Goal: Task Accomplishment & Management: Use online tool/utility

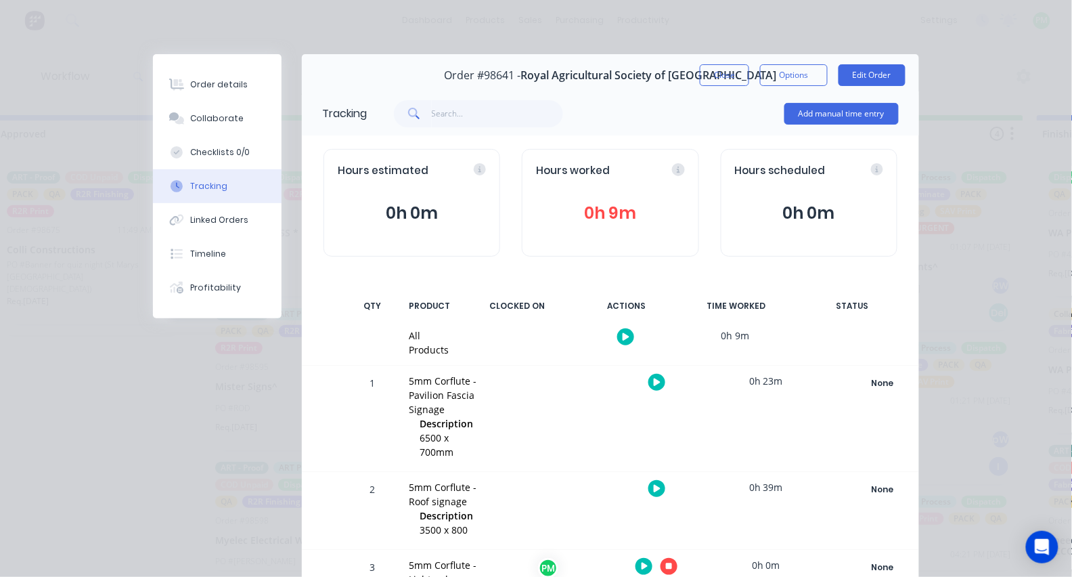
scroll to position [156, 0]
click at [726, 70] on button "Close" at bounding box center [724, 75] width 49 height 22
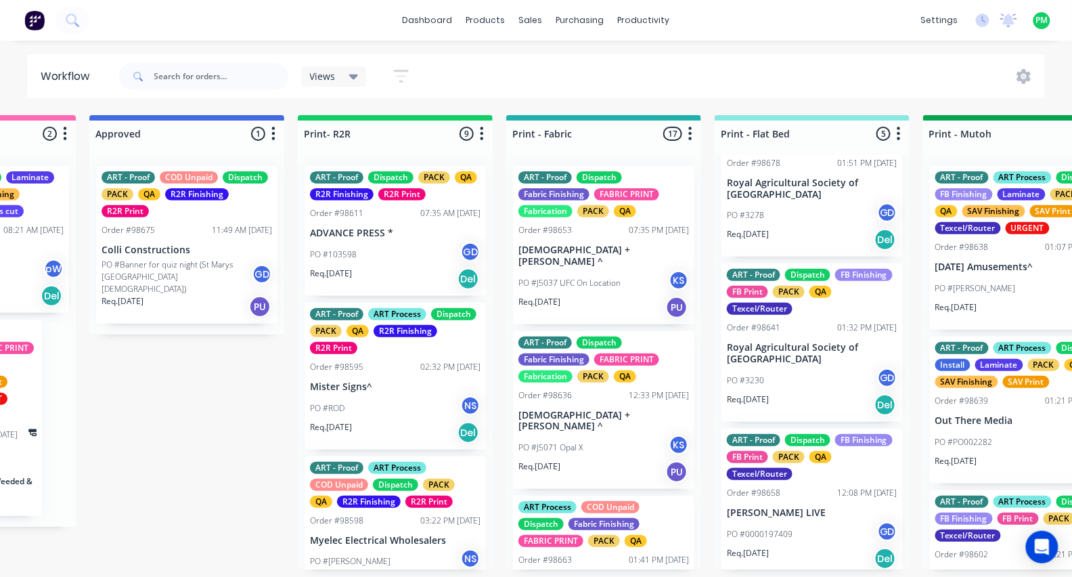
scroll to position [0, 1397]
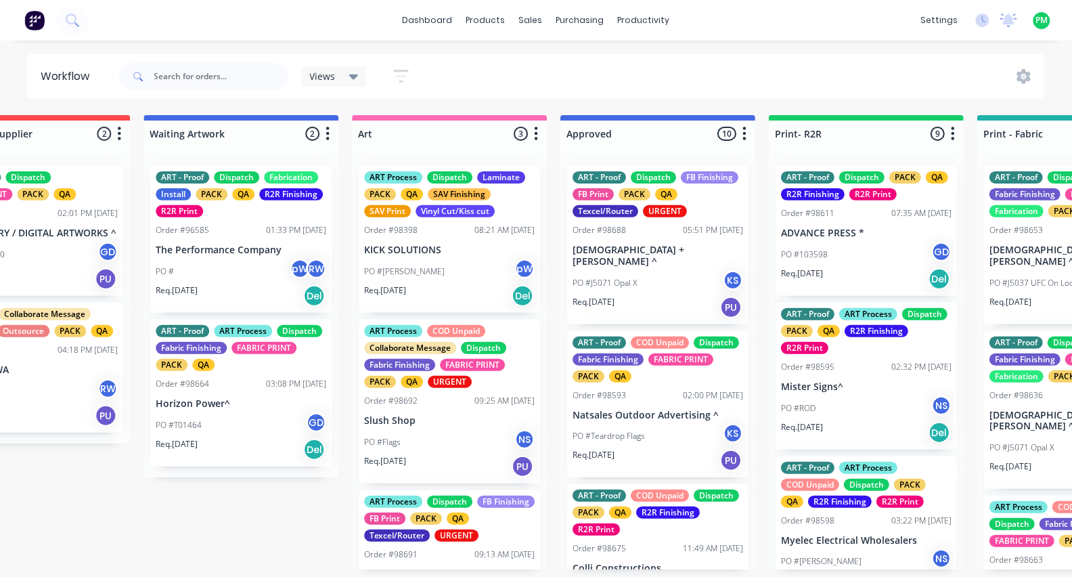
scroll to position [0, 946]
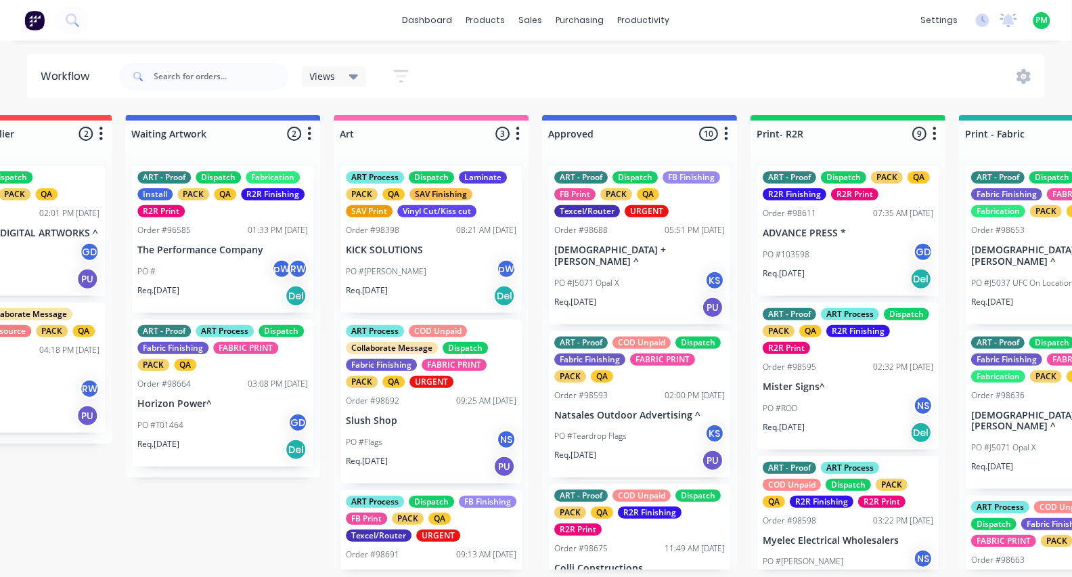
click at [619, 270] on div "PO #J5071 Opal X KS" at bounding box center [639, 283] width 171 height 26
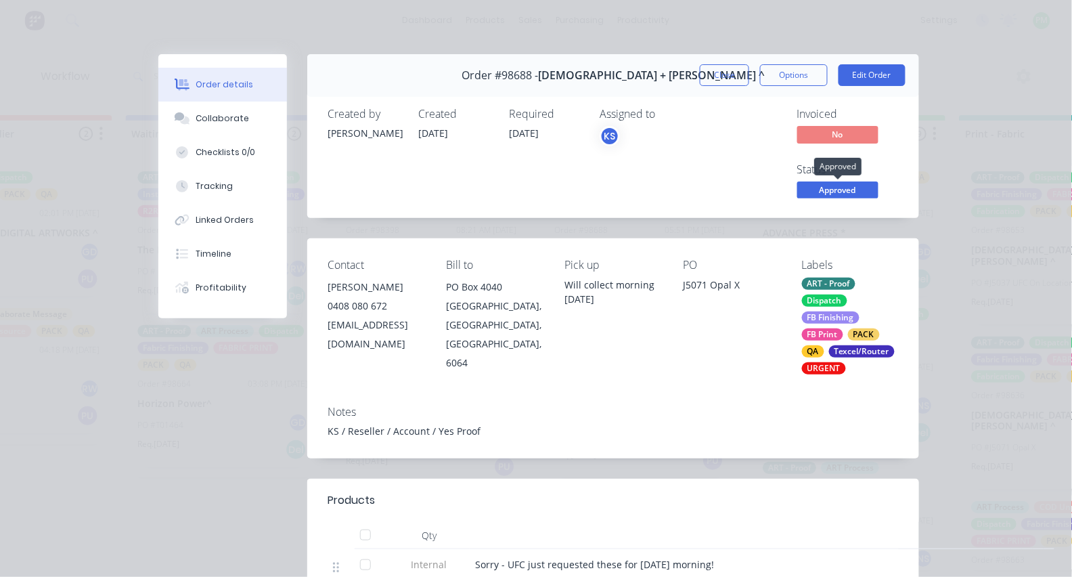
scroll to position [0, 0]
click at [821, 189] on span "Approved" at bounding box center [838, 189] width 81 height 17
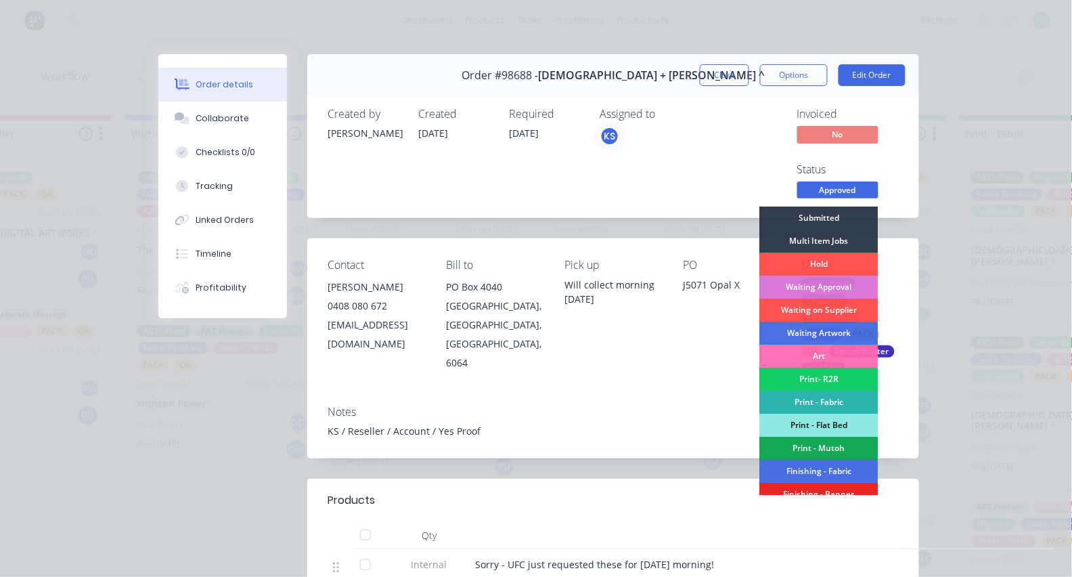
scroll to position [23, 0]
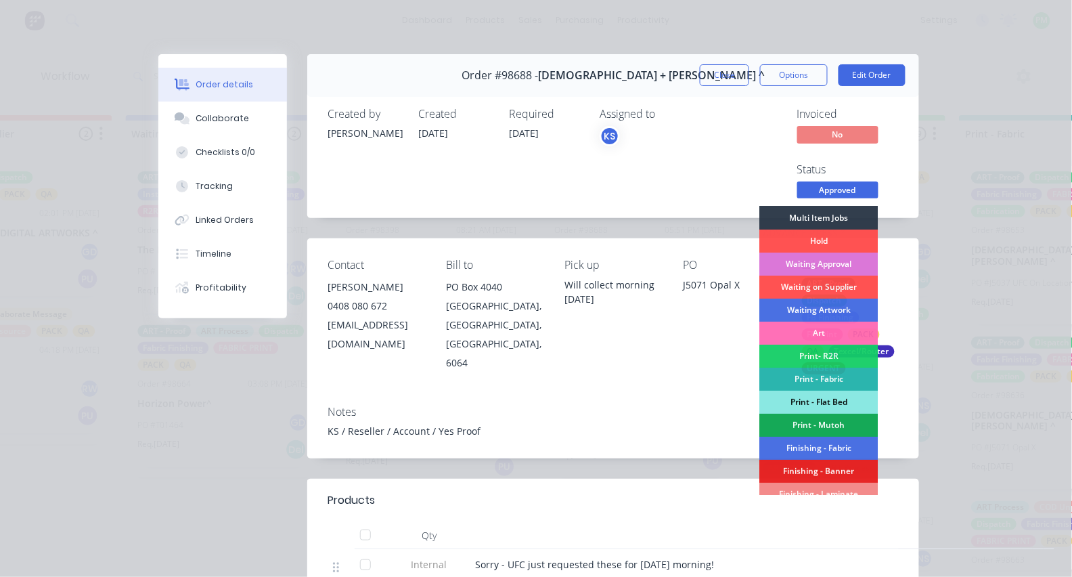
click at [791, 391] on div "Print - Fabric" at bounding box center [819, 379] width 118 height 23
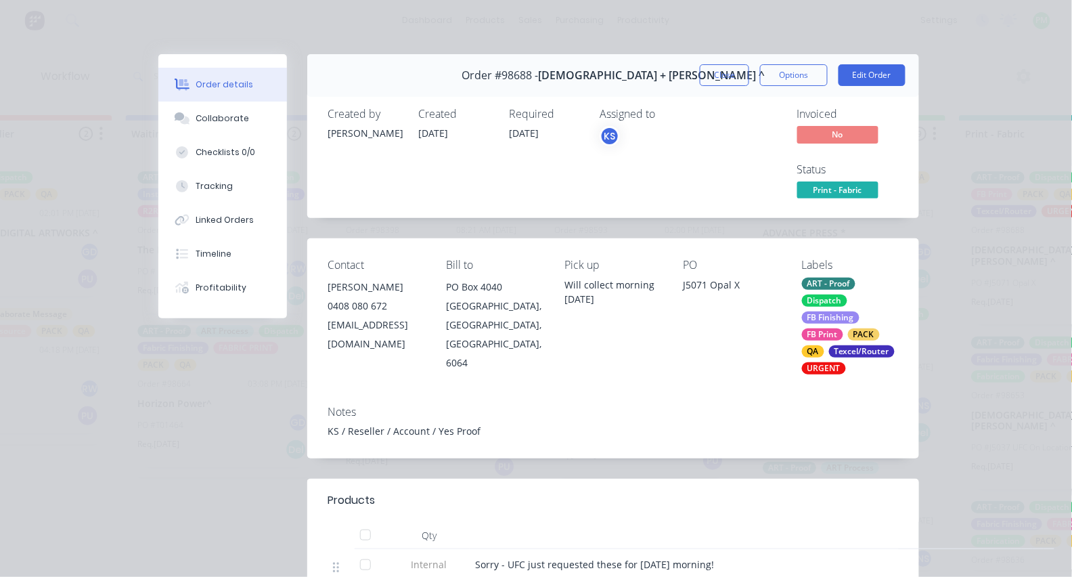
click at [814, 191] on span "Print - Fabric" at bounding box center [838, 189] width 81 height 17
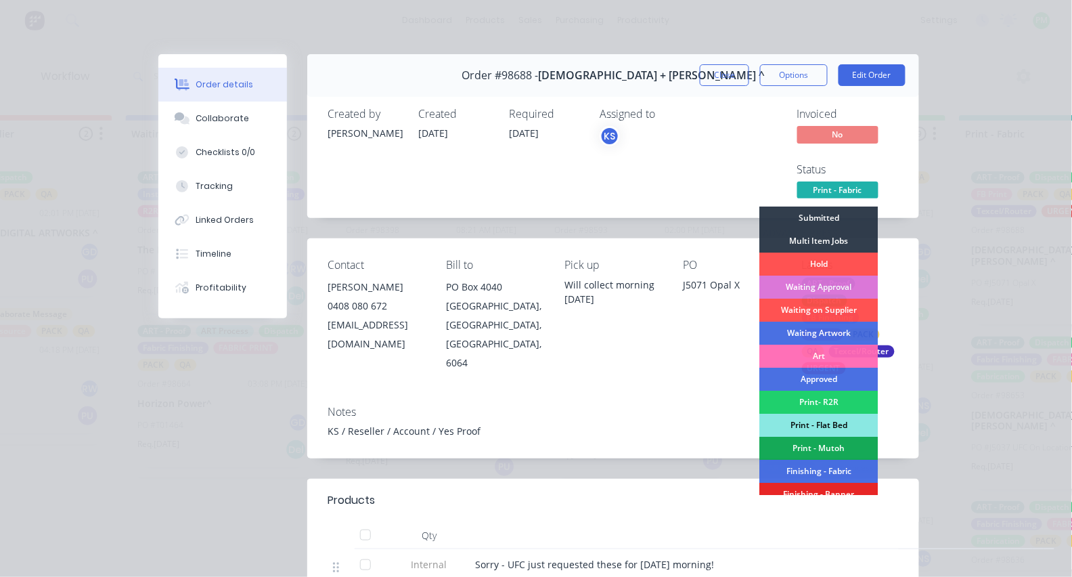
click at [808, 416] on div "Print - Flat Bed" at bounding box center [819, 425] width 118 height 23
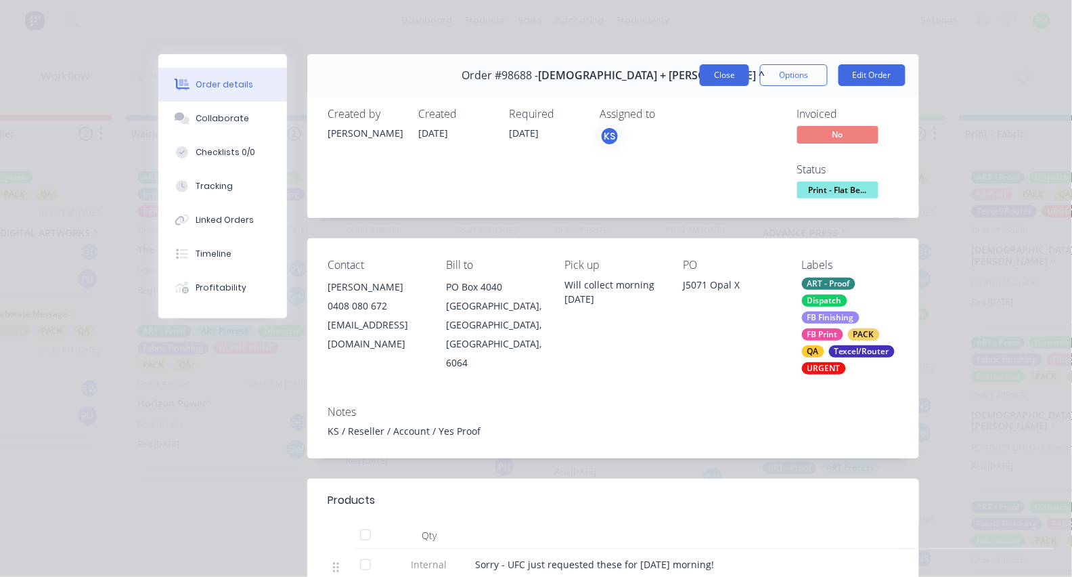
click at [728, 69] on button "Close" at bounding box center [724, 75] width 49 height 22
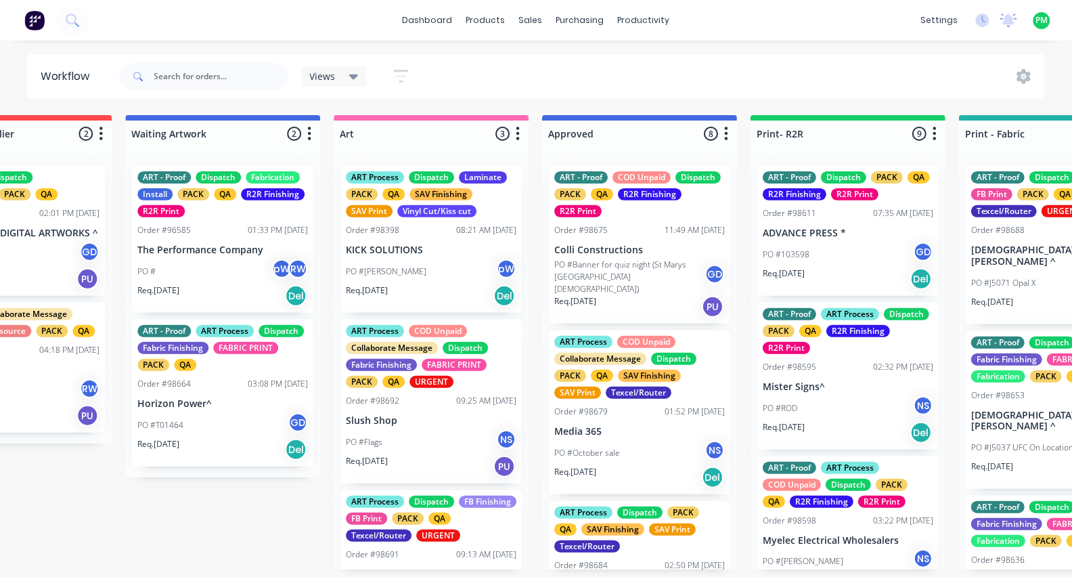
click at [413, 263] on div "PO #Craig pW" at bounding box center [431, 272] width 171 height 26
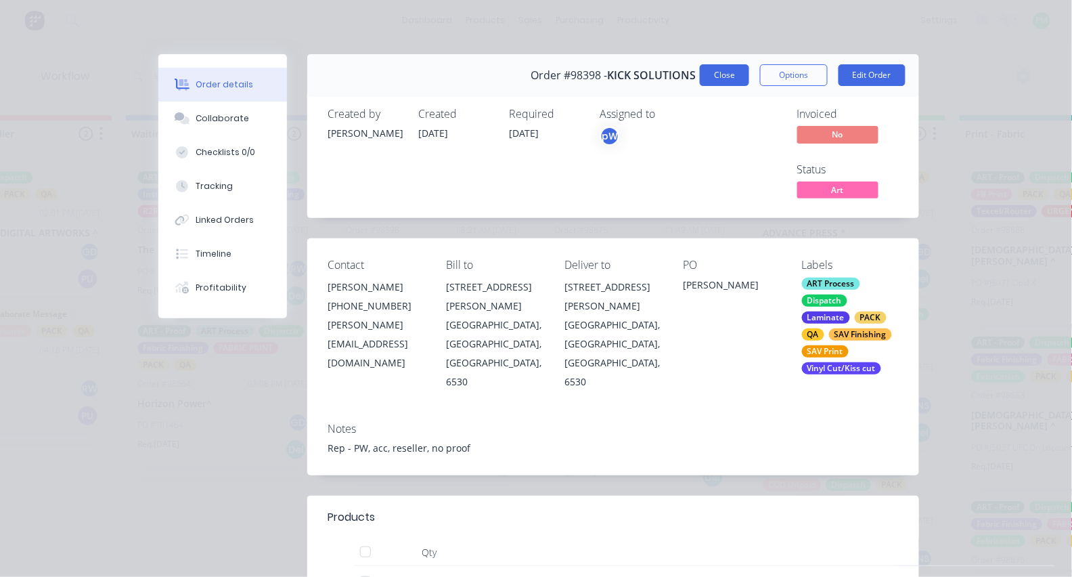
click at [728, 81] on button "Close" at bounding box center [724, 75] width 49 height 22
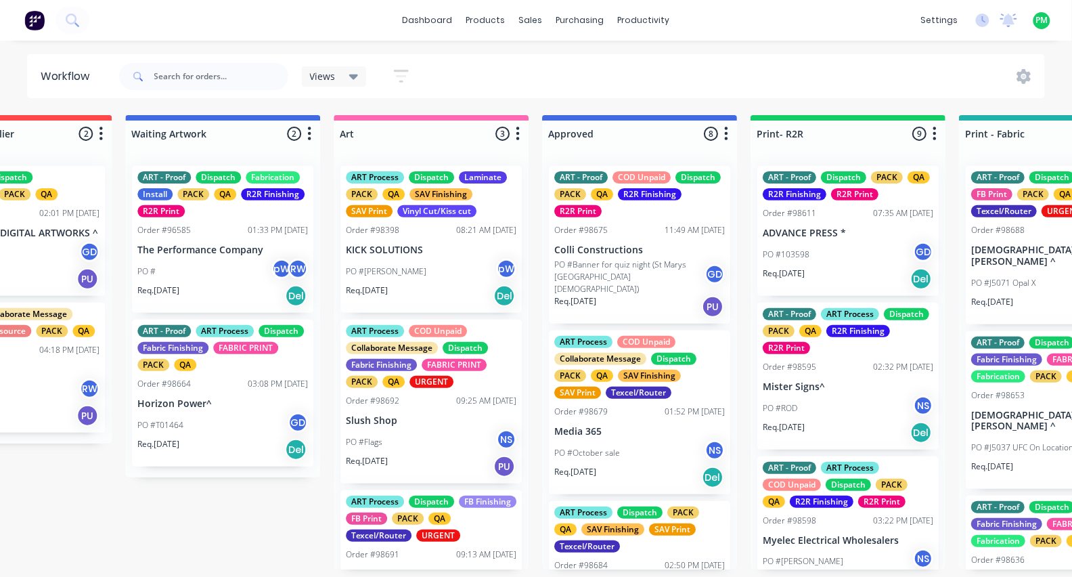
click at [637, 422] on div "ART Process COD Unpaid Collaborate Message Dispatch PACK QA SAV Finishing SAV P…" at bounding box center [639, 412] width 181 height 164
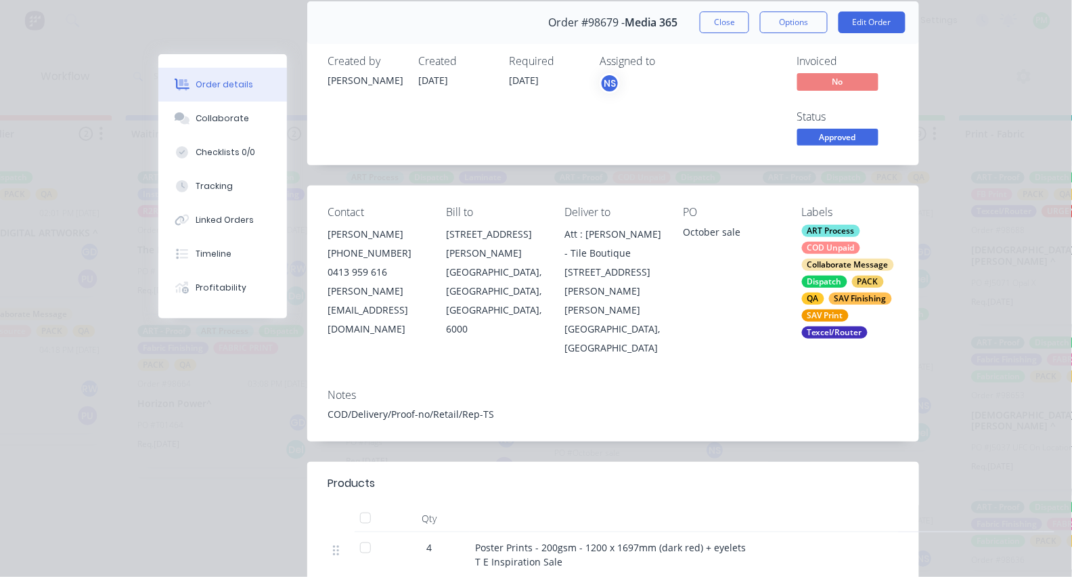
scroll to position [24, 0]
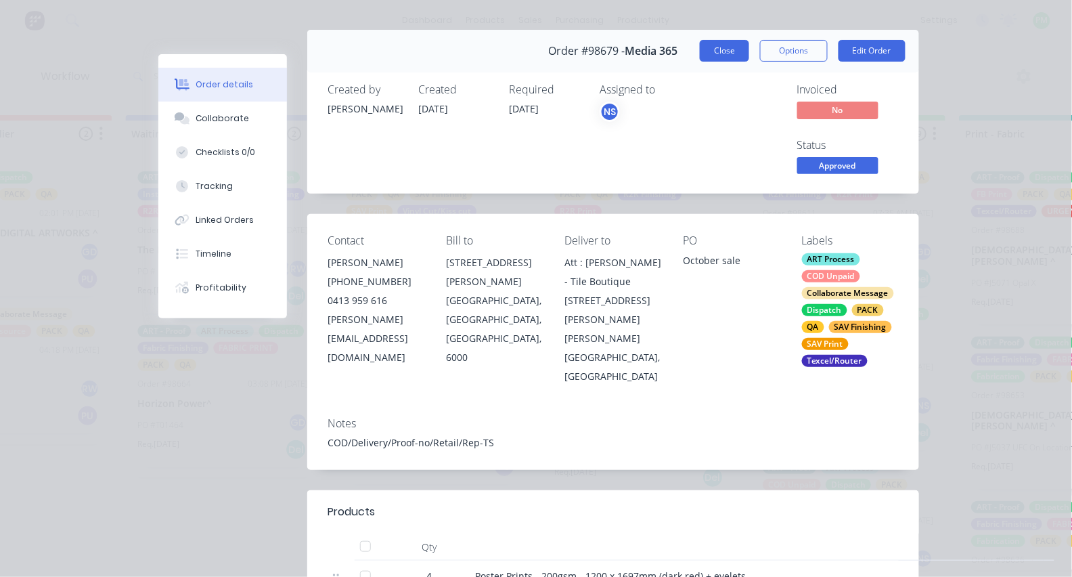
click at [724, 43] on button "Close" at bounding box center [724, 51] width 49 height 22
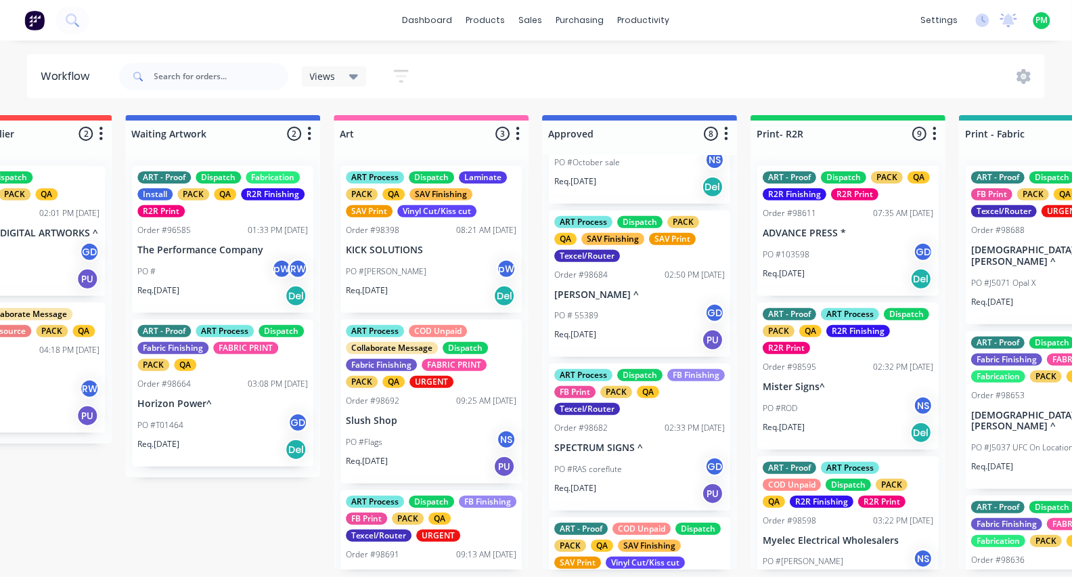
scroll to position [292, 0]
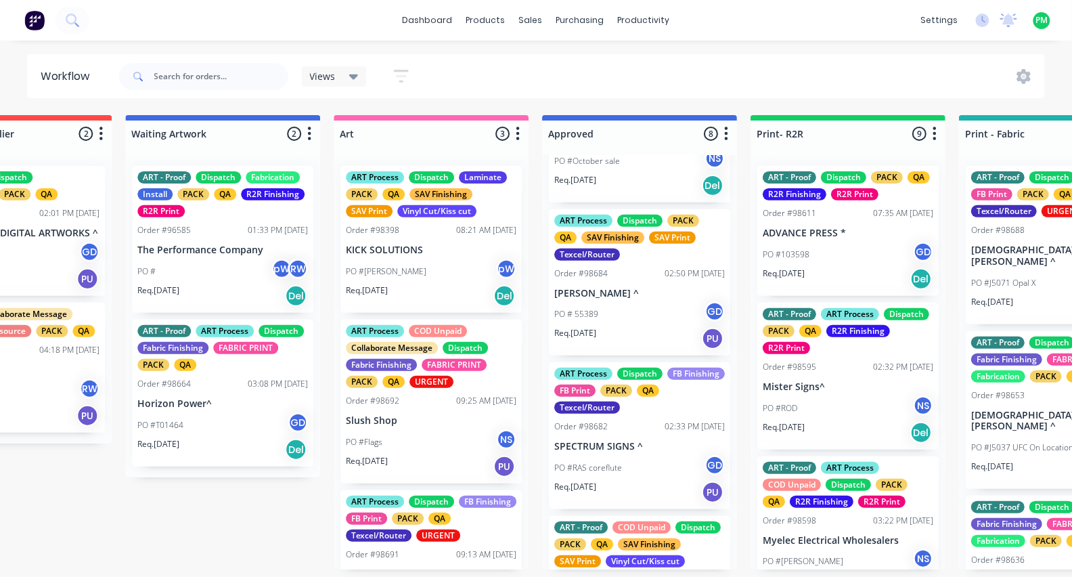
click at [632, 288] on p "[PERSON_NAME] ^" at bounding box center [639, 294] width 171 height 12
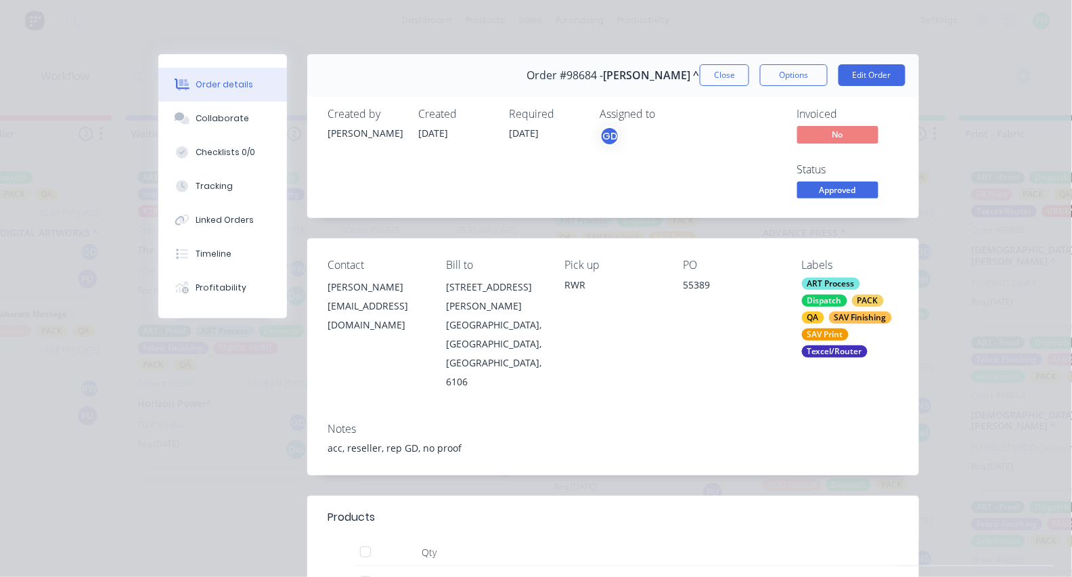
click at [844, 177] on div "Status Approved" at bounding box center [849, 182] width 102 height 39
click at [845, 186] on span "Approved" at bounding box center [838, 189] width 81 height 17
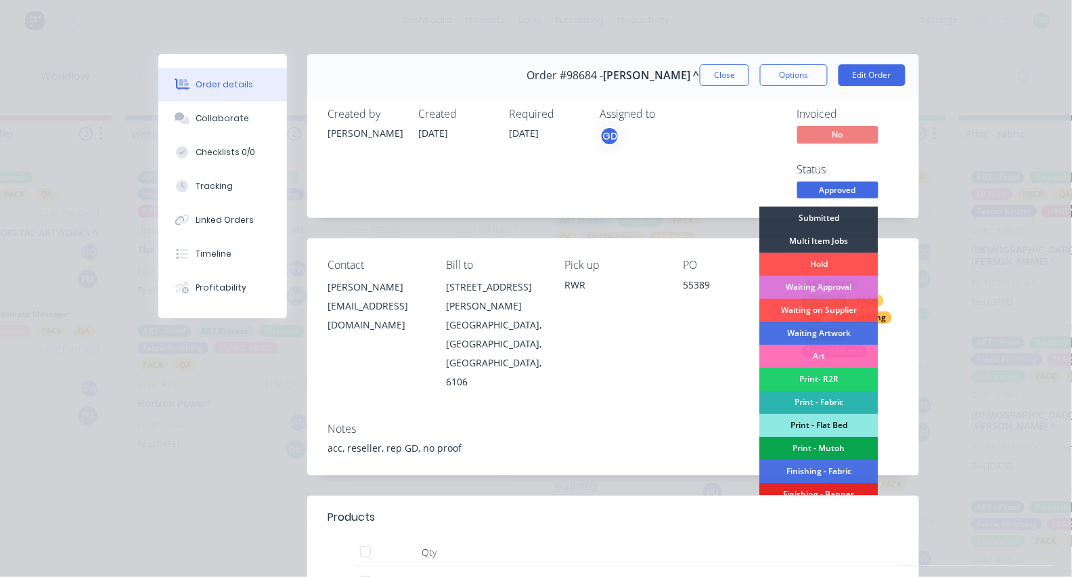
click at [806, 443] on div "Print - Mutoh" at bounding box center [819, 448] width 118 height 23
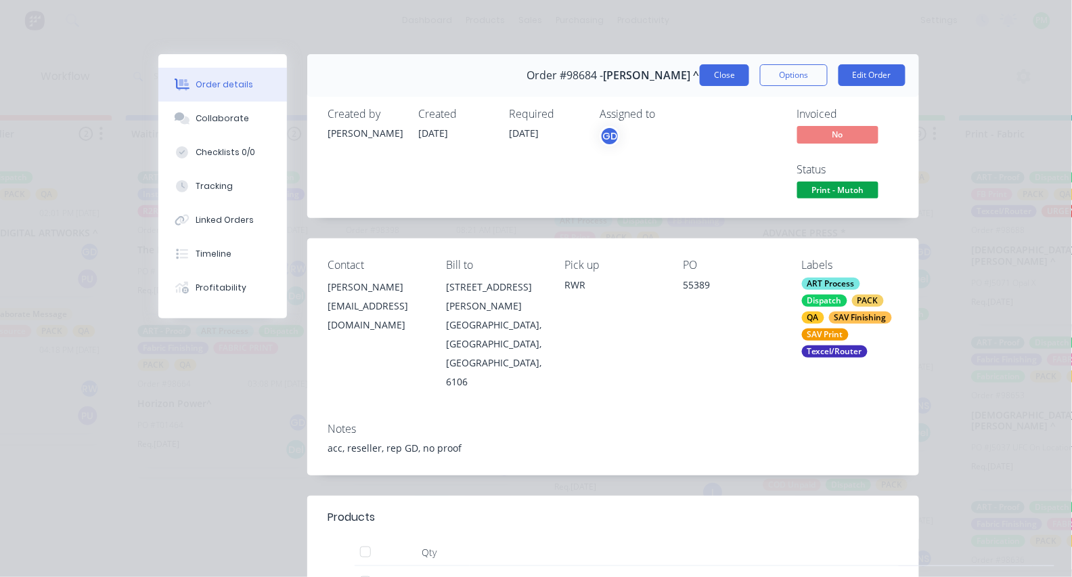
click at [741, 73] on button "Close" at bounding box center [724, 75] width 49 height 22
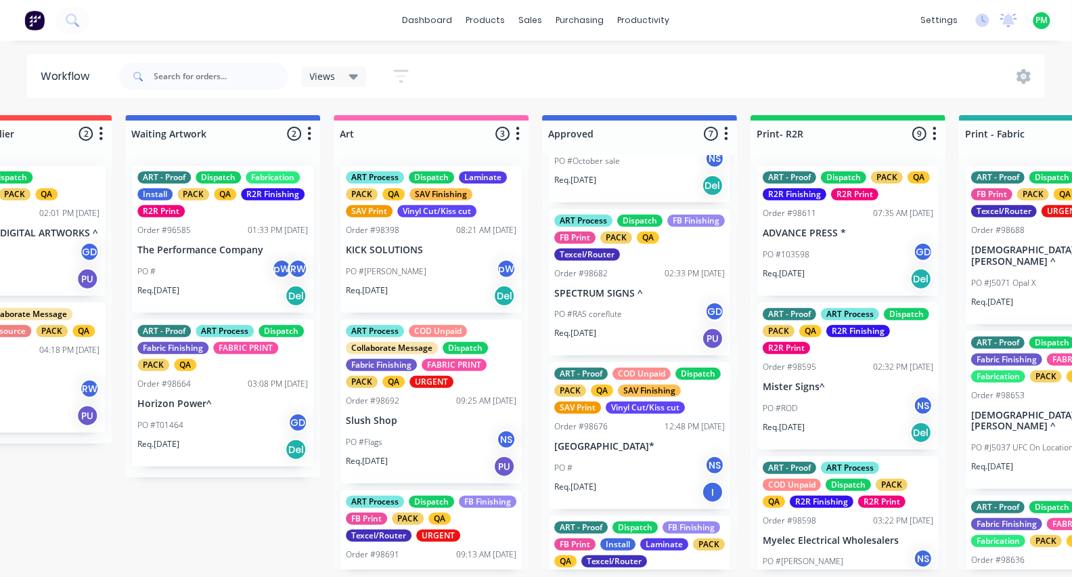
click at [617, 433] on div "ART - Proof COD Unpaid Dispatch PACK QA SAV Finishing SAV Print Vinyl Cut/Kiss …" at bounding box center [639, 435] width 181 height 147
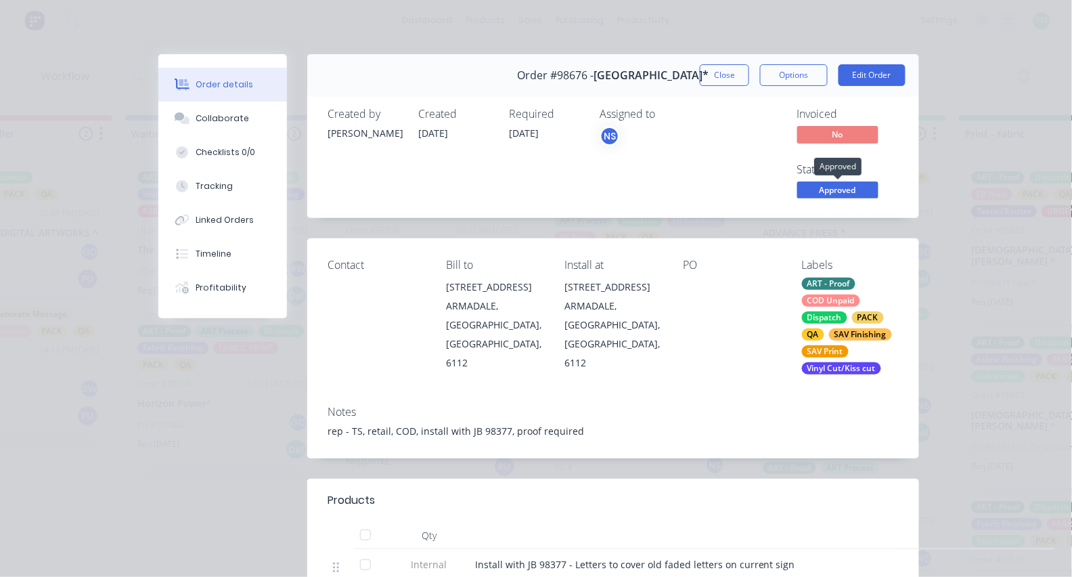
click at [833, 183] on span "Approved" at bounding box center [838, 189] width 81 height 17
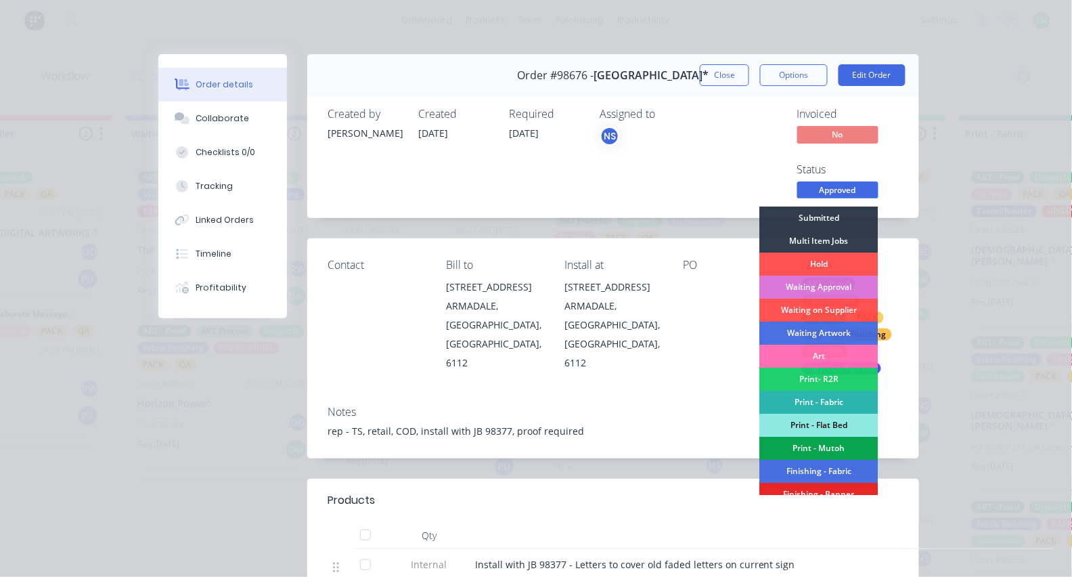
click at [806, 440] on div "Print - Mutoh" at bounding box center [819, 448] width 118 height 23
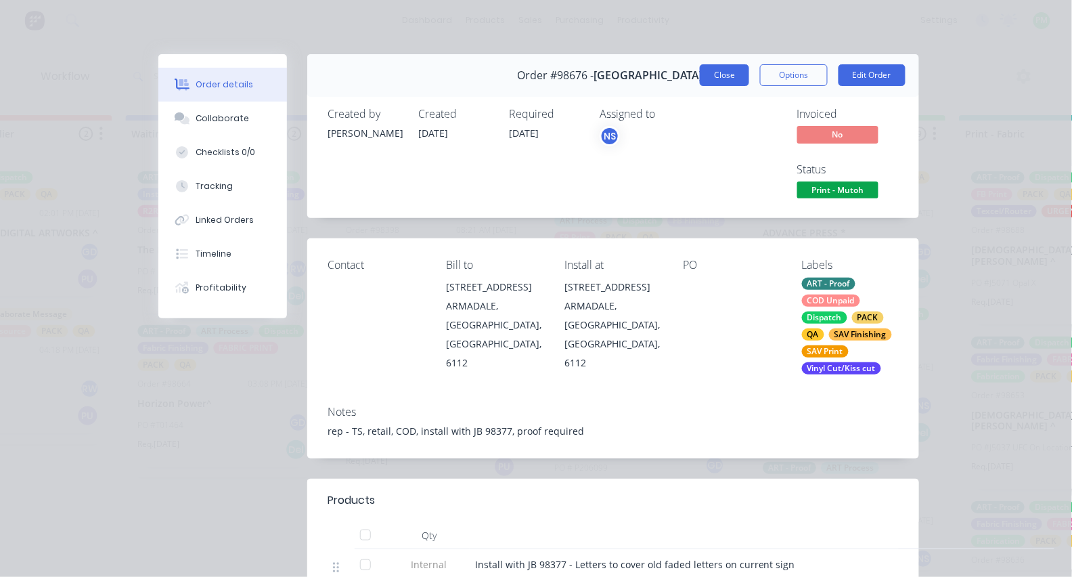
click at [739, 68] on button "Close" at bounding box center [724, 75] width 49 height 22
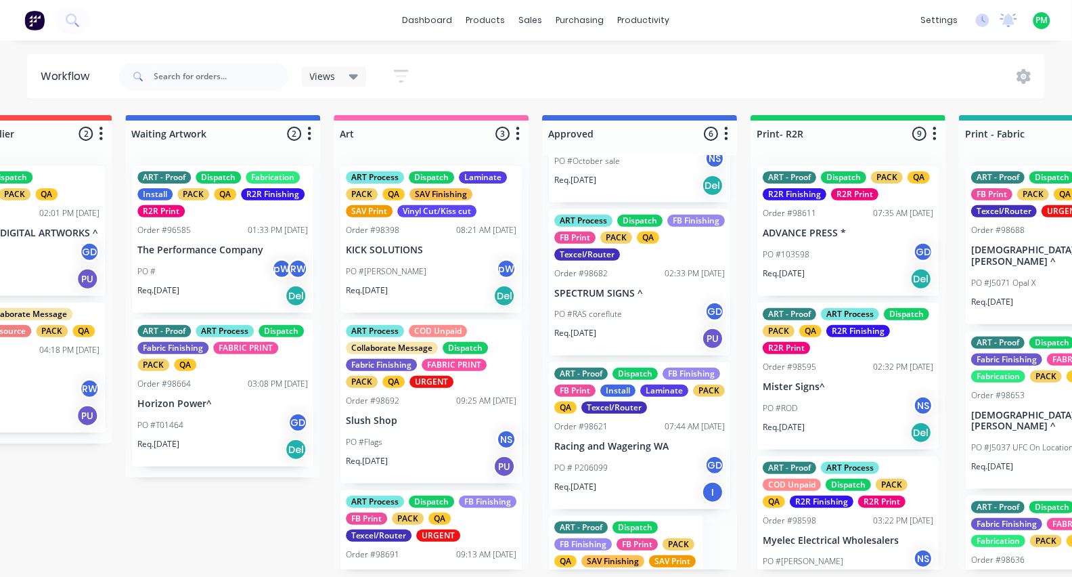
click at [647, 429] on div "Order #98621 07:44 AM 18/09/25" at bounding box center [639, 426] width 171 height 12
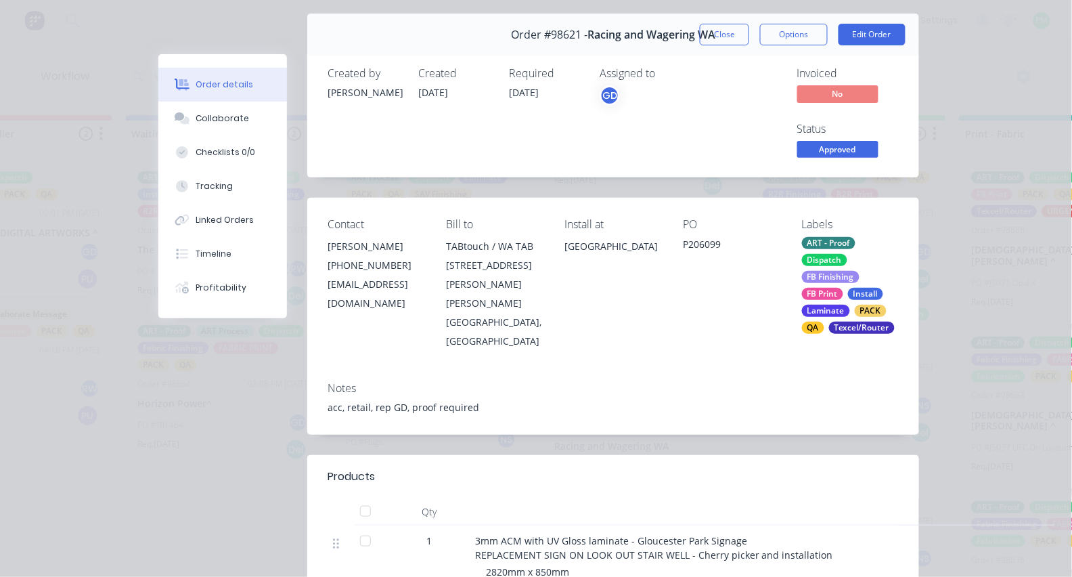
scroll to position [66, 0]
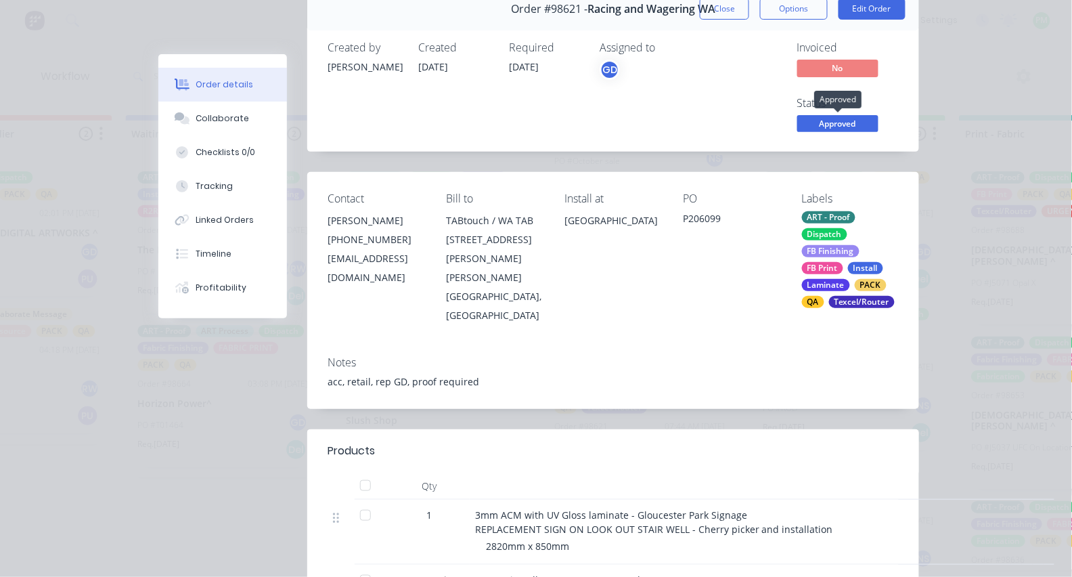
click at [842, 119] on span "Approved" at bounding box center [838, 123] width 81 height 17
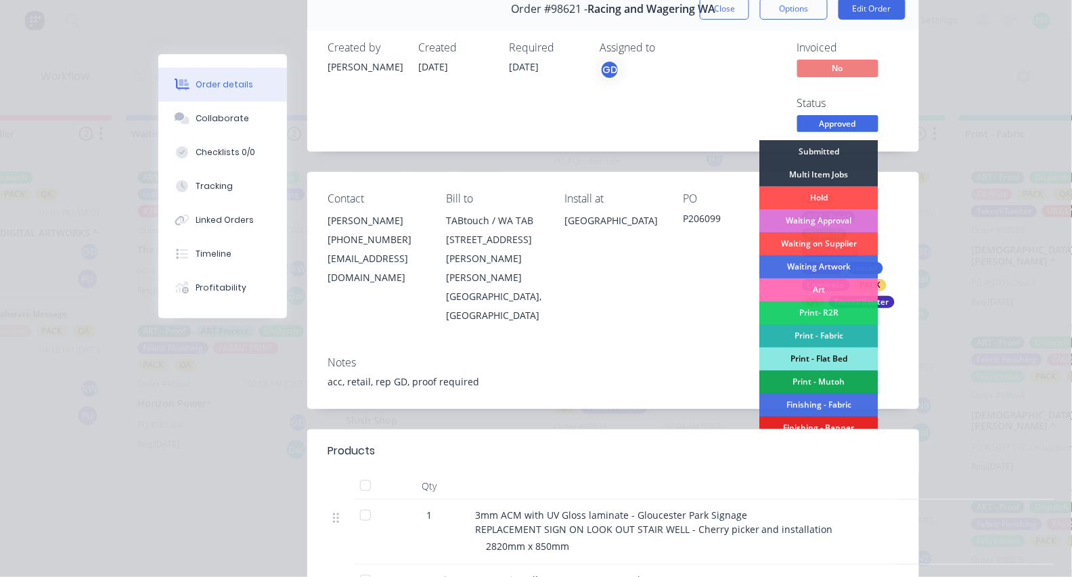
click at [819, 351] on div "Print - Flat Bed" at bounding box center [819, 358] width 118 height 23
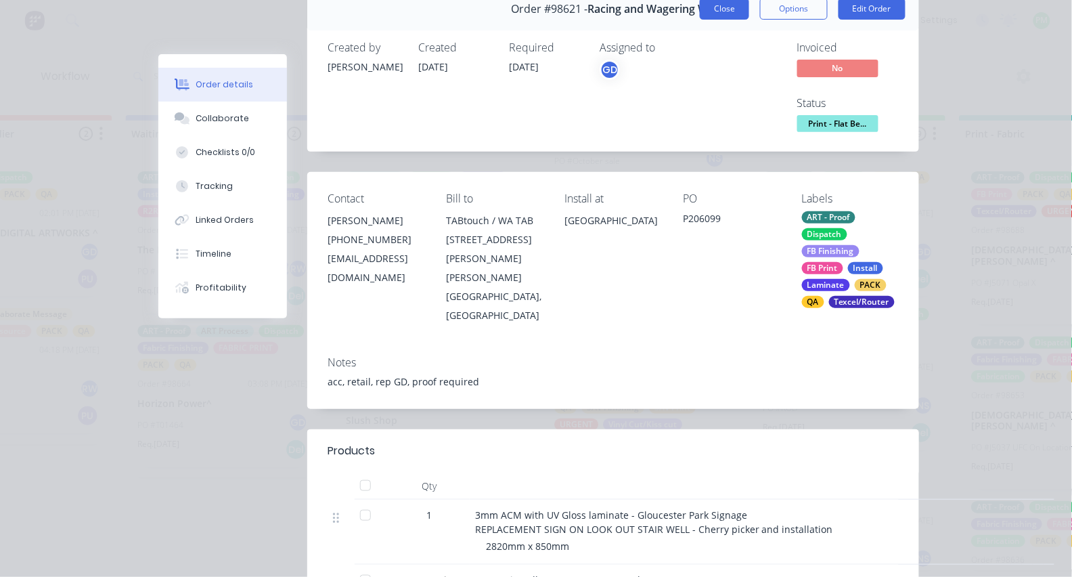
click at [741, 7] on button "Close" at bounding box center [724, 9] width 49 height 22
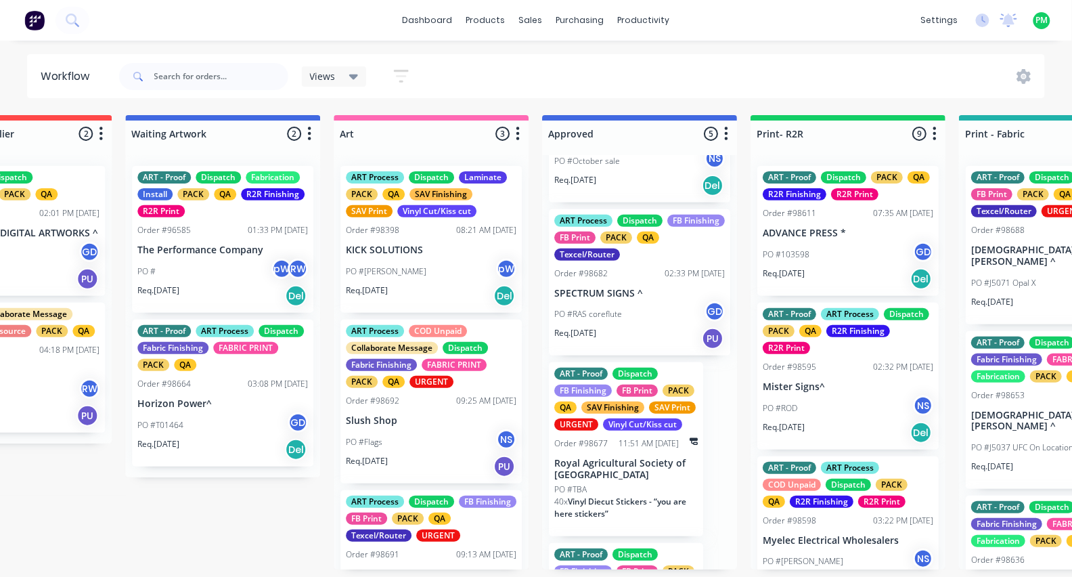
click at [624, 483] on div "PO #TBA" at bounding box center [626, 489] width 144 height 12
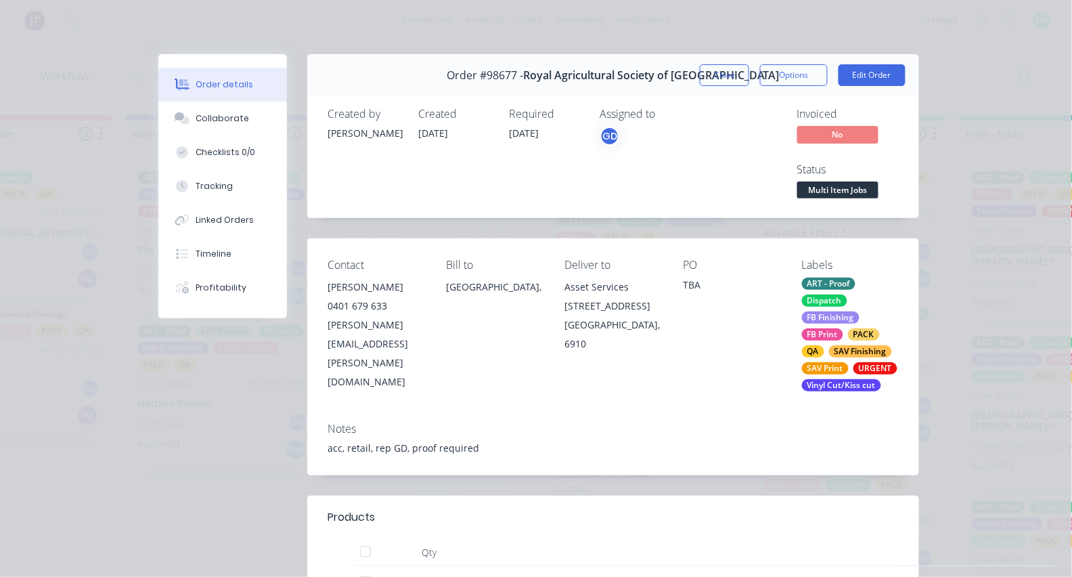
click at [863, 184] on span "Multi Item Jobs" at bounding box center [838, 189] width 81 height 17
click at [261, 191] on button "Tracking" at bounding box center [222, 186] width 129 height 34
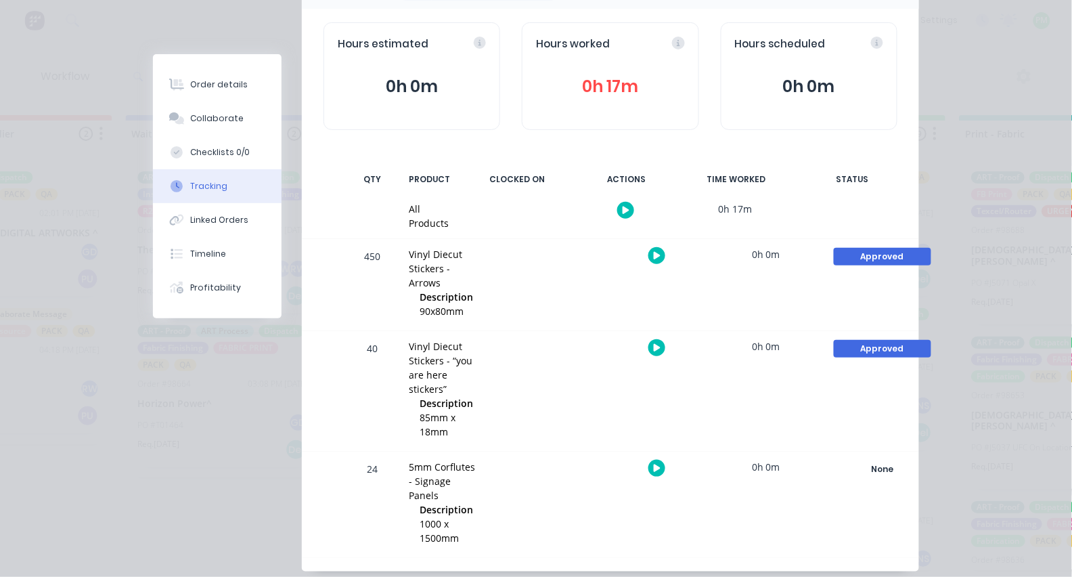
scroll to position [137, 0]
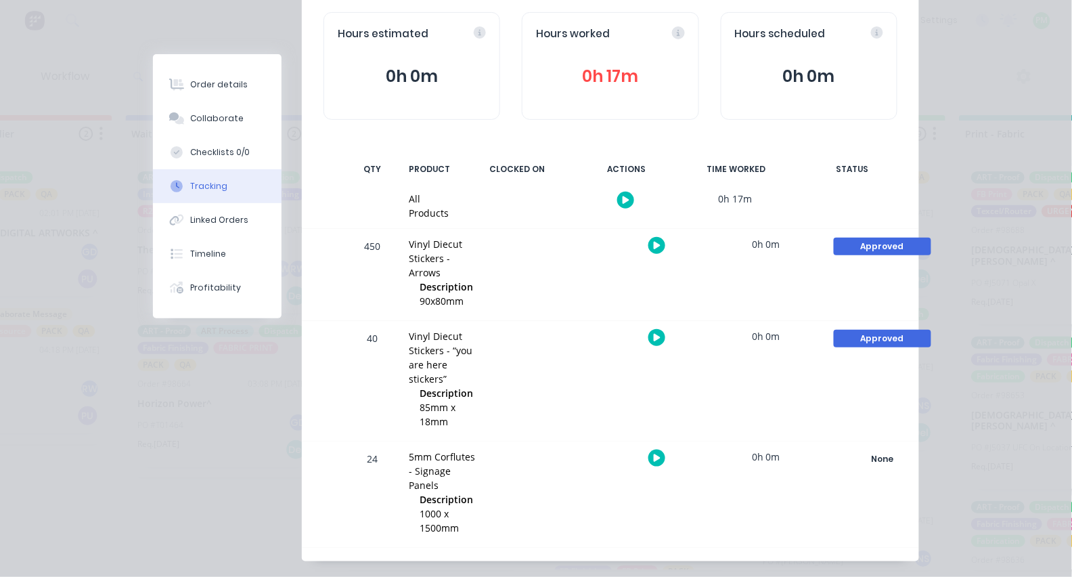
click at [864, 338] on div "Approved" at bounding box center [882, 339] width 97 height 18
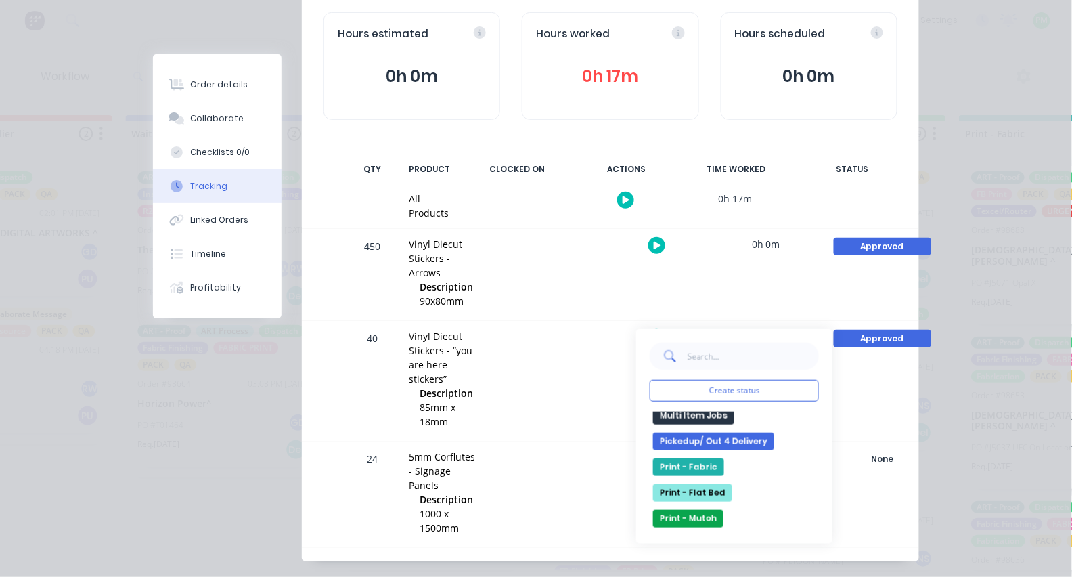
scroll to position [294, 0]
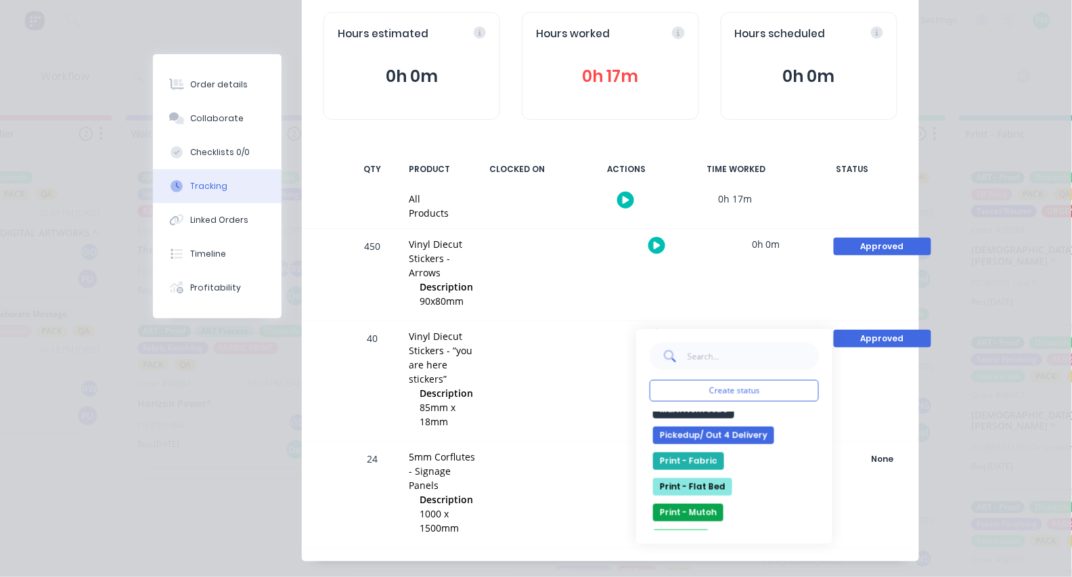
click at [689, 507] on button "Print - Mutoh" at bounding box center [688, 513] width 70 height 18
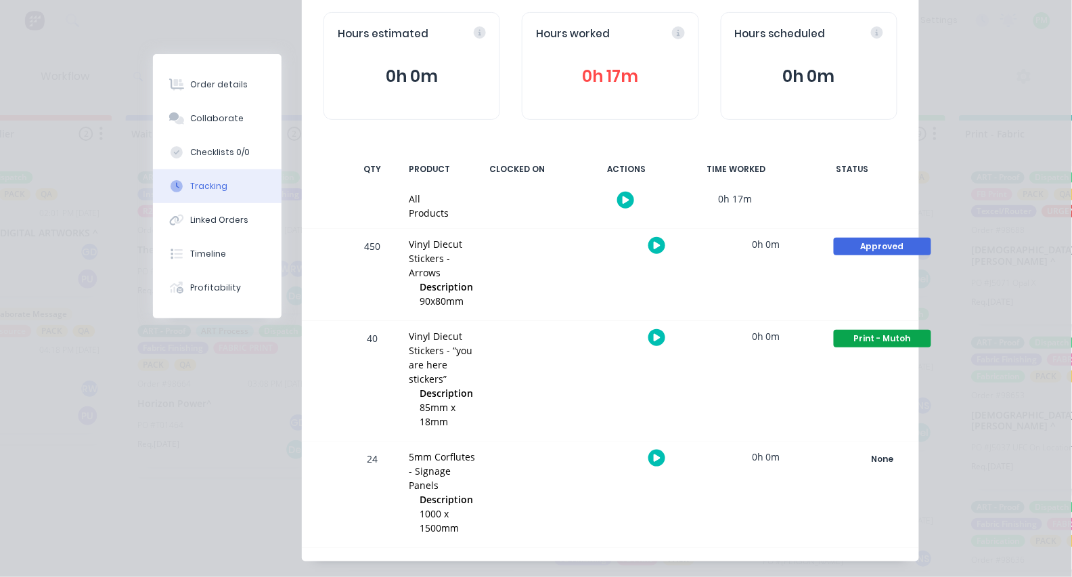
click at [882, 246] on div "Approved" at bounding box center [882, 247] width 97 height 18
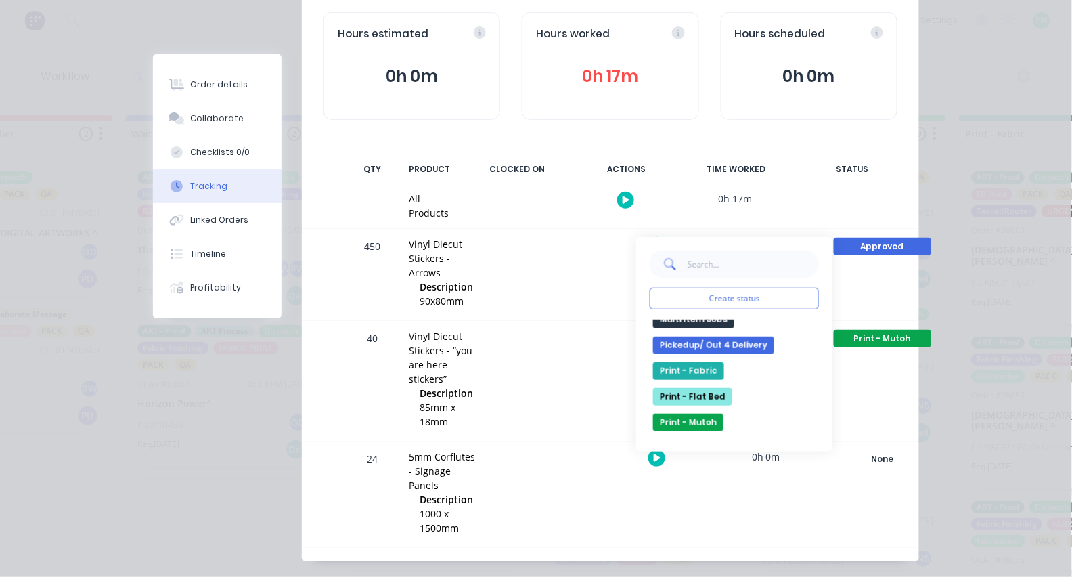
scroll to position [339, 0]
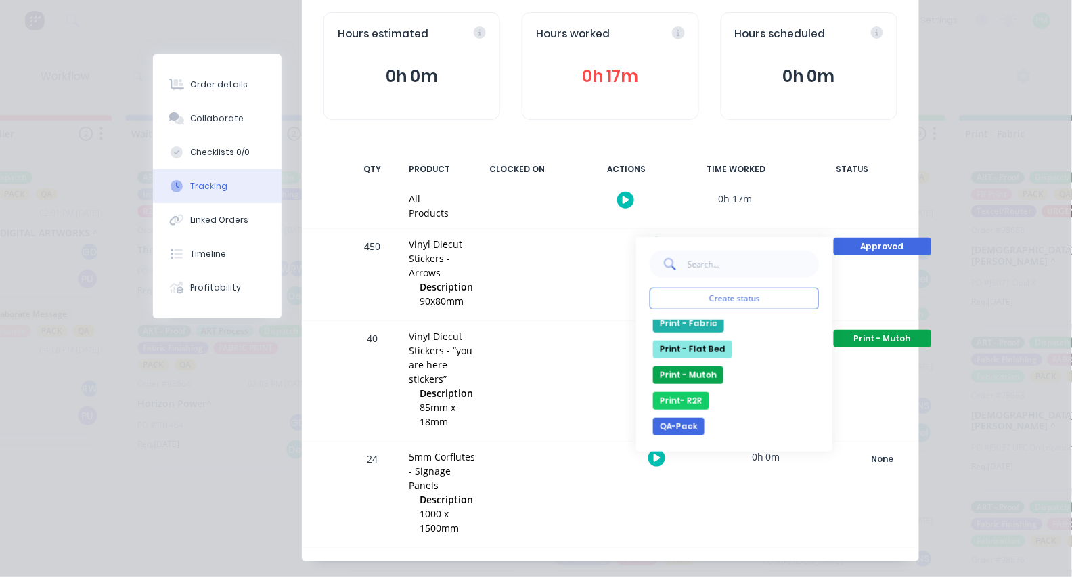
click at [697, 373] on button "Print - Mutoh" at bounding box center [688, 375] width 70 height 18
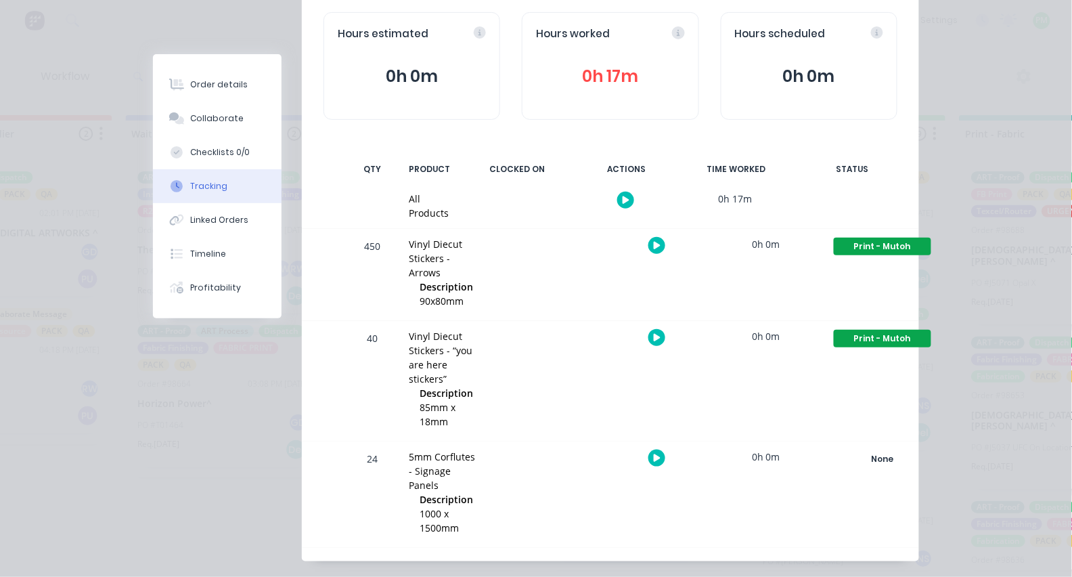
scroll to position [72, 0]
click at [860, 338] on div "Print - Mutoh" at bounding box center [882, 339] width 97 height 18
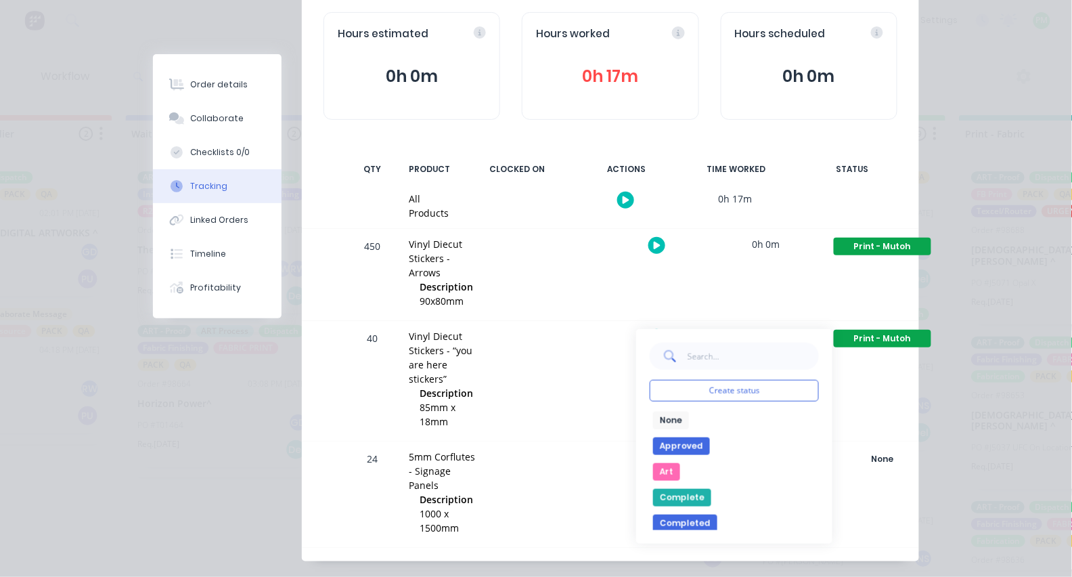
click at [661, 416] on button "None" at bounding box center [671, 421] width 36 height 18
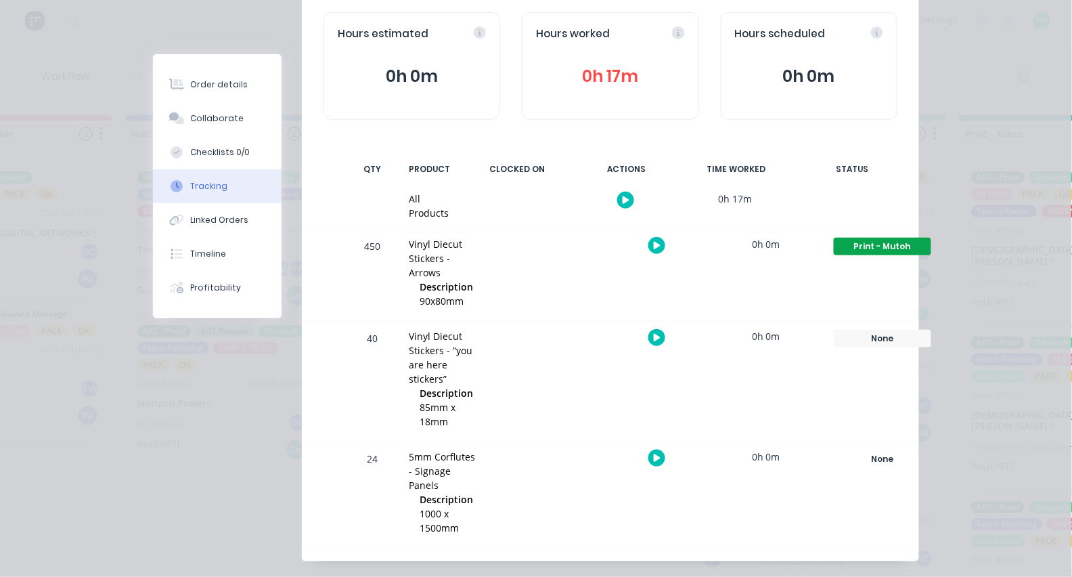
click at [864, 450] on div "None" at bounding box center [882, 459] width 97 height 18
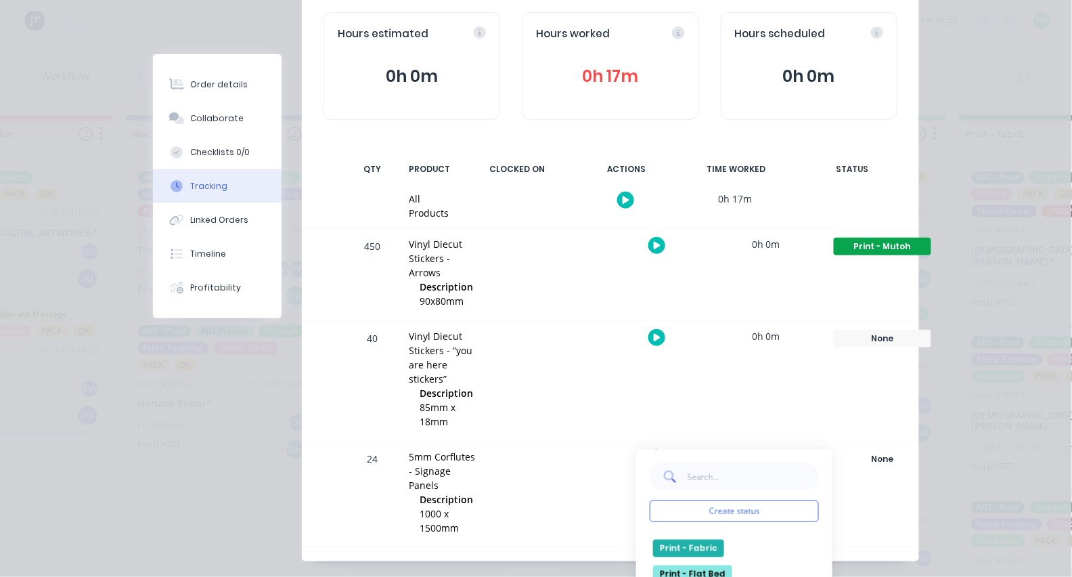
scroll to position [328, 0]
click at [697, 564] on button "Print - Flat Bed" at bounding box center [692, 573] width 79 height 18
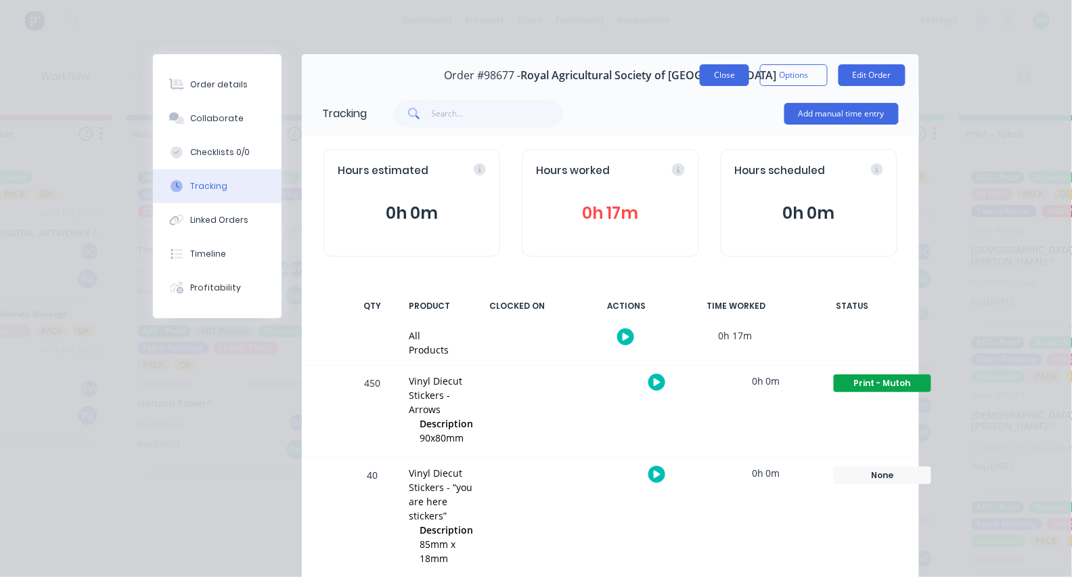
scroll to position [0, 0]
click at [732, 82] on button "Close" at bounding box center [724, 75] width 49 height 22
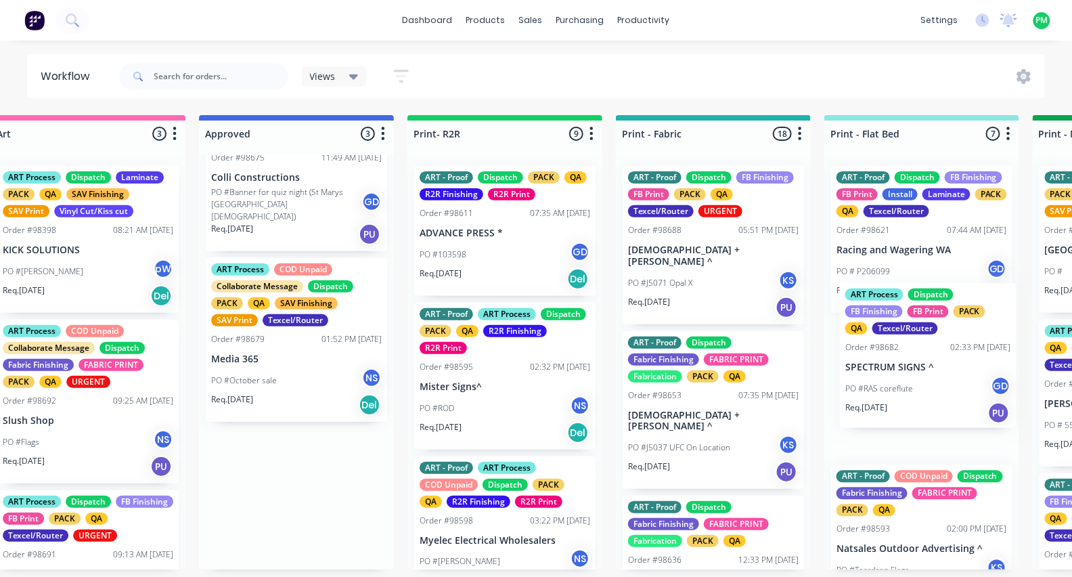
scroll to position [0, 1297]
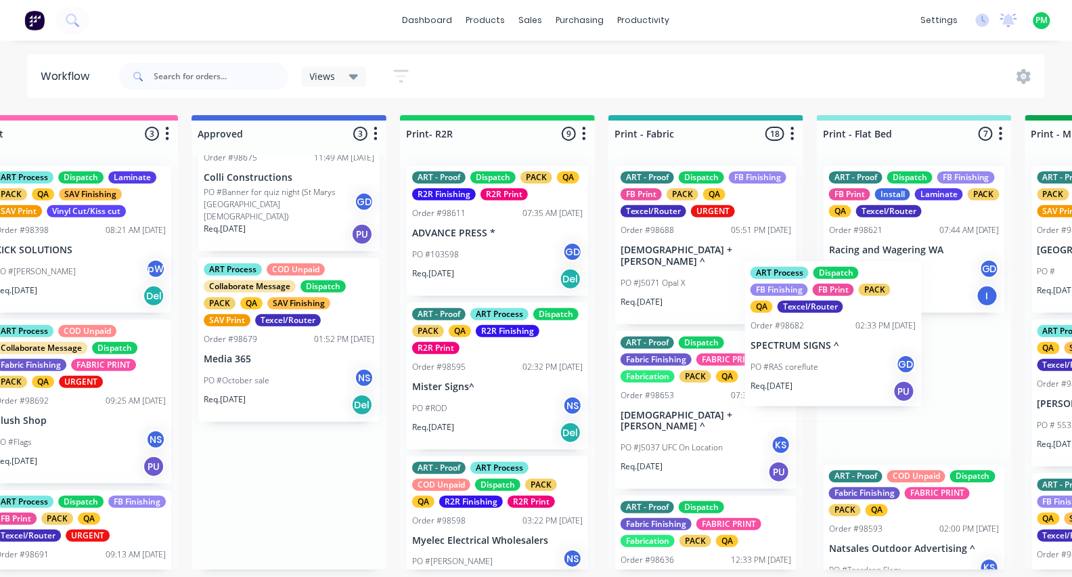
drag, startPoint x: 603, startPoint y: 517, endPoint x: 807, endPoint y: 364, distance: 254.8
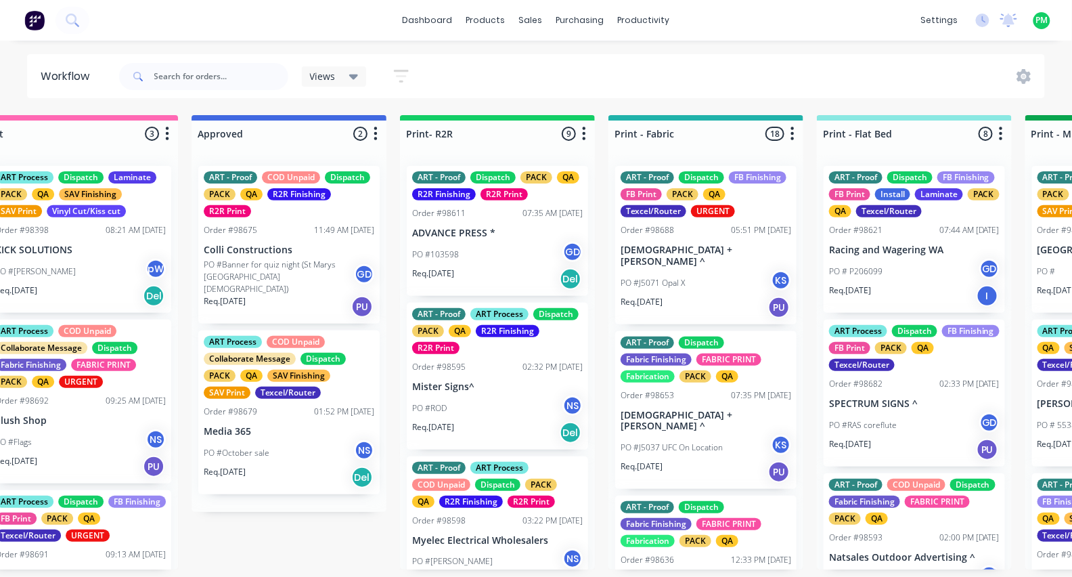
scroll to position [0, 0]
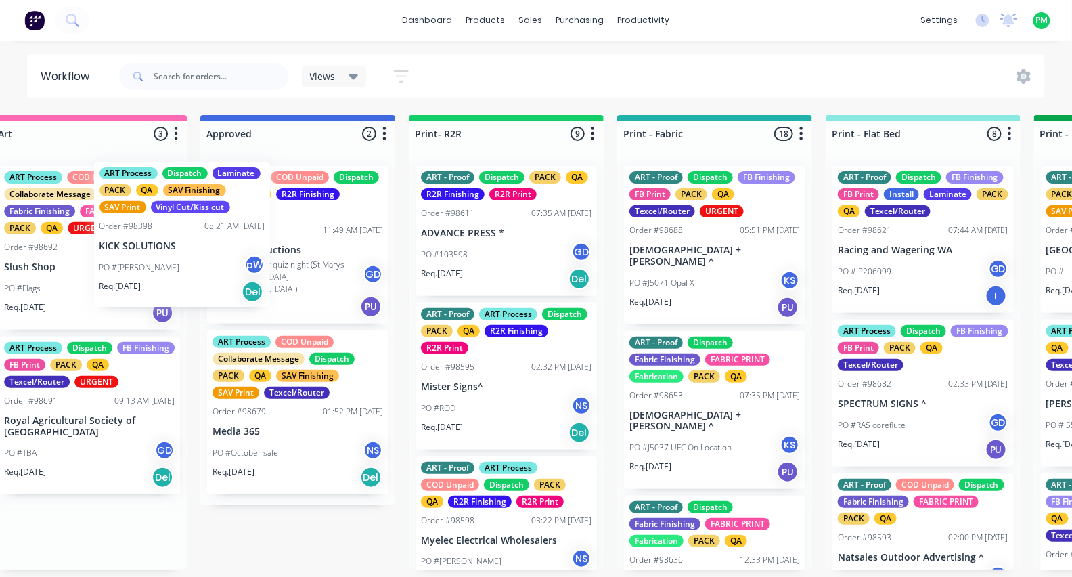
drag, startPoint x: 147, startPoint y: 232, endPoint x: 269, endPoint y: 226, distance: 122.7
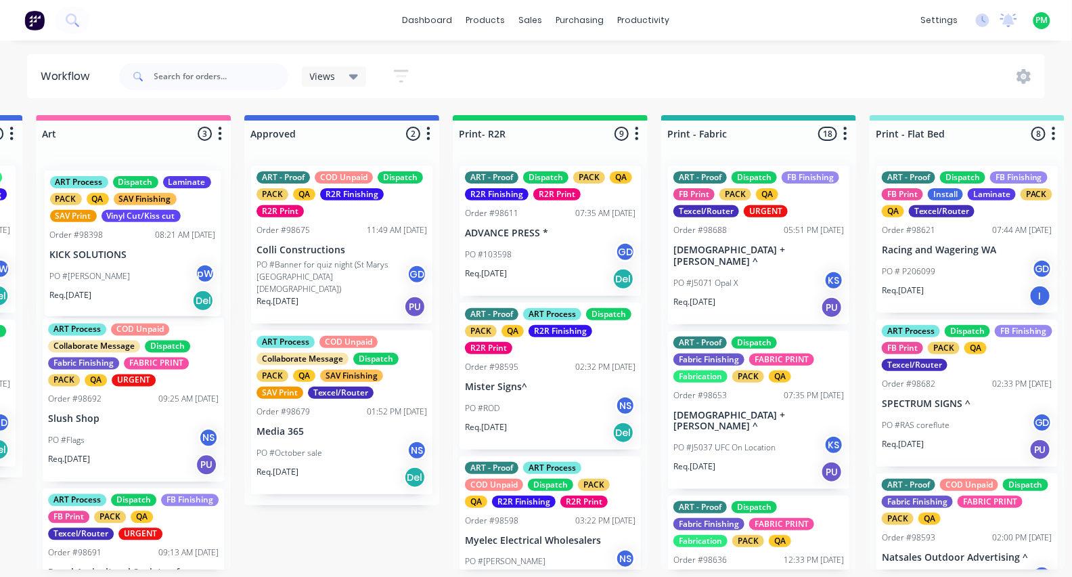
scroll to position [0, 1230]
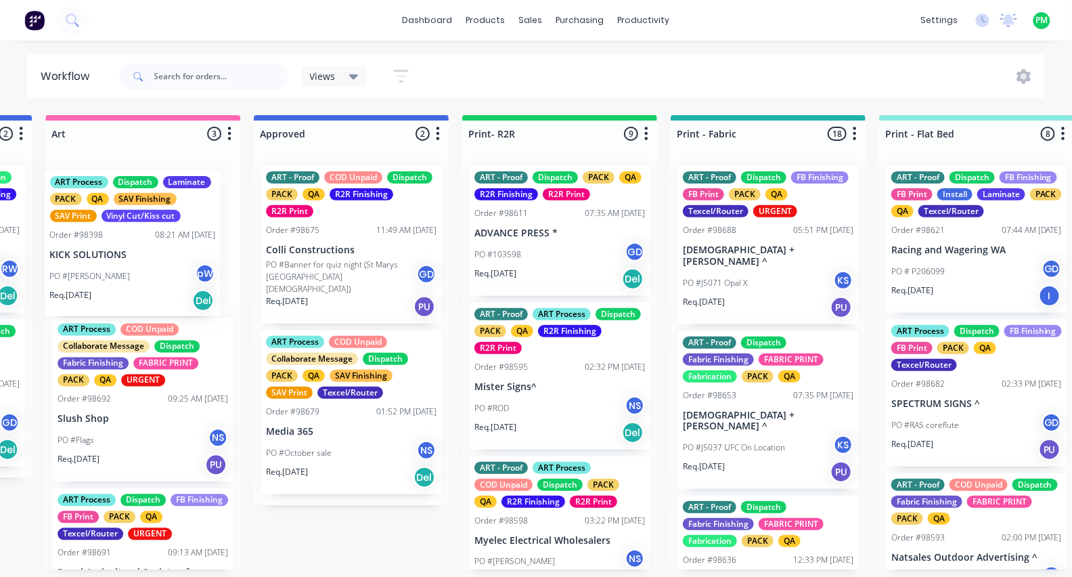
drag, startPoint x: 165, startPoint y: 227, endPoint x: 158, endPoint y: 230, distance: 7.1
click at [158, 230] on div "ART Process Dispatch Laminate PACK QA SAV Finishing SAV Print Vinyl Cut/Kiss cu…" at bounding box center [143, 362] width 195 height 414
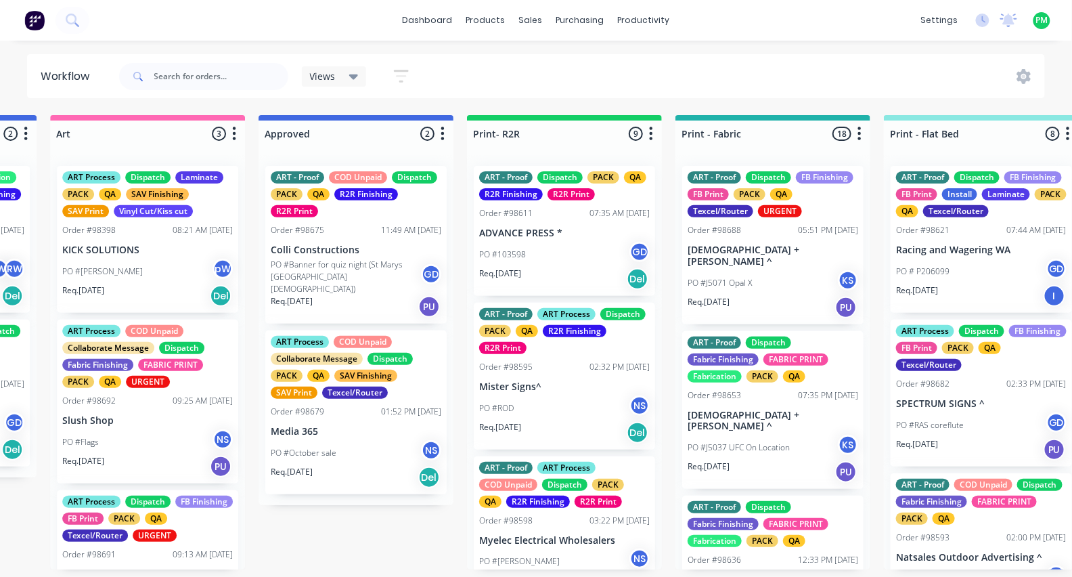
click at [186, 241] on div "ART Process Dispatch Laminate PACK QA SAV Finishing SAV Print Vinyl Cut/Kiss cu…" at bounding box center [147, 239] width 181 height 147
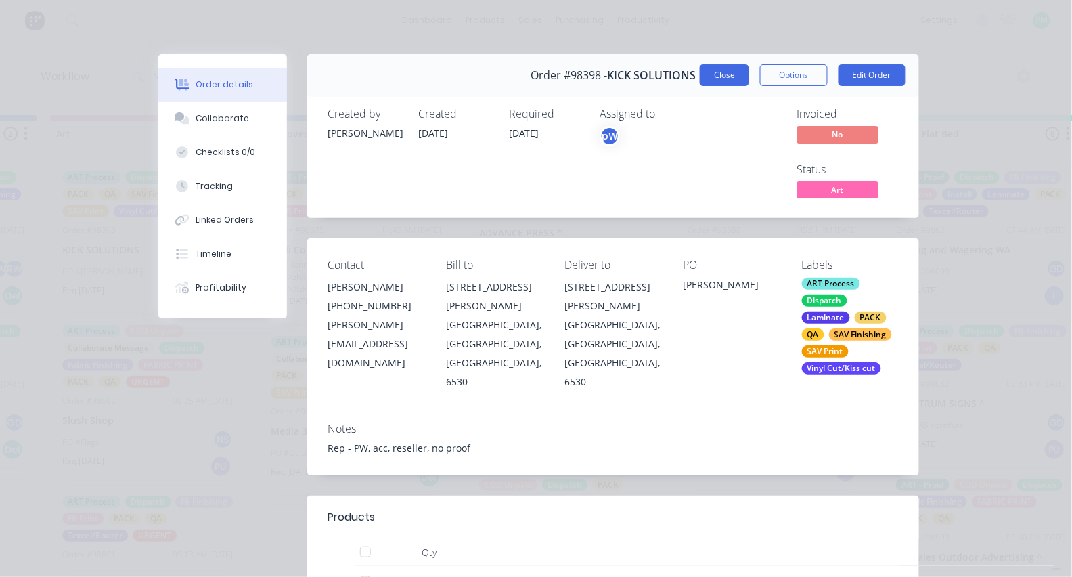
click at [741, 70] on button "Close" at bounding box center [724, 75] width 49 height 22
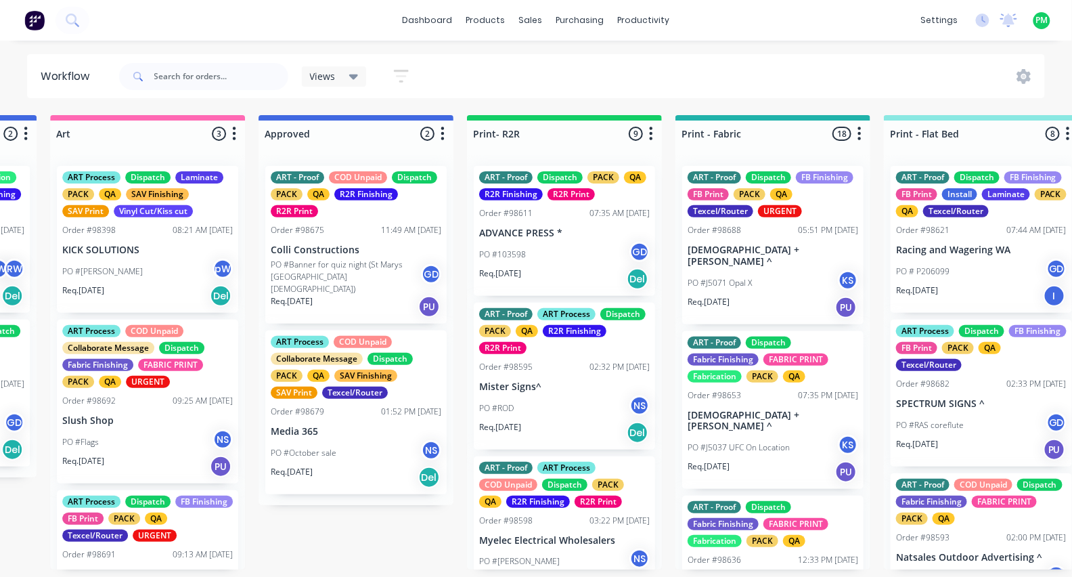
click at [216, 238] on div "ART Process Dispatch Laminate PACK QA SAV Finishing SAV Print Vinyl Cut/Kiss cu…" at bounding box center [147, 239] width 181 height 147
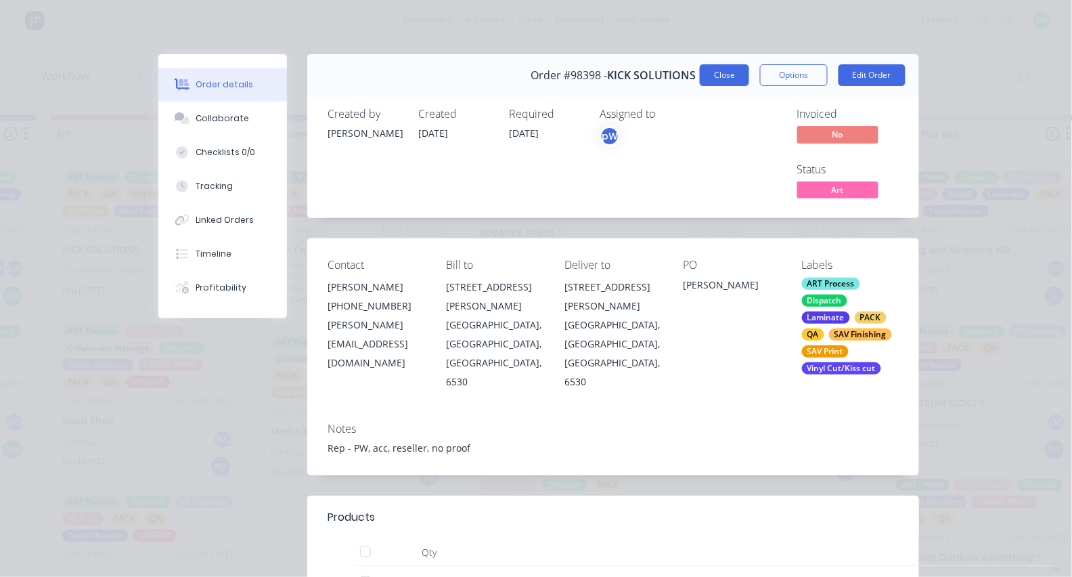
click at [741, 71] on button "Close" at bounding box center [724, 75] width 49 height 22
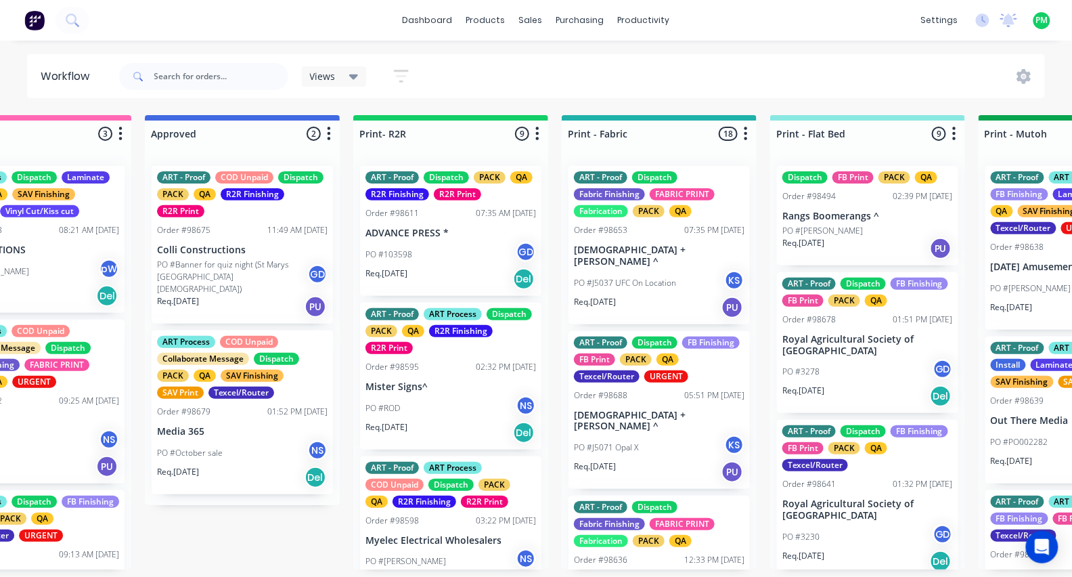
scroll to position [0, 1347]
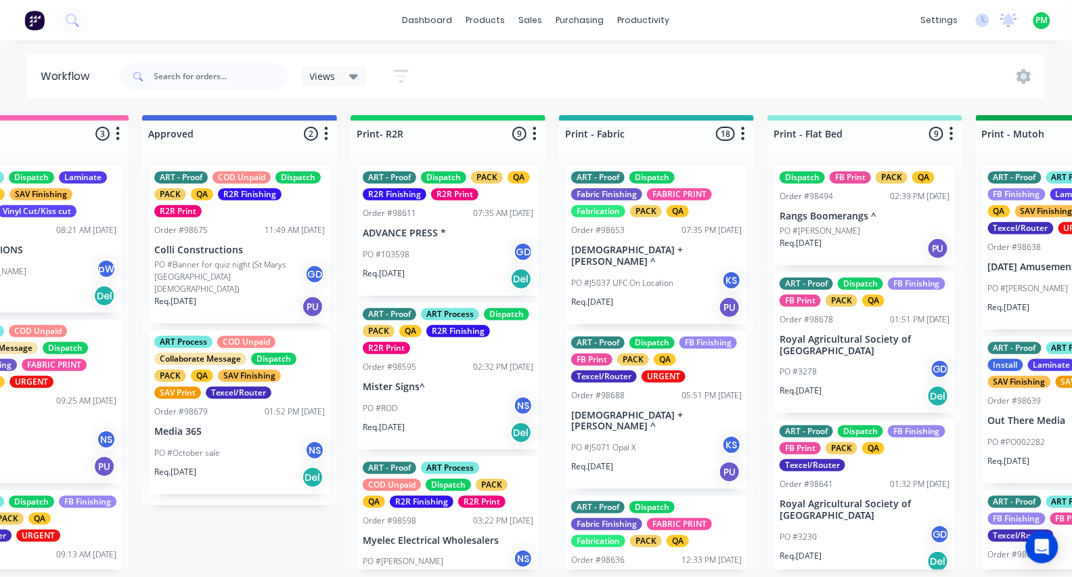
click at [843, 357] on p "Royal Agricultural Society of [GEOGRAPHIC_DATA]" at bounding box center [865, 345] width 171 height 23
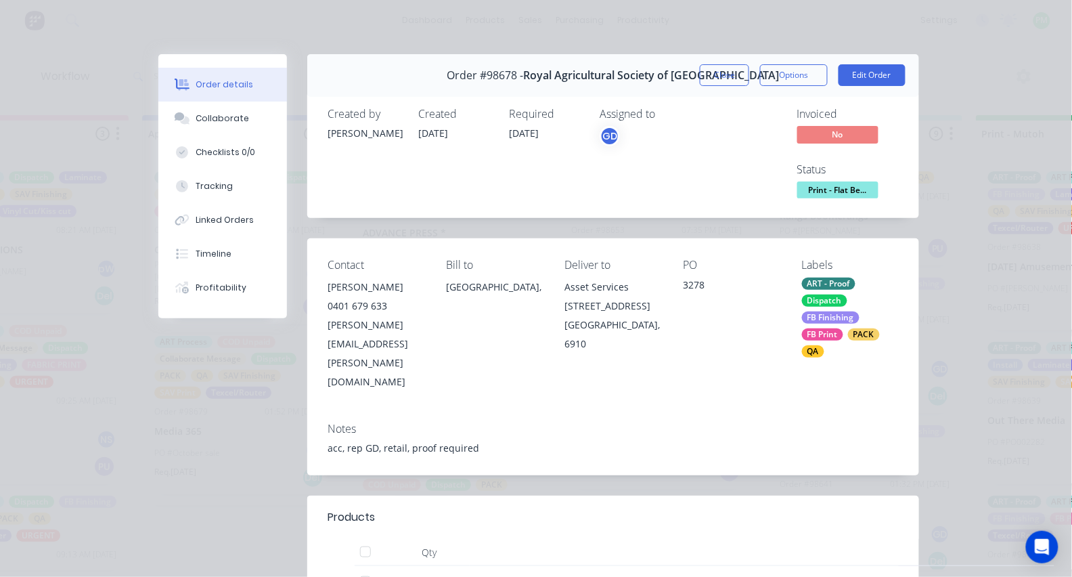
scroll to position [0, 0]
click at [728, 70] on button "Close" at bounding box center [724, 75] width 49 height 22
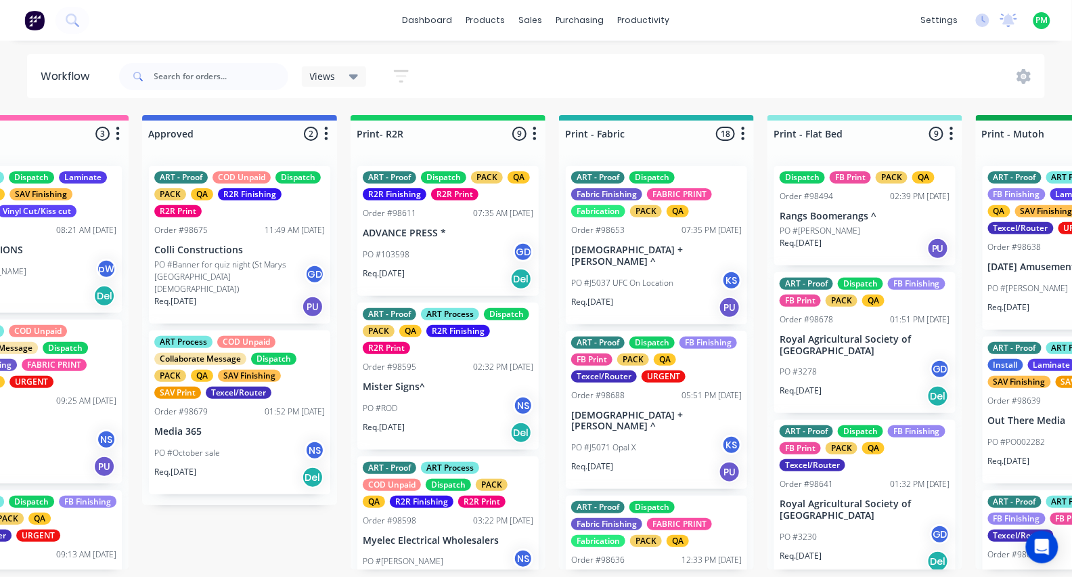
click at [861, 538] on div "PO #3230 GD" at bounding box center [865, 537] width 171 height 26
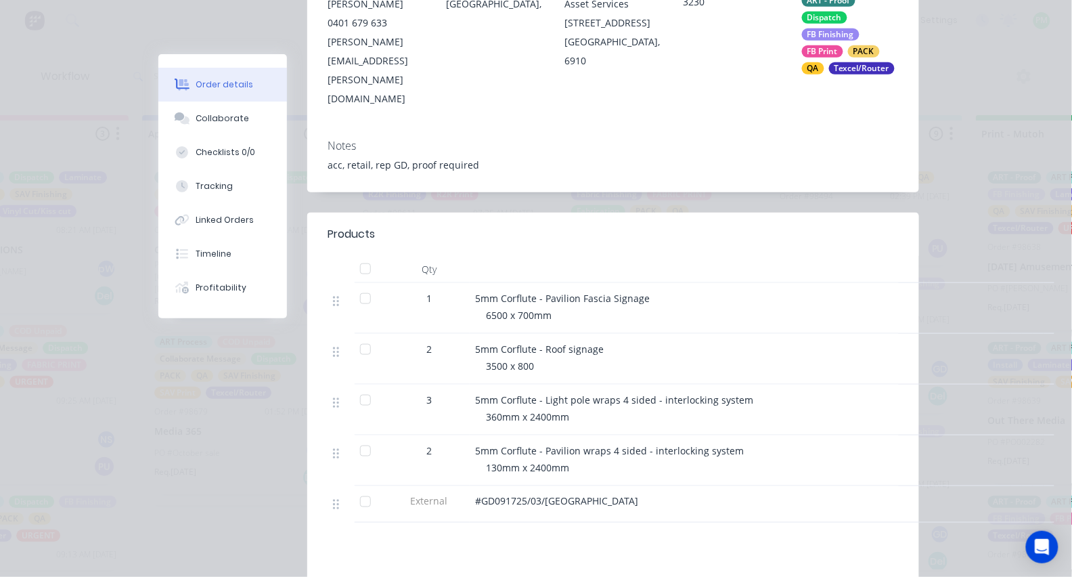
scroll to position [292, 0]
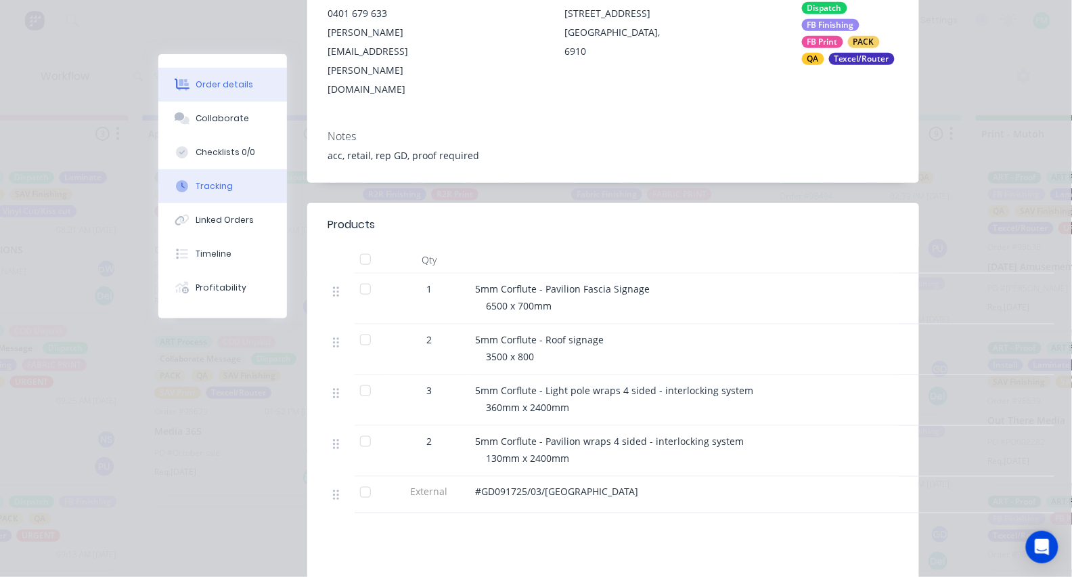
click at [218, 188] on div "Tracking" at bounding box center [214, 186] width 37 height 12
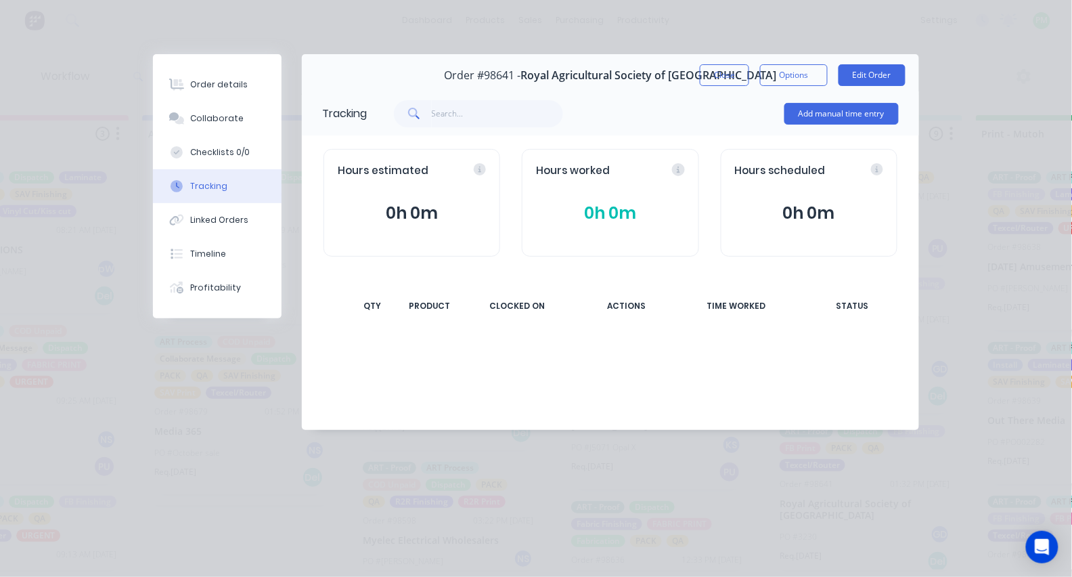
scroll to position [0, 0]
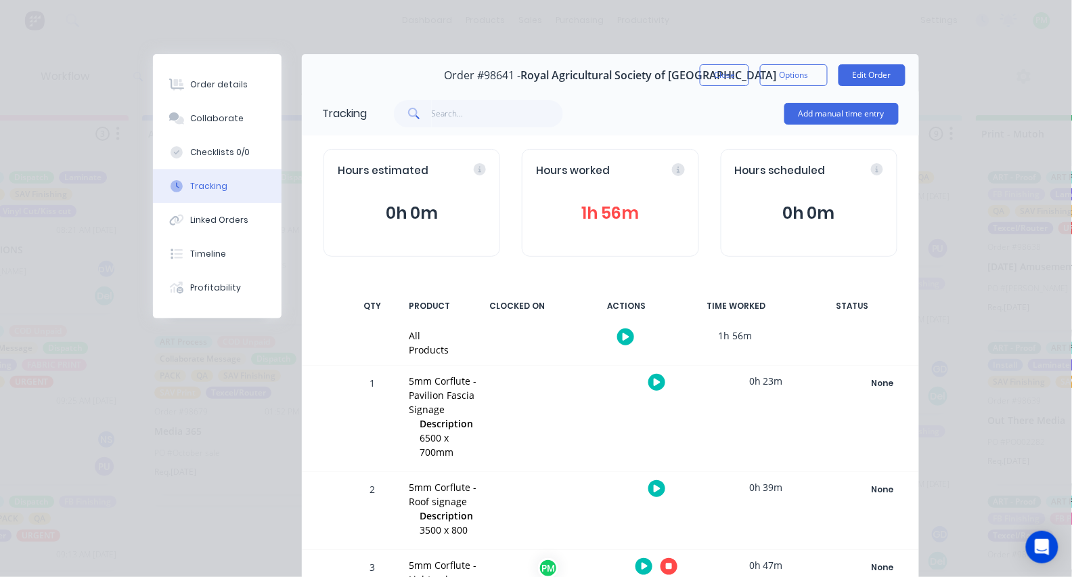
click at [666, 563] on icon "button" at bounding box center [669, 566] width 7 height 7
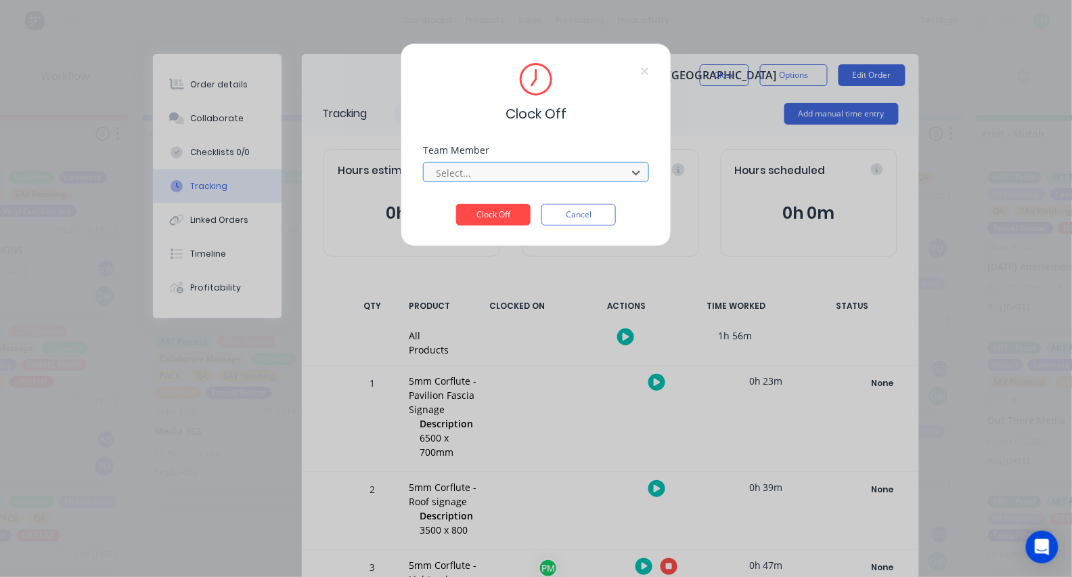
click at [512, 179] on div at bounding box center [528, 173] width 186 height 17
type input "pro"
click at [494, 219] on button "Clock Off" at bounding box center [493, 215] width 74 height 22
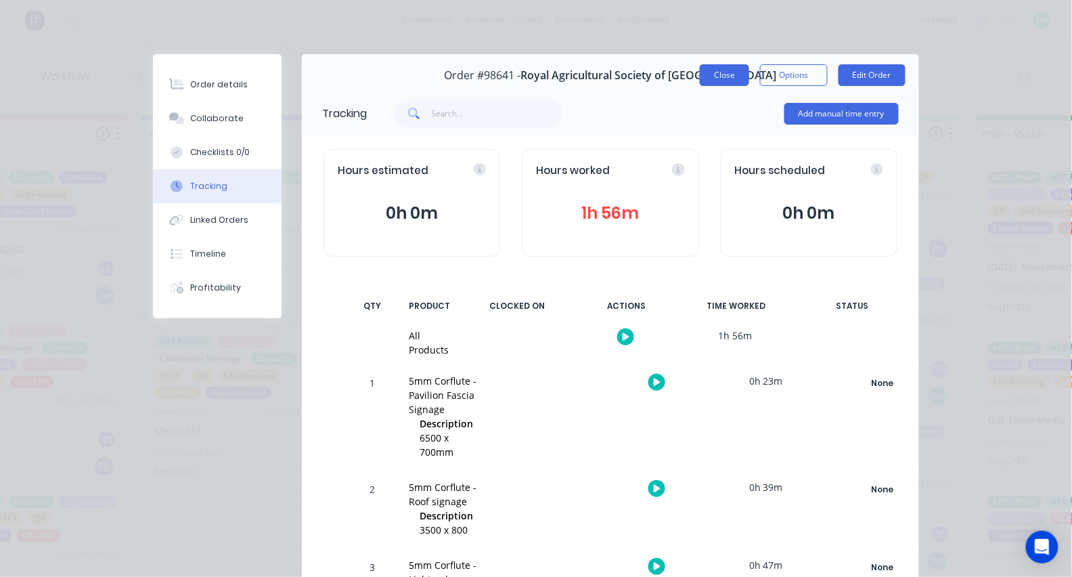
click at [720, 70] on button "Close" at bounding box center [724, 75] width 49 height 22
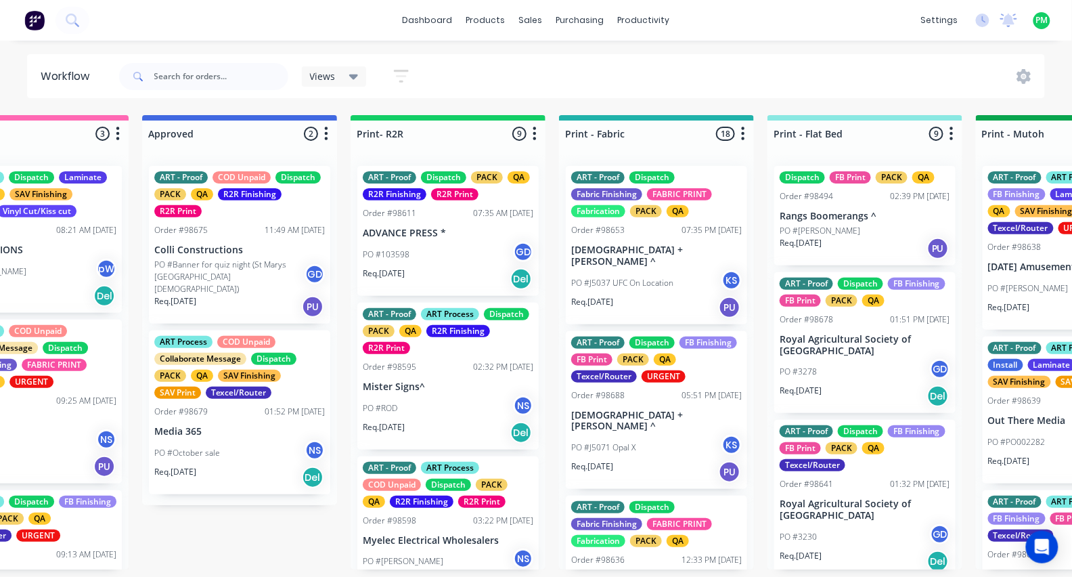
click at [828, 376] on div "PO #3278 GD" at bounding box center [865, 372] width 171 height 26
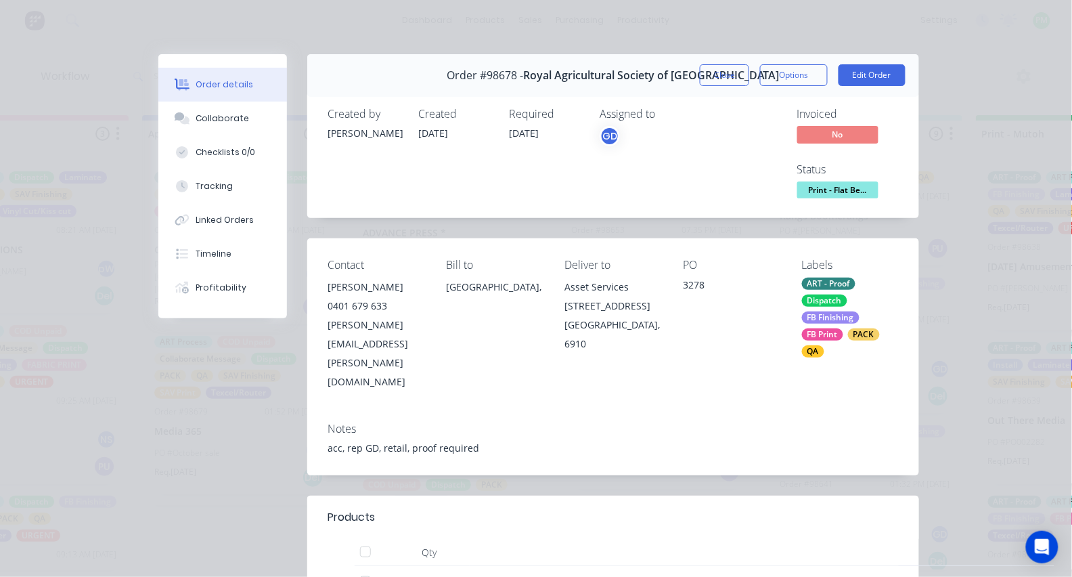
scroll to position [16, 0]
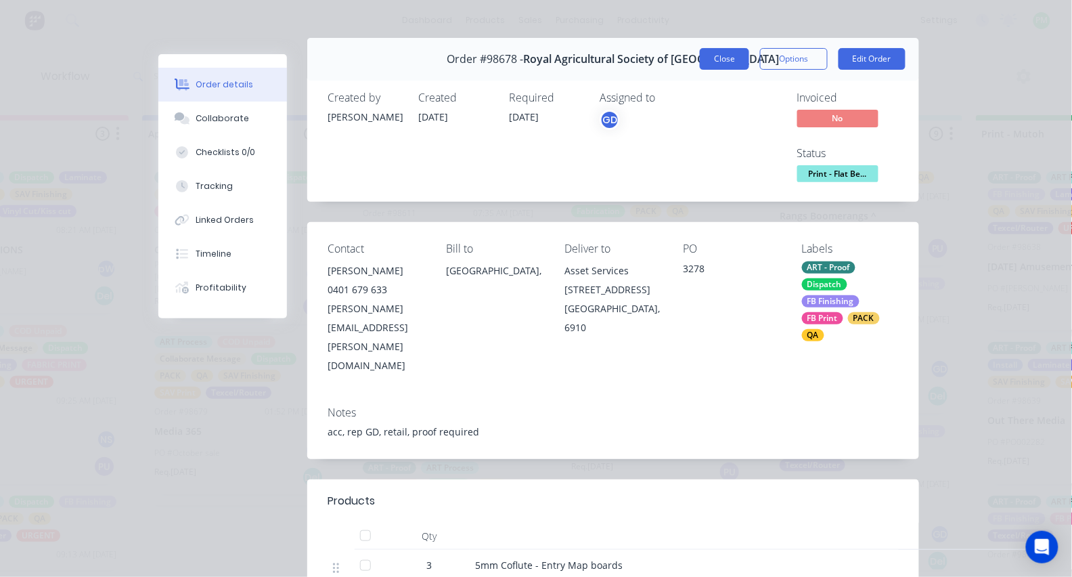
click at [723, 62] on button "Close" at bounding box center [724, 59] width 49 height 22
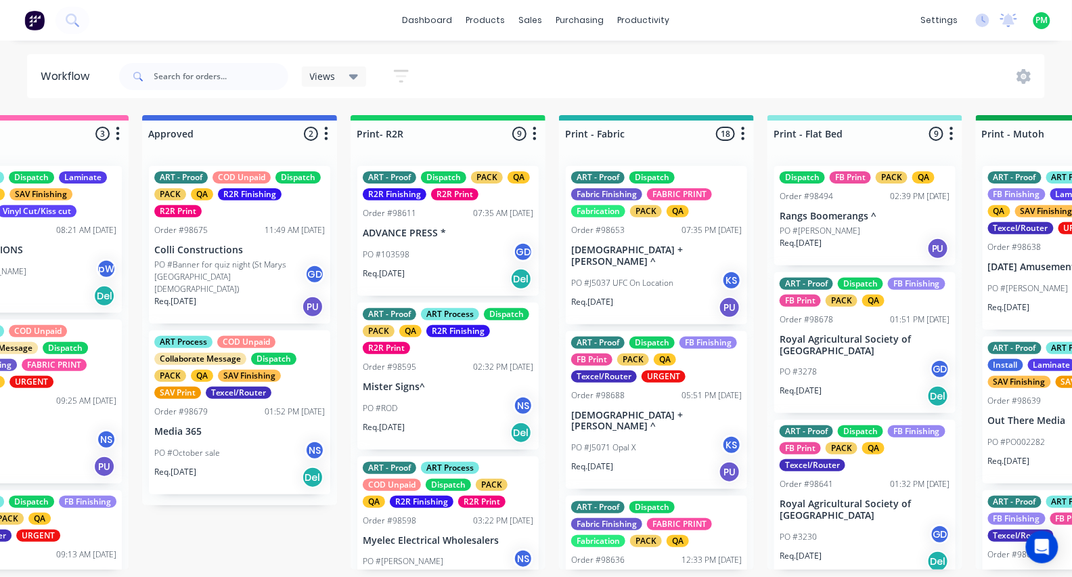
click at [822, 486] on div "ART - Proof Dispatch FB Finishing FB Print PACK QA Texcel/Router Order #98641 0…" at bounding box center [865, 499] width 181 height 158
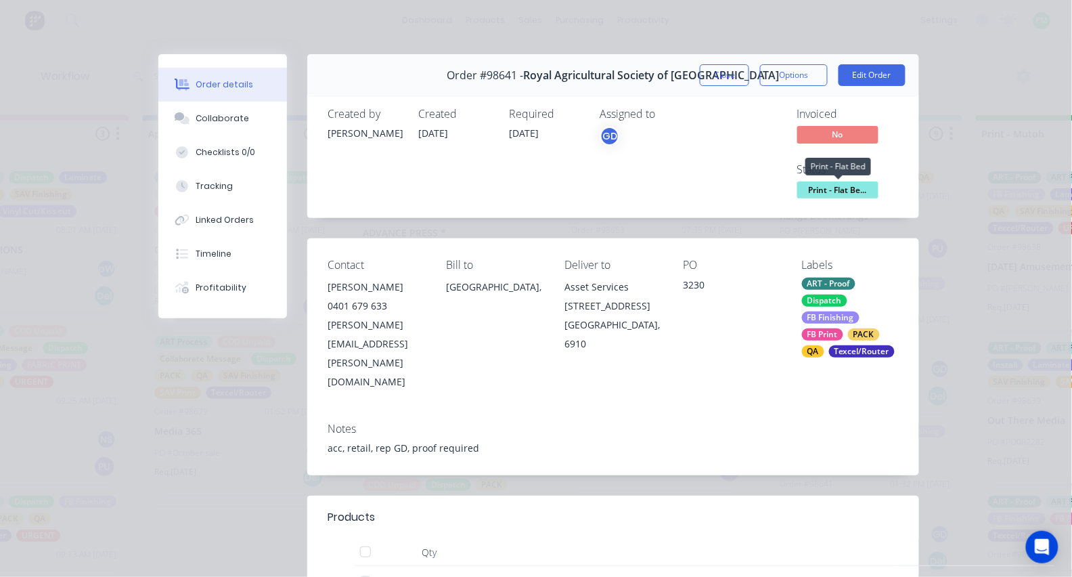
click at [858, 186] on span "Print - Flat Be..." at bounding box center [838, 189] width 81 height 17
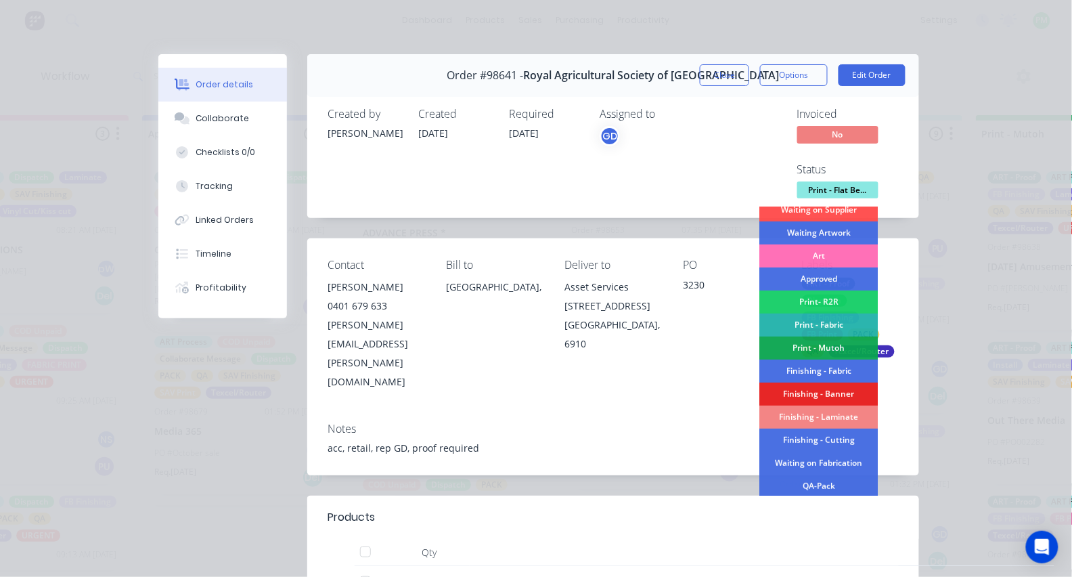
scroll to position [102, 0]
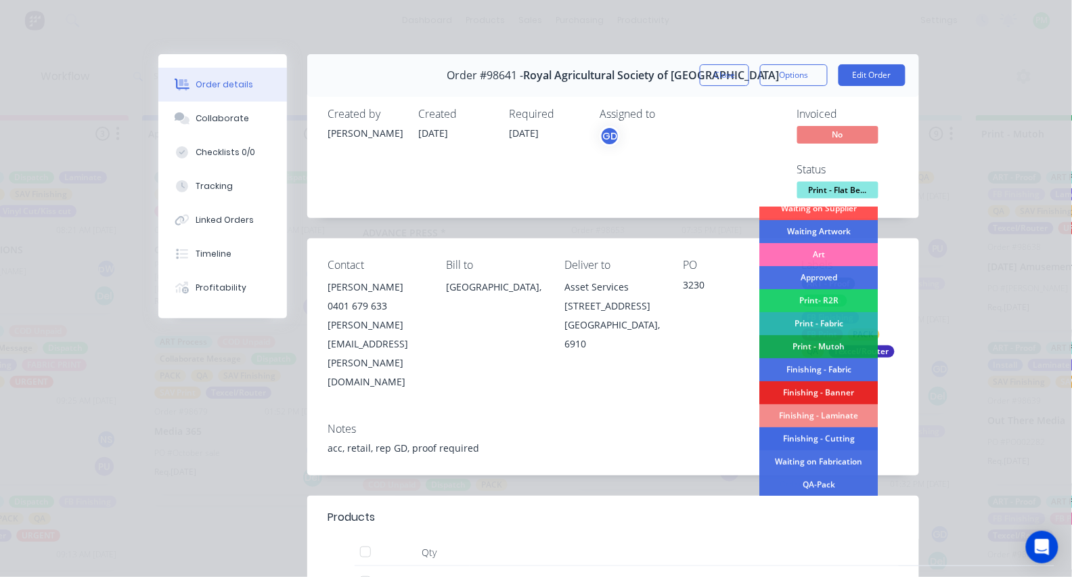
click at [823, 437] on div "Finishing - Cutting" at bounding box center [819, 439] width 118 height 23
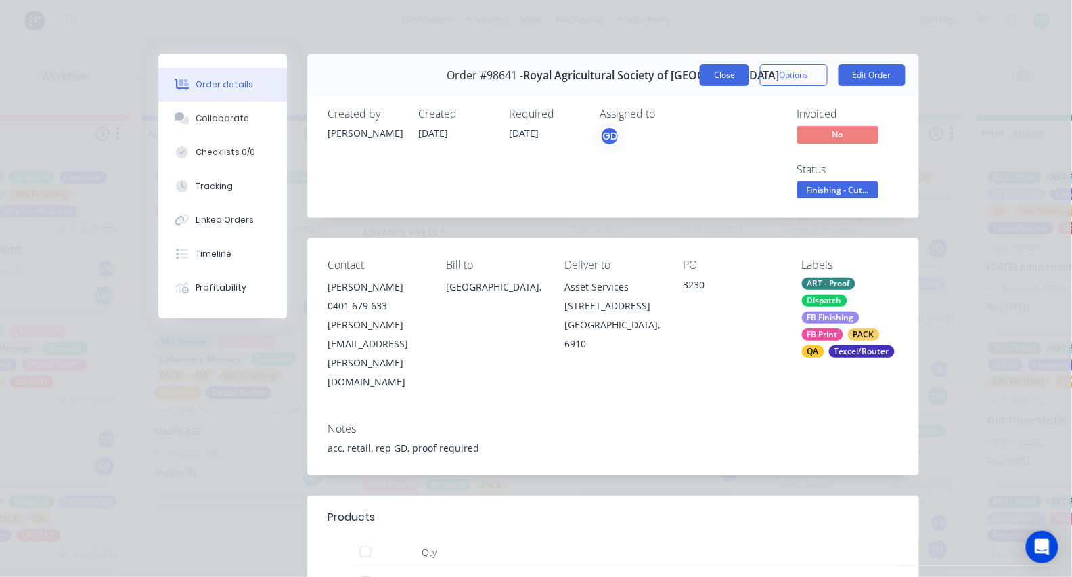
click at [735, 74] on button "Close" at bounding box center [724, 75] width 49 height 22
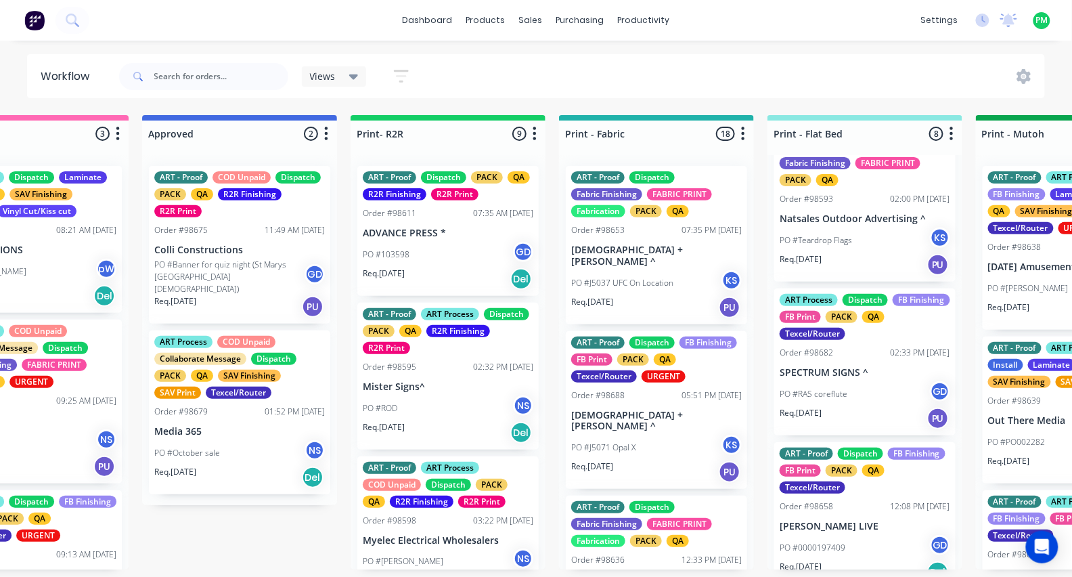
scroll to position [284, 0]
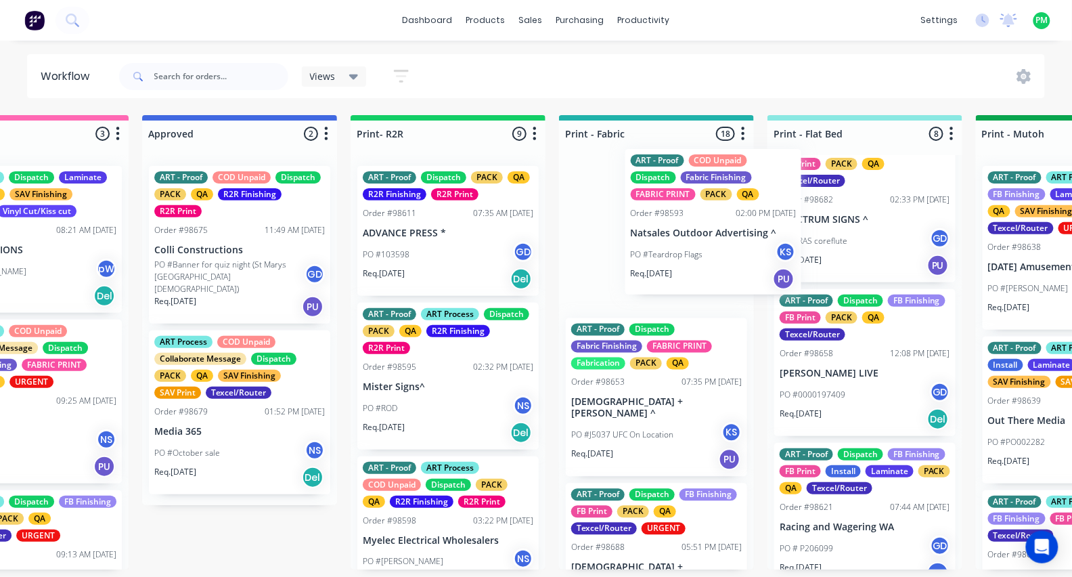
drag, startPoint x: 863, startPoint y: 233, endPoint x: 707, endPoint y: 235, distance: 155.7
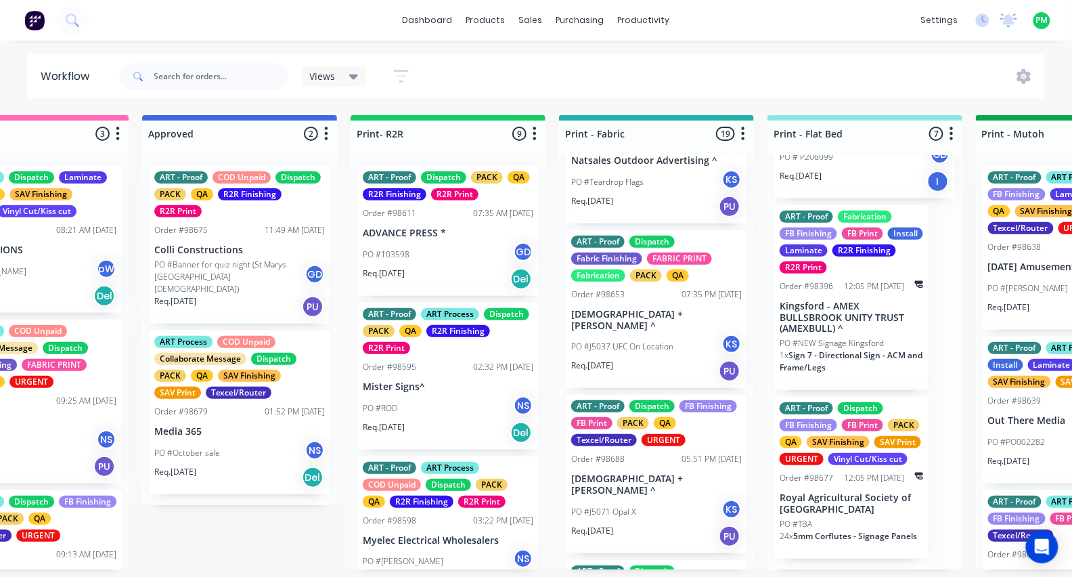
scroll to position [104, 0]
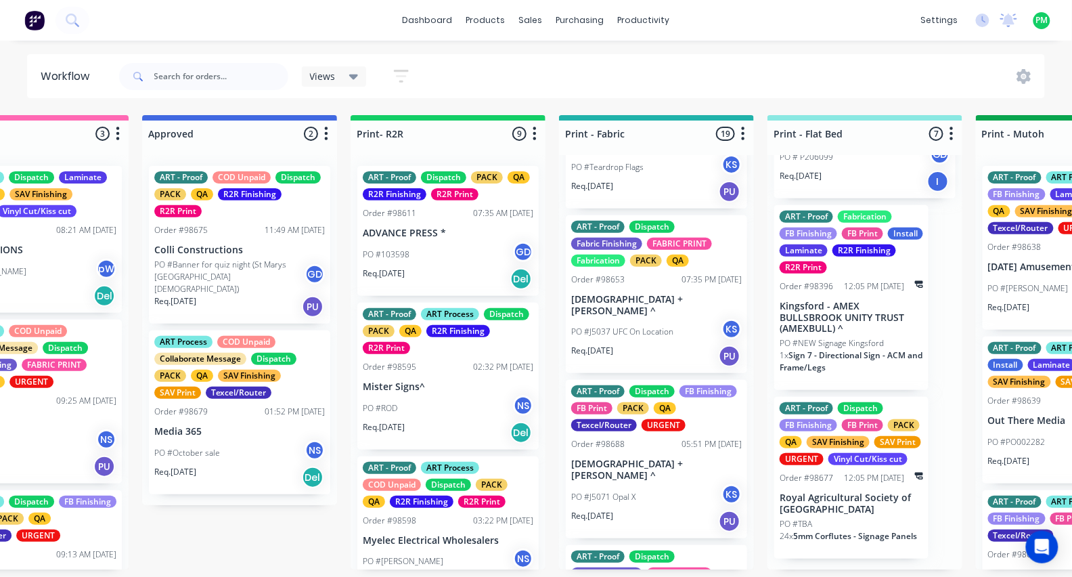
click at [645, 484] on div "PO #J5071 Opal X KS" at bounding box center [656, 497] width 171 height 26
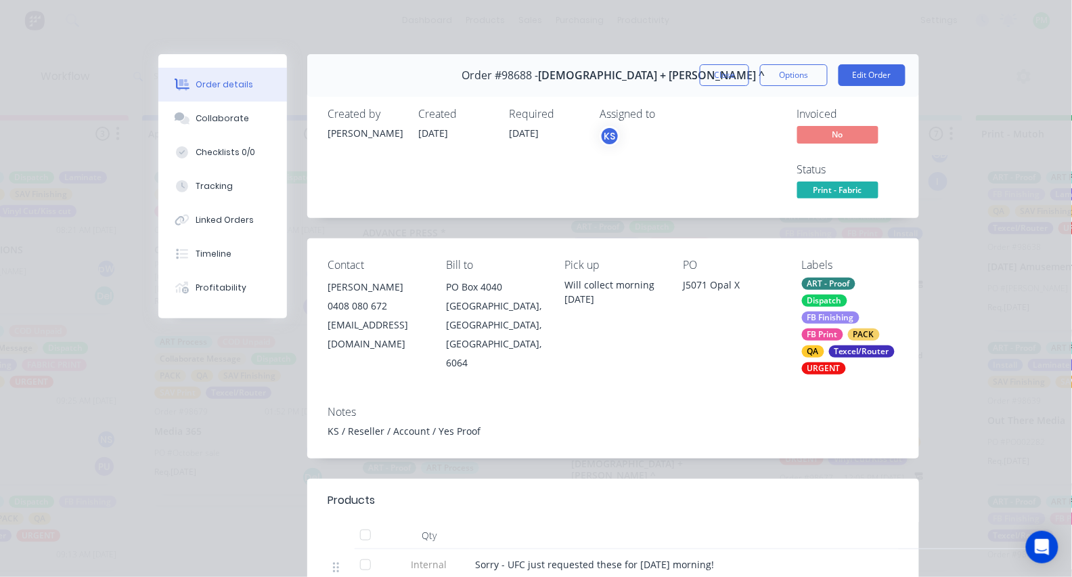
click at [867, 189] on span "Print - Fabric" at bounding box center [838, 189] width 81 height 17
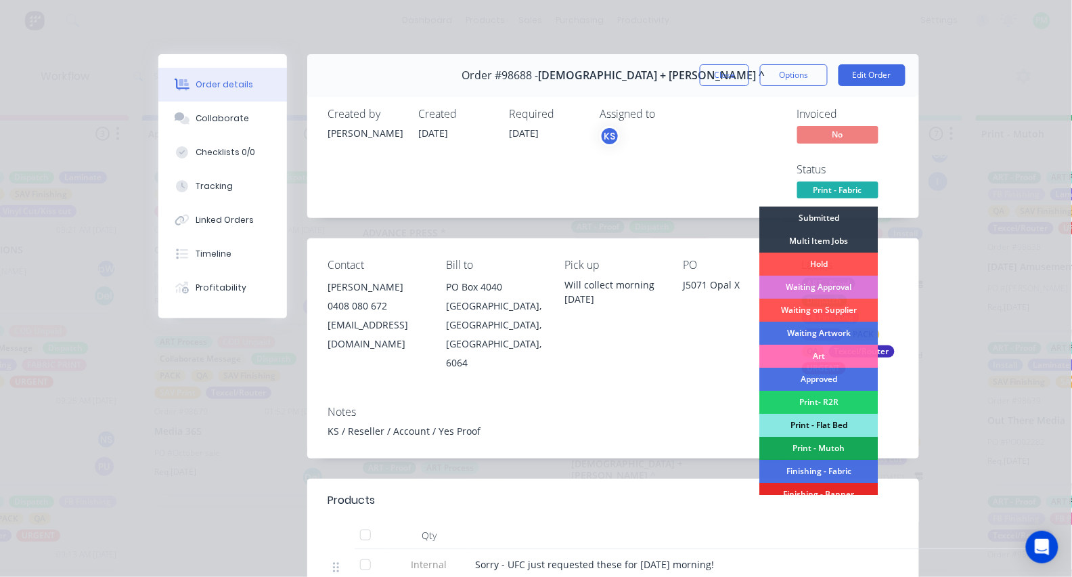
click at [837, 425] on div "Print - Flat Bed" at bounding box center [819, 425] width 118 height 23
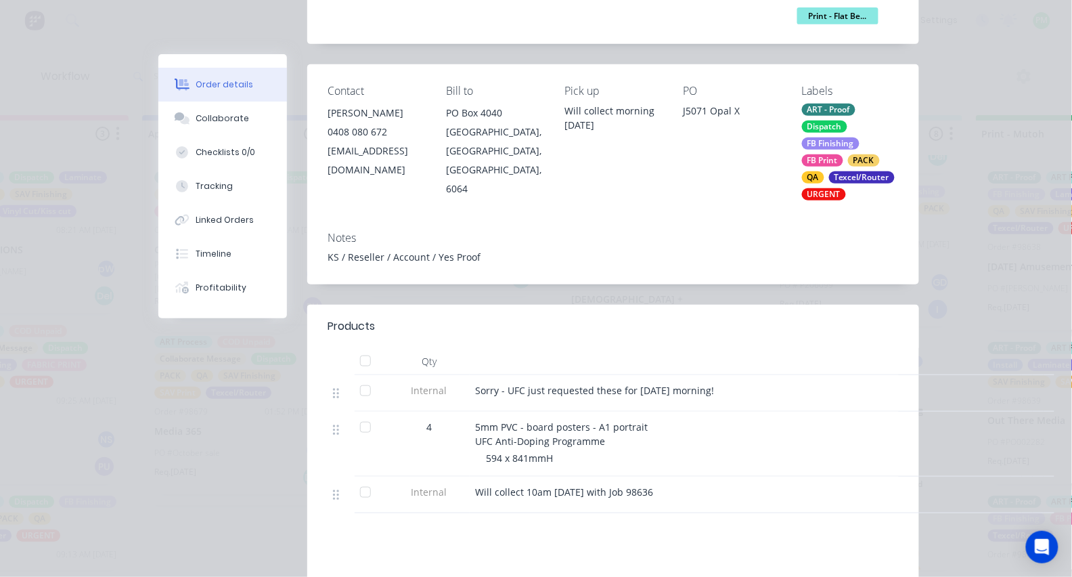
scroll to position [201, 0]
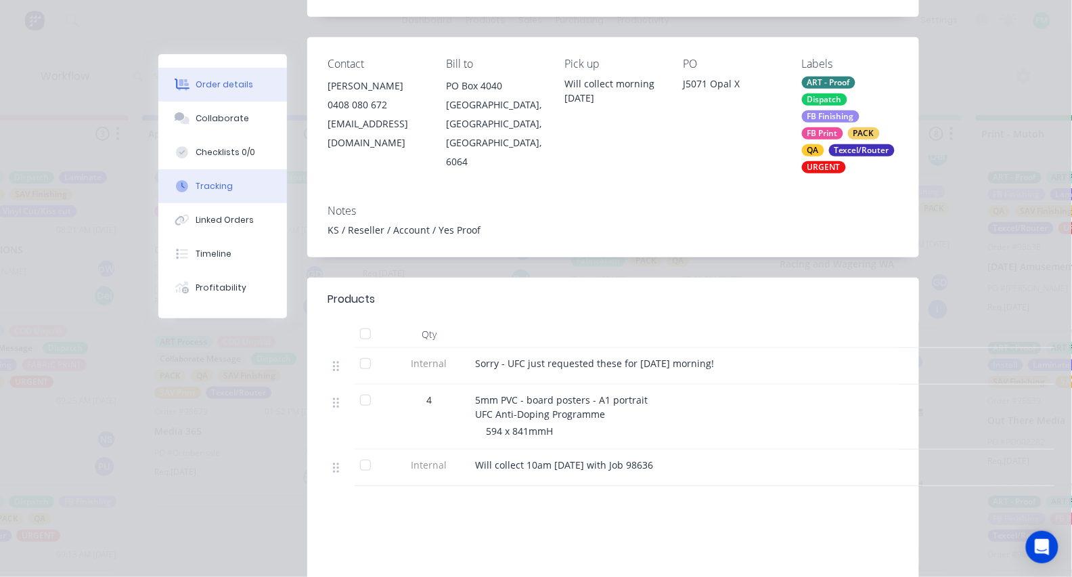
click at [187, 192] on icon at bounding box center [182, 186] width 12 height 12
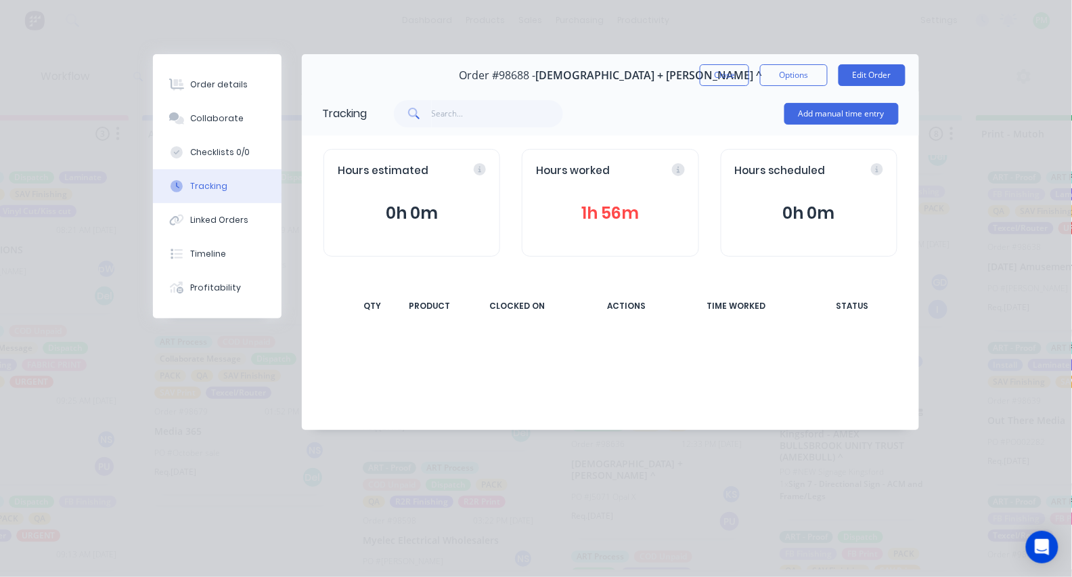
scroll to position [0, 0]
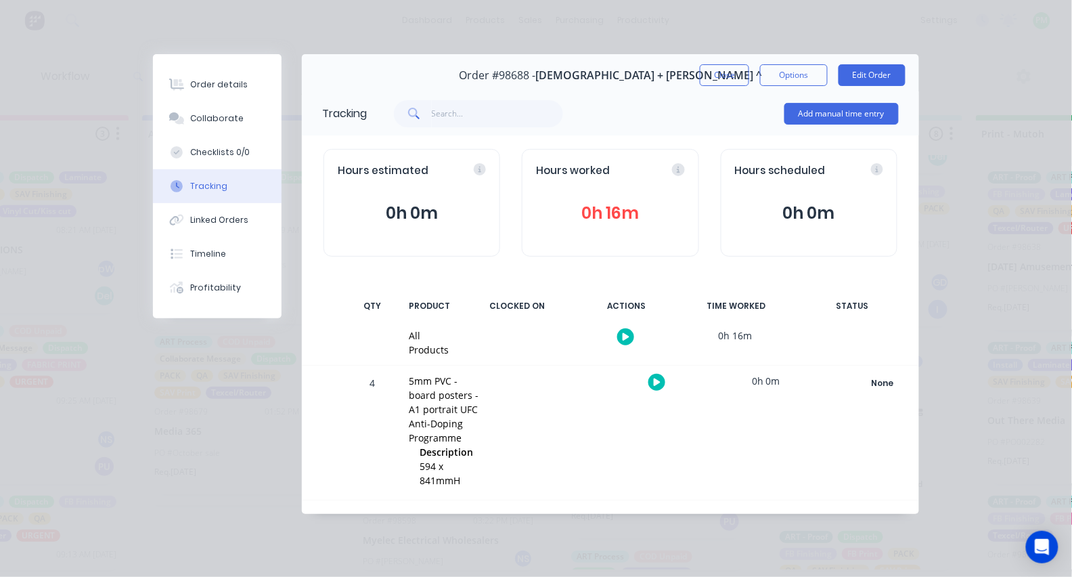
click at [655, 383] on icon "button" at bounding box center [657, 381] width 7 height 7
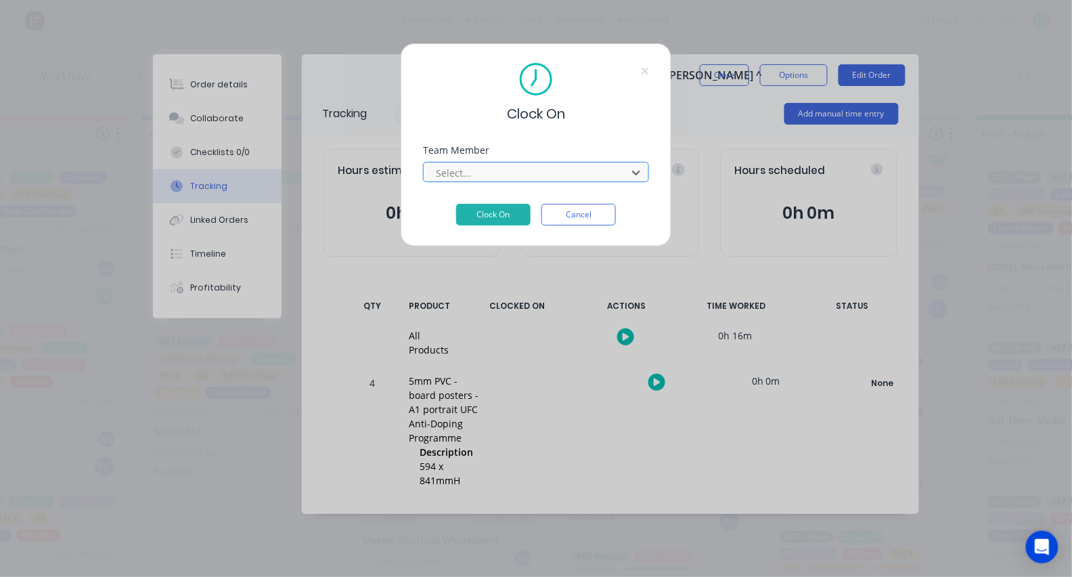
click at [521, 177] on div at bounding box center [528, 173] width 186 height 17
type input "pro"
click at [494, 219] on button "Clock On" at bounding box center [493, 215] width 74 height 22
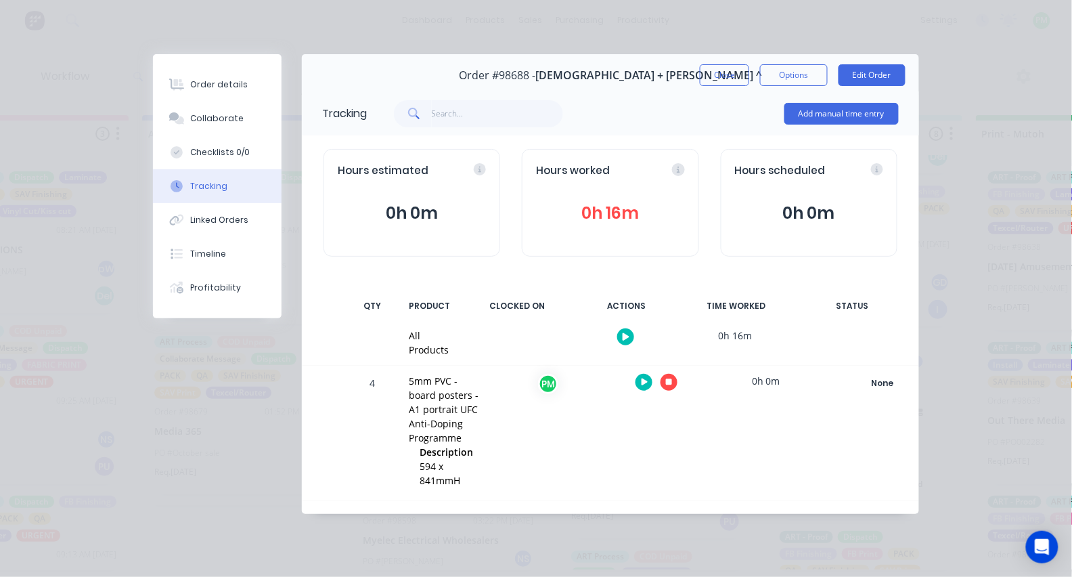
click at [666, 387] on button "button" at bounding box center [669, 382] width 17 height 17
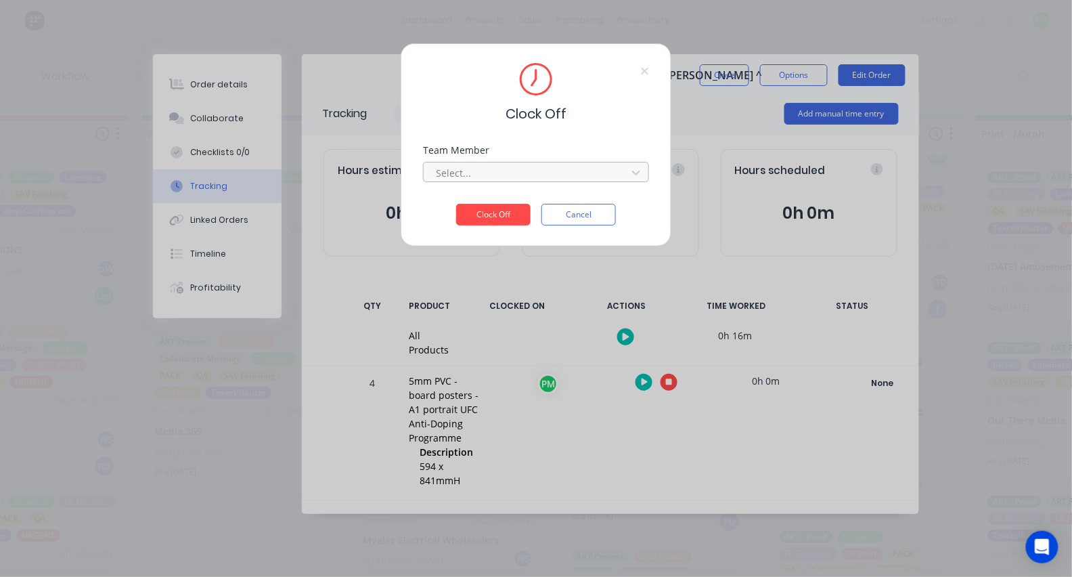
click at [481, 170] on div at bounding box center [528, 173] width 186 height 17
type input "pro"
click at [494, 219] on button "Clock Off" at bounding box center [493, 215] width 74 height 22
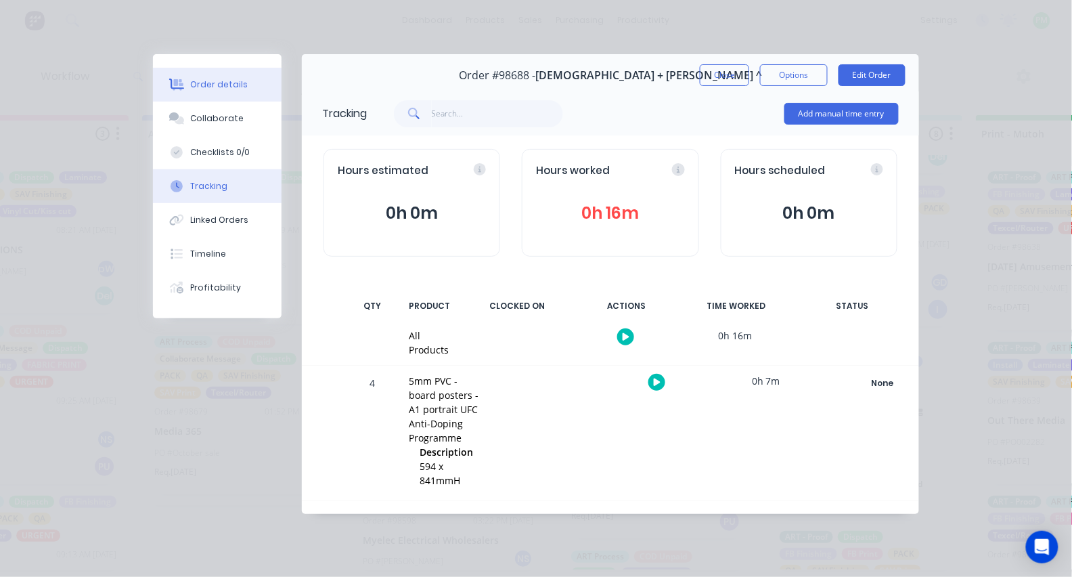
click at [219, 87] on div "Order details" at bounding box center [220, 85] width 58 height 12
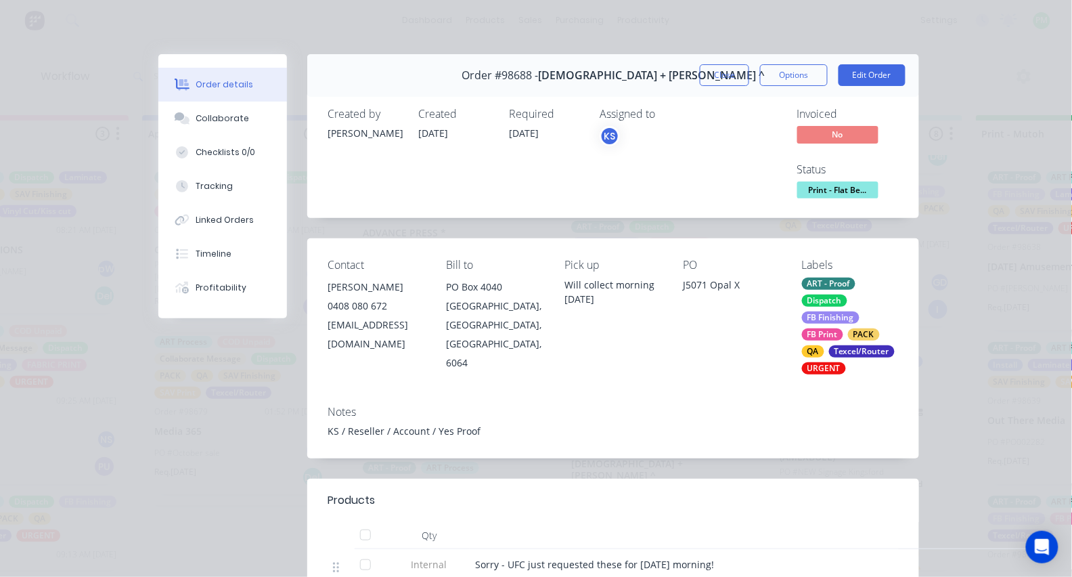
click at [846, 188] on span "Print - Flat Be..." at bounding box center [838, 189] width 81 height 17
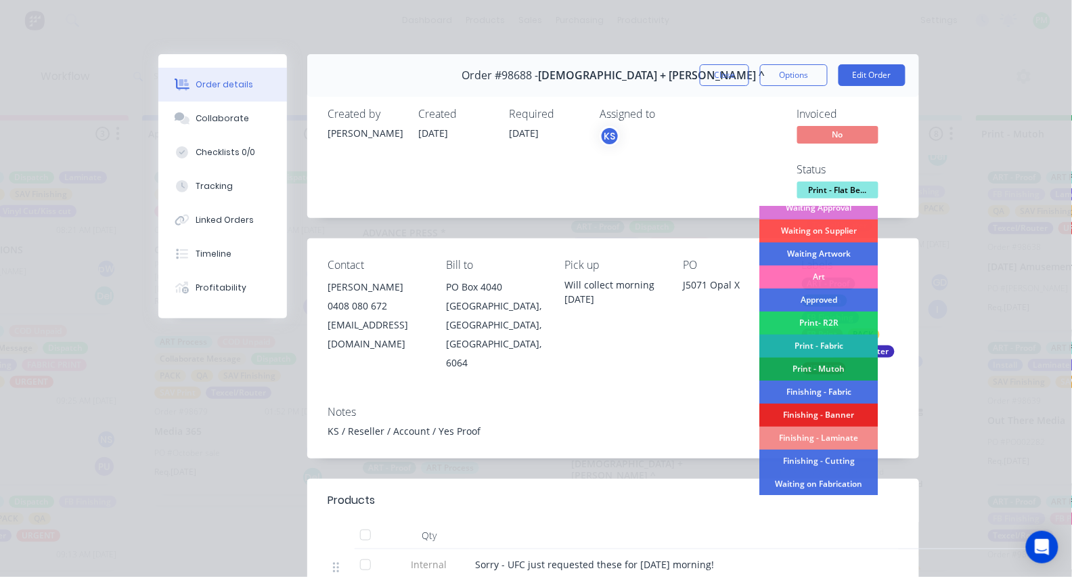
scroll to position [88, 0]
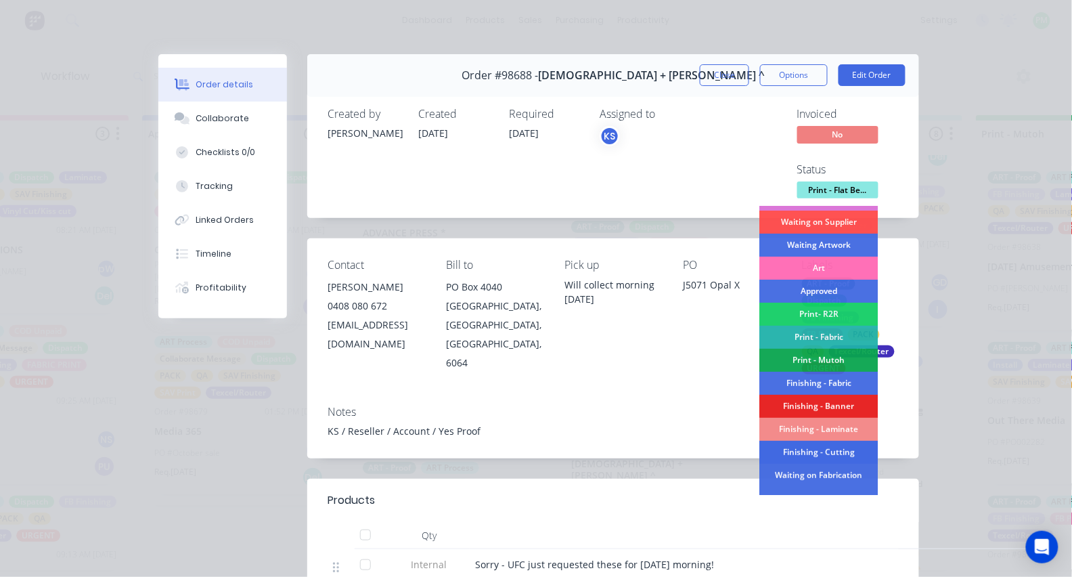
click at [831, 445] on div "Finishing - Cutting" at bounding box center [819, 452] width 118 height 23
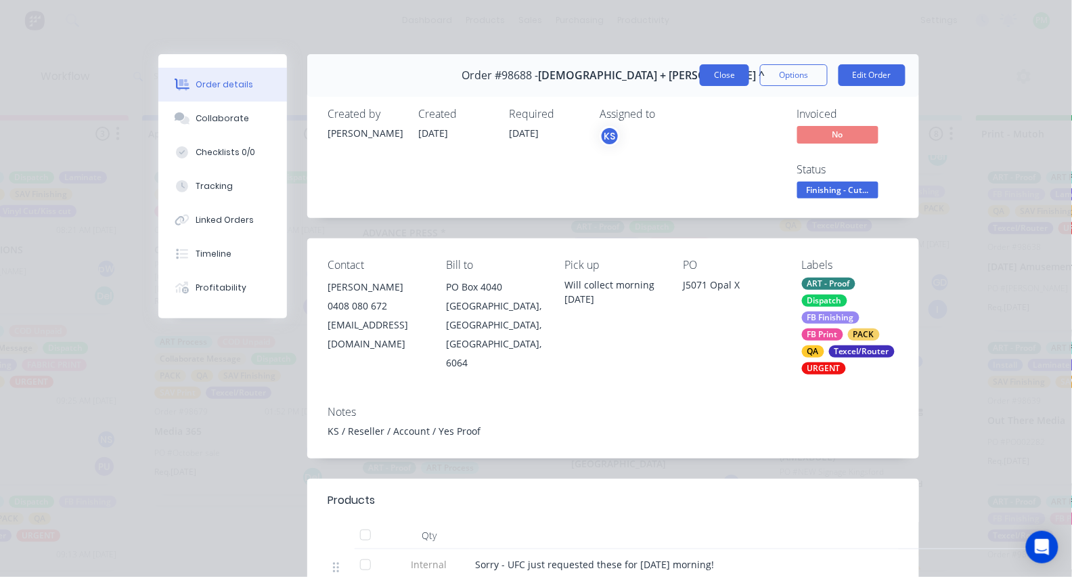
click at [728, 76] on button "Close" at bounding box center [724, 75] width 49 height 22
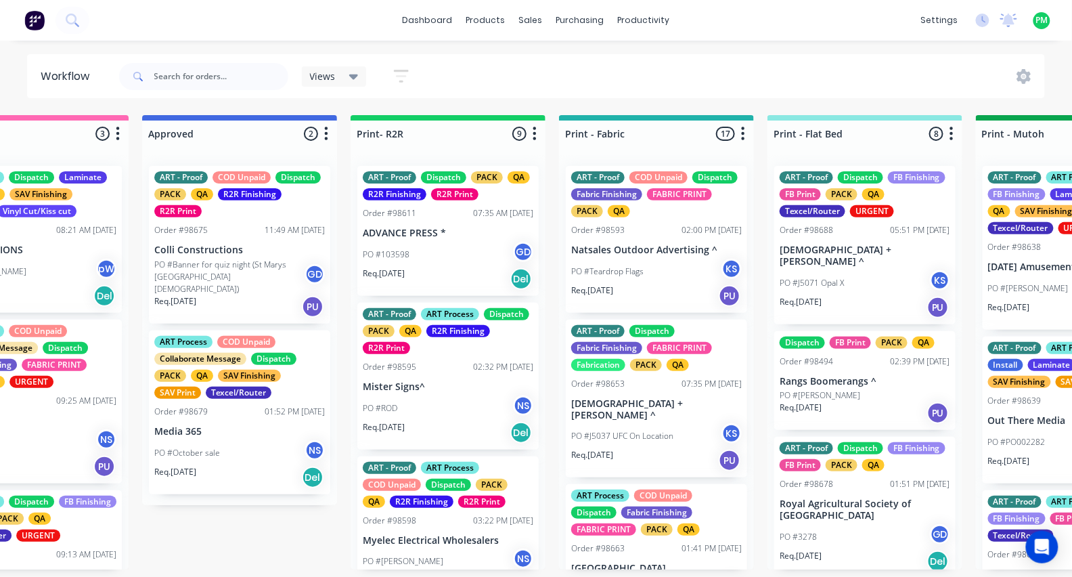
scroll to position [0, 0]
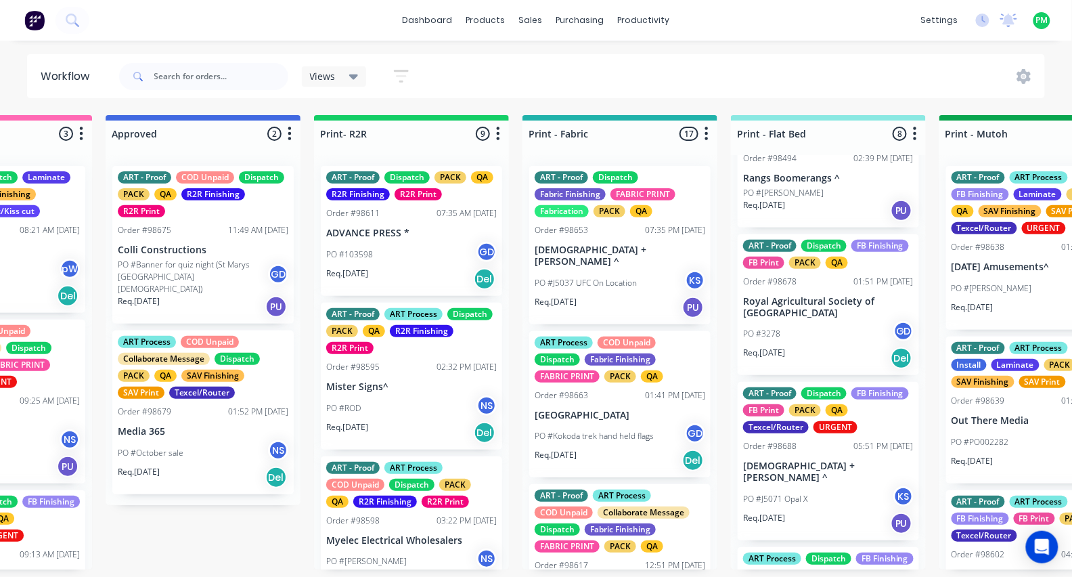
scroll to position [47, 0]
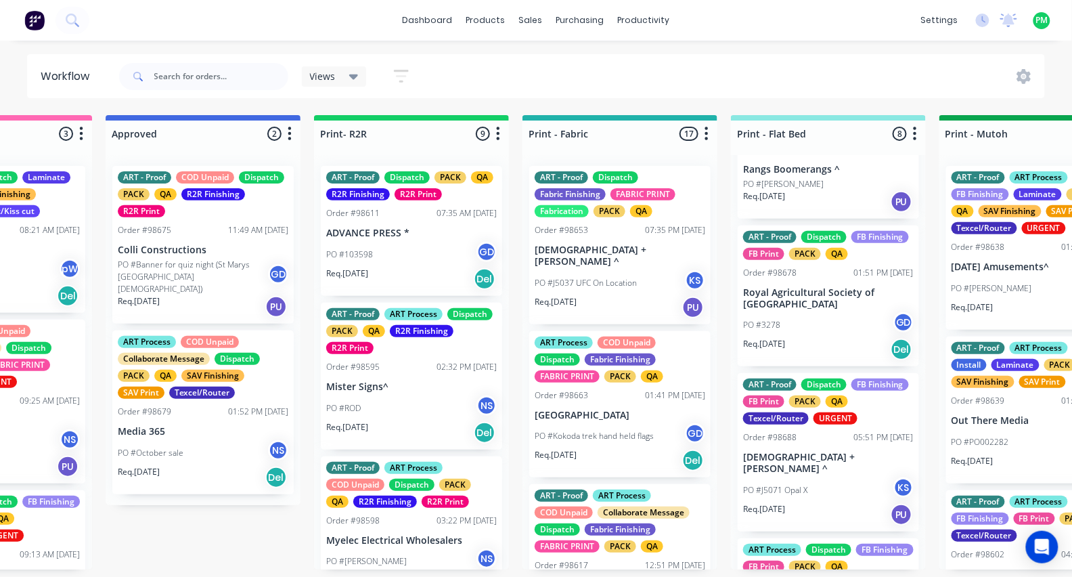
click at [801, 334] on div "PO #3278 GD" at bounding box center [828, 325] width 171 height 26
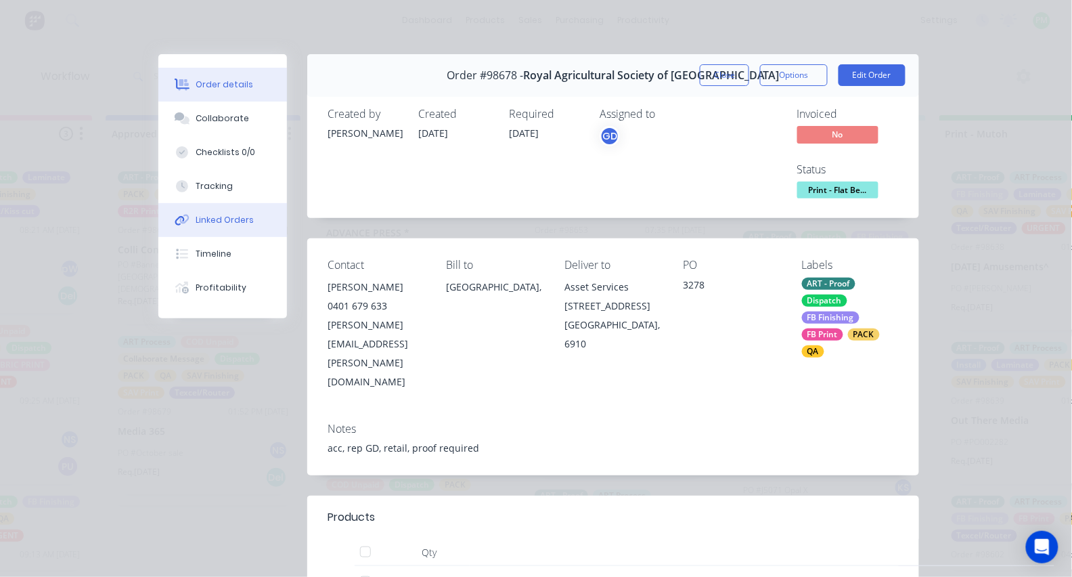
click at [218, 235] on button "Linked Orders" at bounding box center [222, 220] width 129 height 34
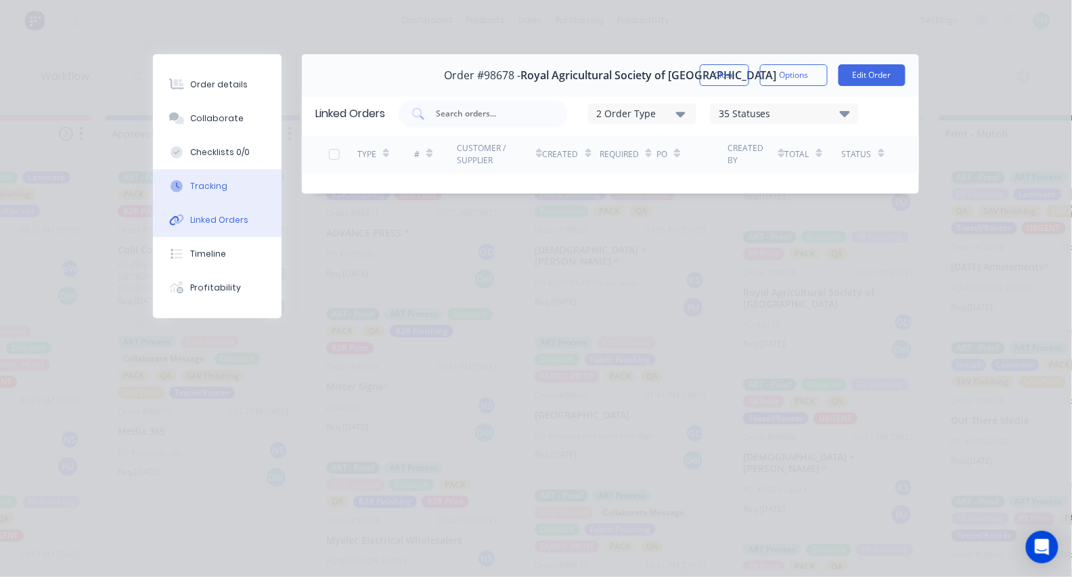
click at [210, 192] on div "Tracking" at bounding box center [209, 186] width 37 height 12
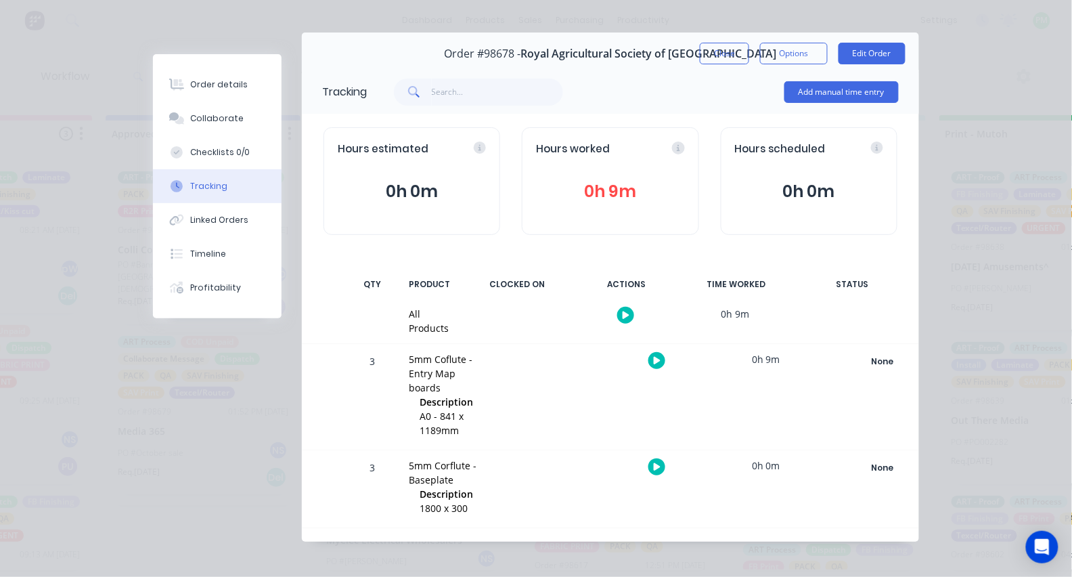
scroll to position [21, 0]
click at [657, 464] on icon "button" at bounding box center [657, 467] width 7 height 7
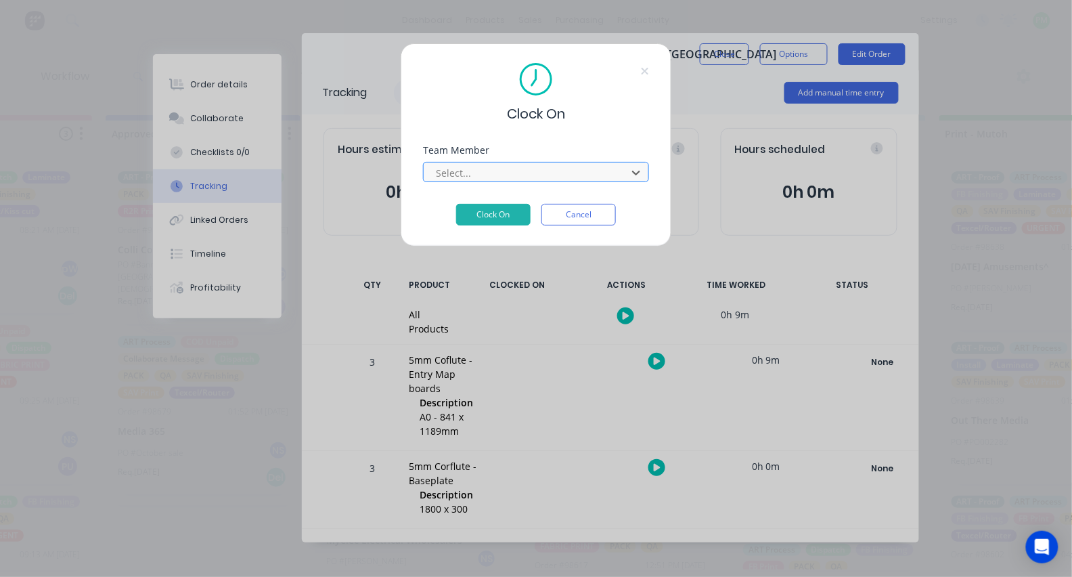
click at [479, 173] on div at bounding box center [528, 173] width 186 height 17
type input "pro"
click at [494, 219] on button "Clock On" at bounding box center [493, 215] width 74 height 22
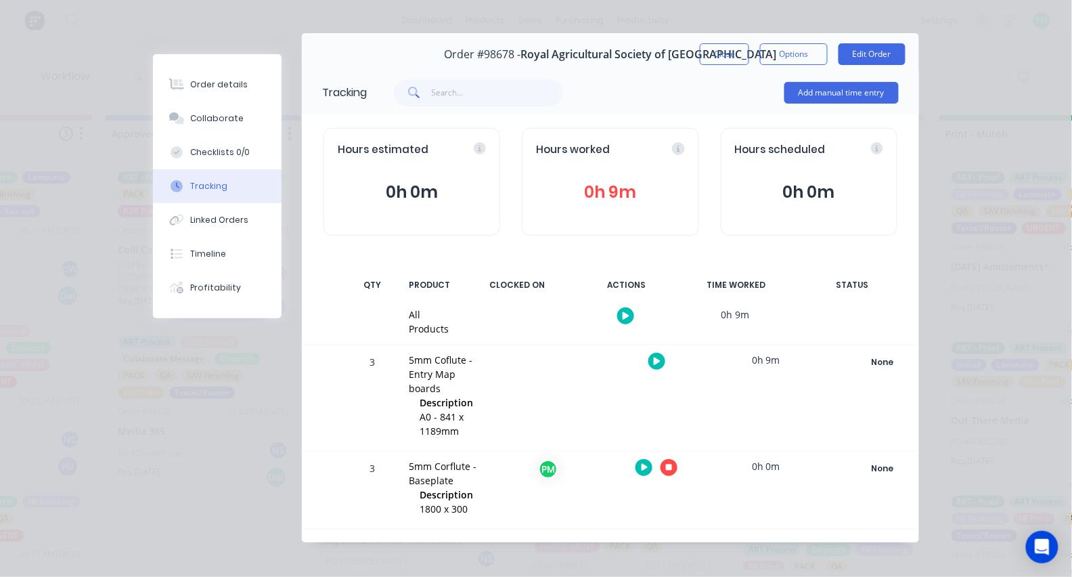
click at [666, 464] on icon "button" at bounding box center [669, 467] width 7 height 7
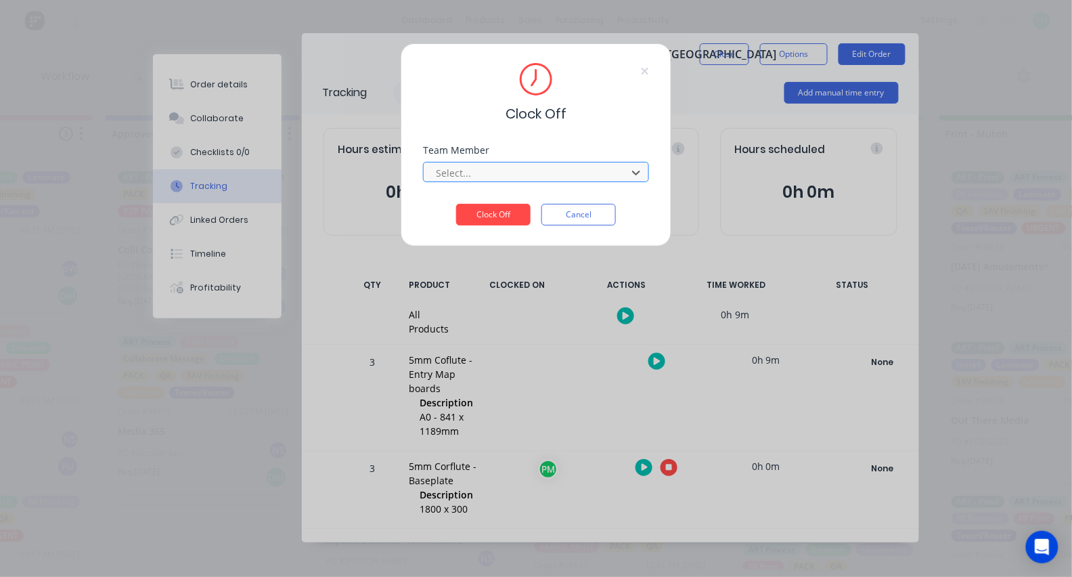
click at [457, 181] on div at bounding box center [528, 173] width 186 height 17
type input "pro"
click at [494, 219] on button "Clock Off" at bounding box center [493, 215] width 74 height 22
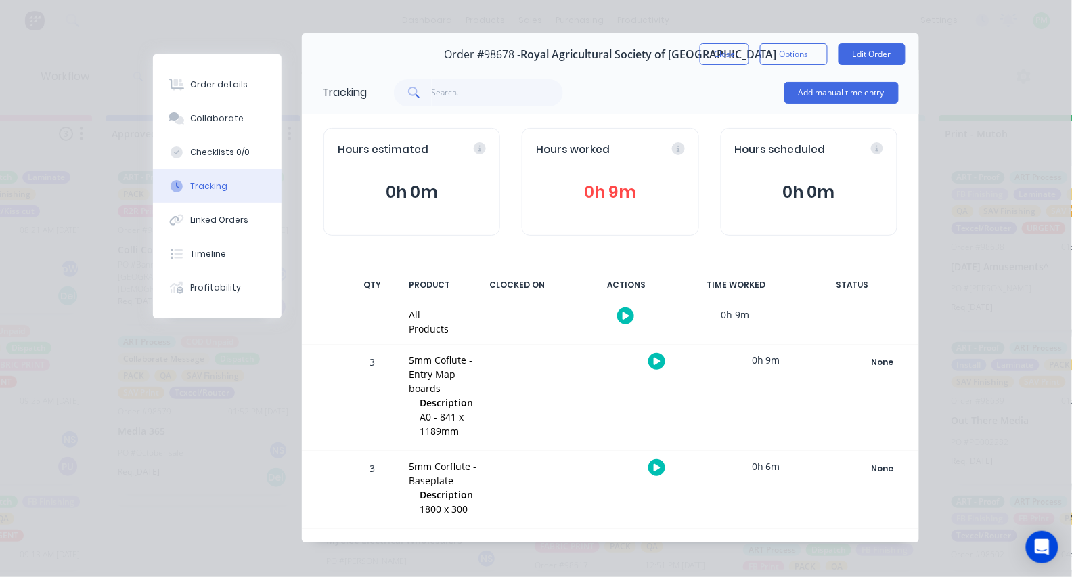
click at [657, 362] on icon "button" at bounding box center [657, 360] width 7 height 7
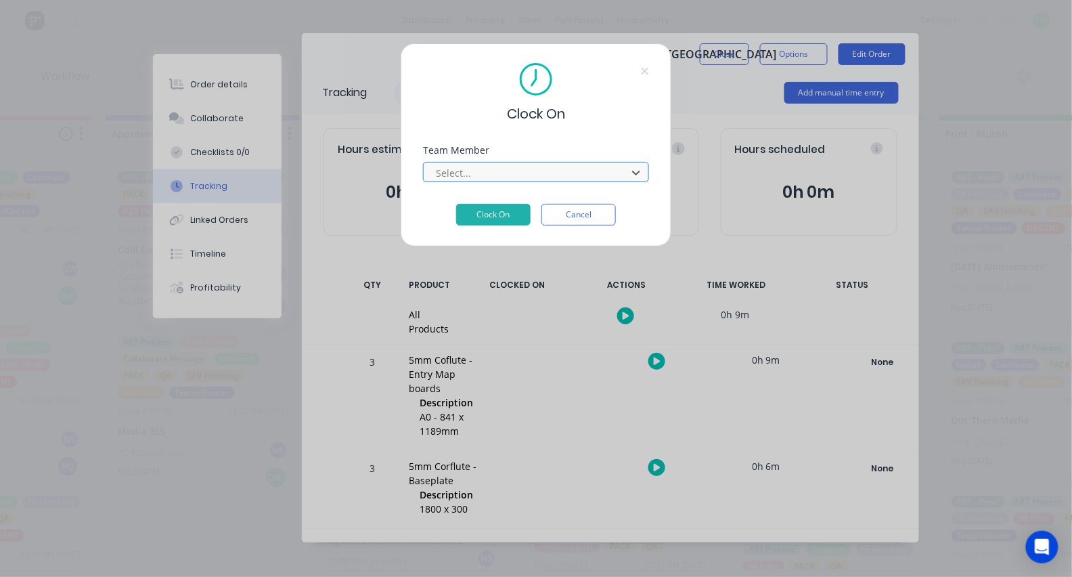
click at [488, 181] on div at bounding box center [528, 173] width 186 height 17
type input "pro"
click at [494, 219] on button "Clock On" at bounding box center [493, 215] width 74 height 22
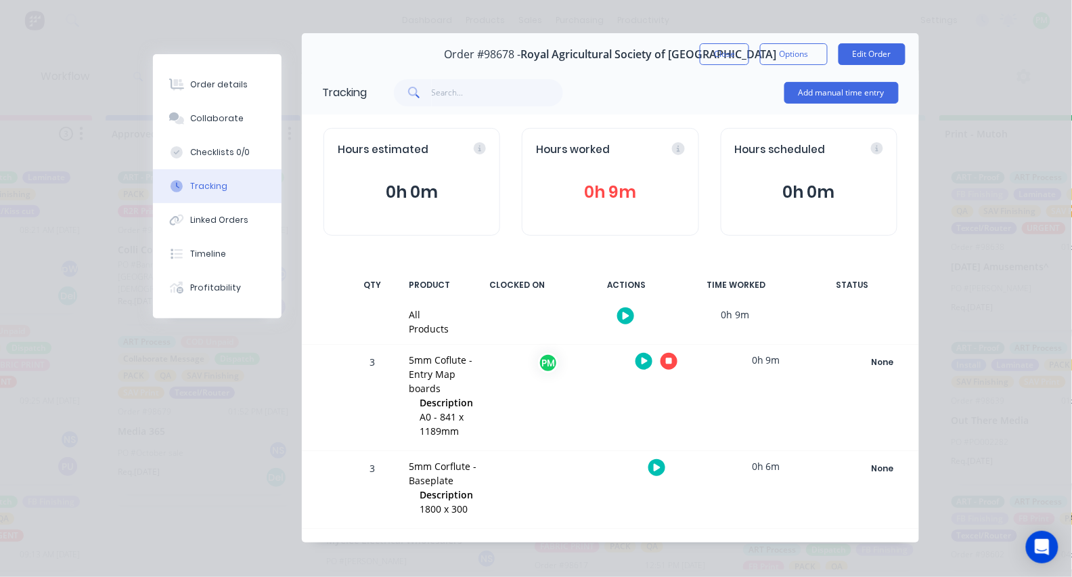
click at [674, 359] on button "button" at bounding box center [669, 361] width 17 height 17
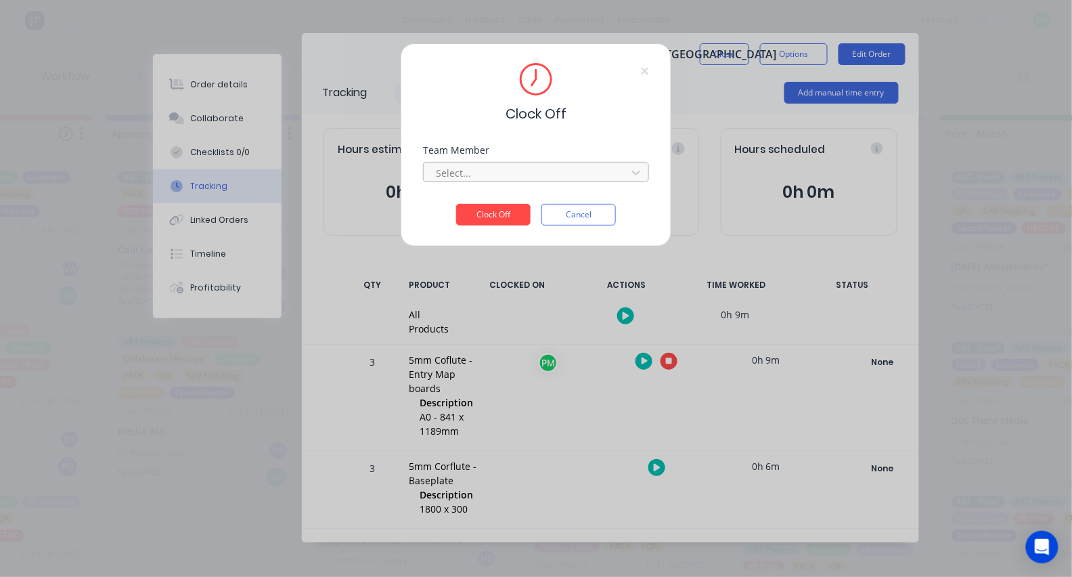
click at [552, 181] on div at bounding box center [528, 173] width 186 height 17
type input "pro"
click at [494, 219] on button "Clock Off" at bounding box center [493, 215] width 74 height 22
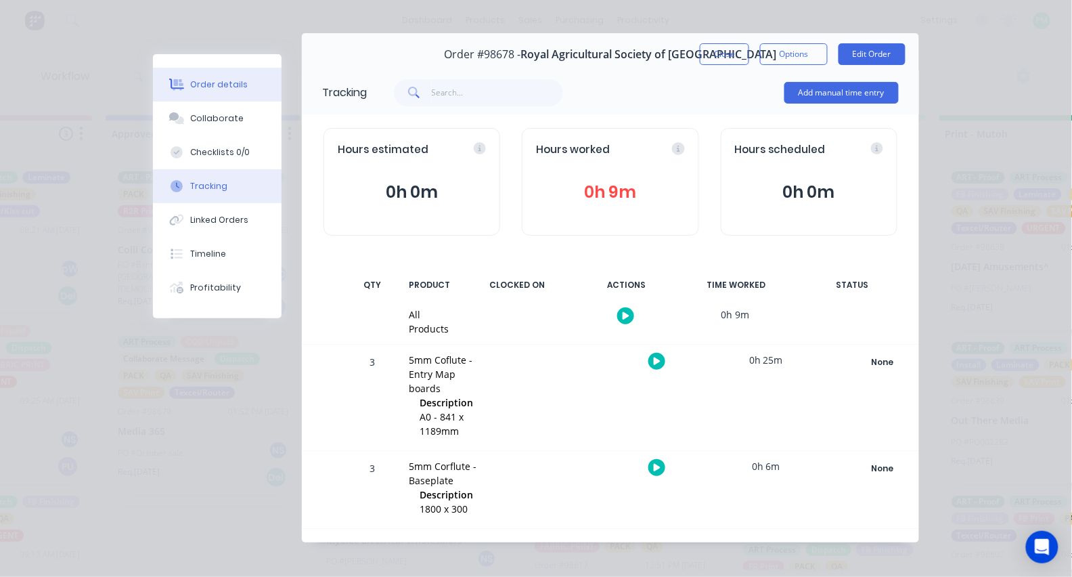
click at [240, 86] on div "Order details" at bounding box center [220, 85] width 58 height 12
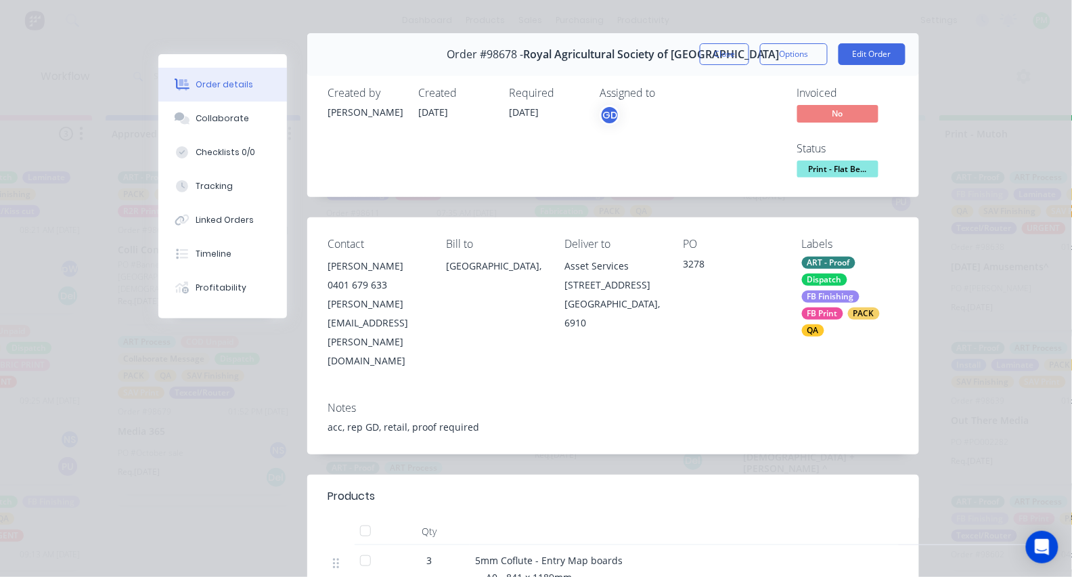
click at [844, 179] on div "Created by Gino Created 22/09/25 Required 22/09/25 Assigned to GD Invoiced No S…" at bounding box center [613, 133] width 612 height 127
click at [841, 171] on span "Print - Flat Be..." at bounding box center [838, 168] width 81 height 17
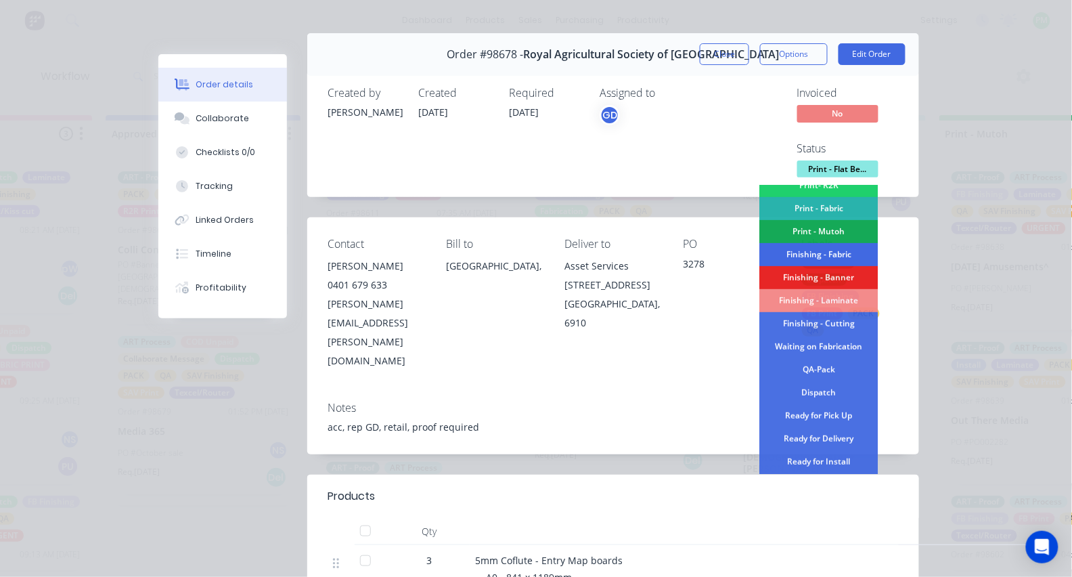
scroll to position [199, 0]
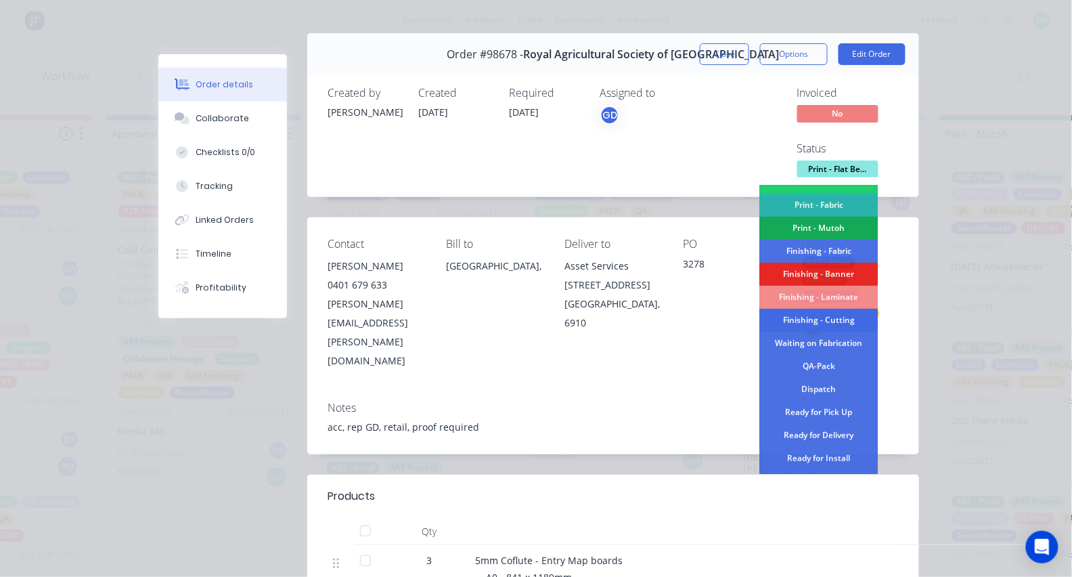
click at [807, 316] on div "Finishing - Cutting" at bounding box center [819, 320] width 118 height 23
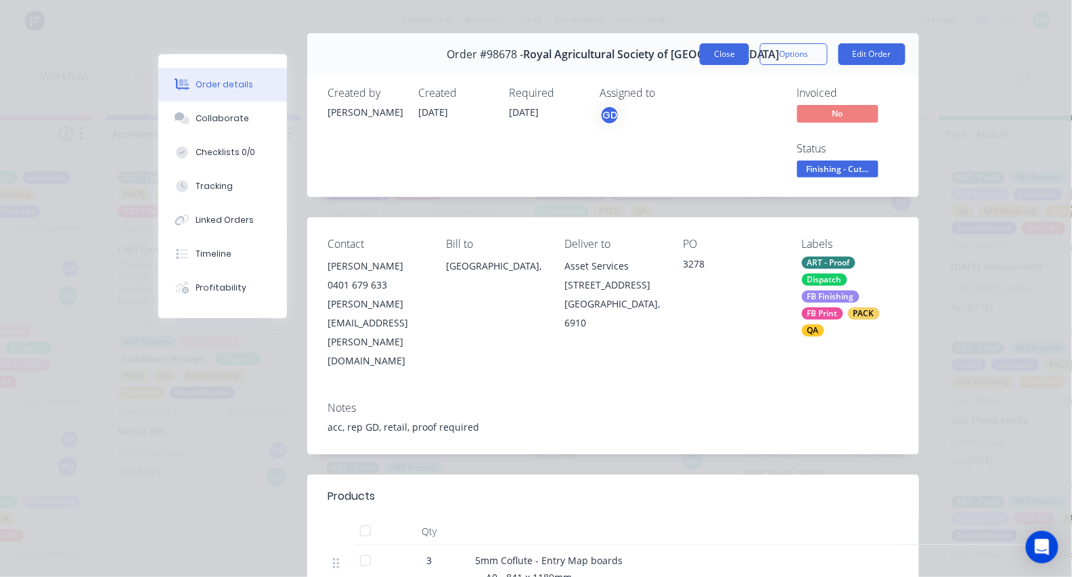
click at [731, 56] on button "Close" at bounding box center [724, 54] width 49 height 22
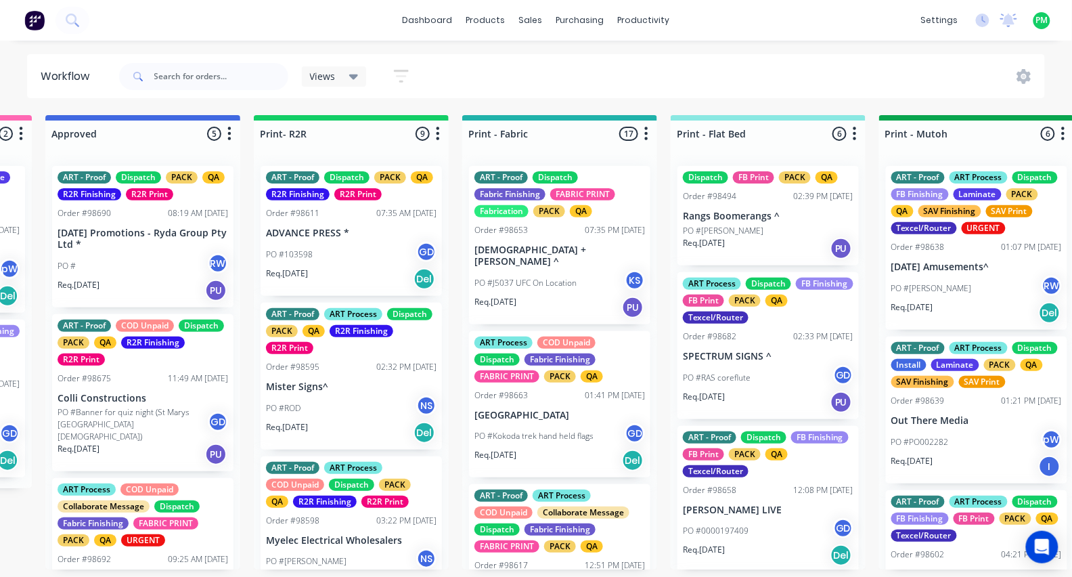
scroll to position [0, 1470]
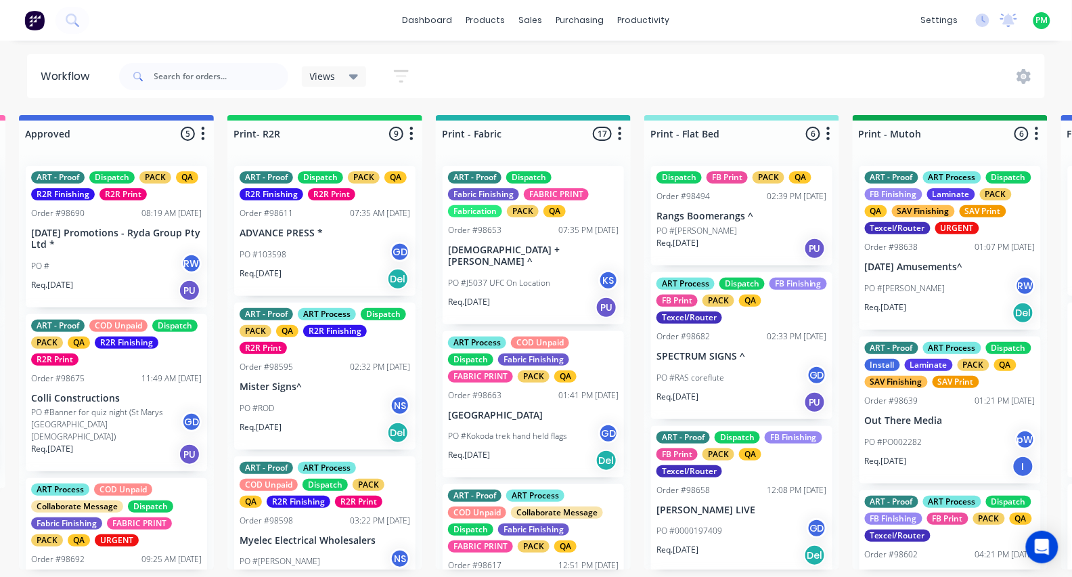
click at [705, 358] on p "SPECTRUM SIGNS ^" at bounding box center [742, 357] width 171 height 12
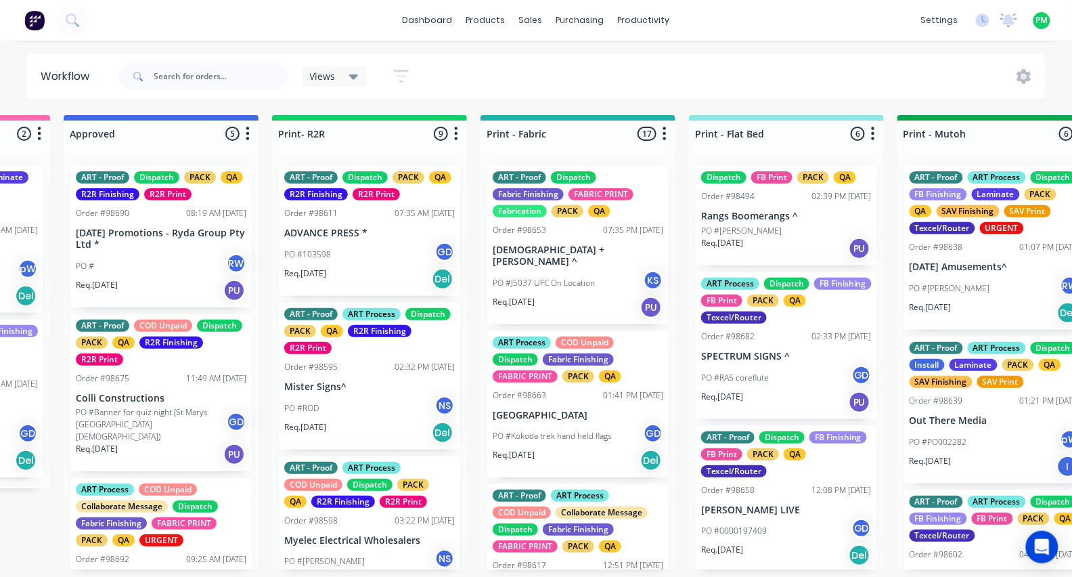
scroll to position [0, 1425]
click at [741, 376] on p "PO #RAS coreflute" at bounding box center [735, 378] width 68 height 12
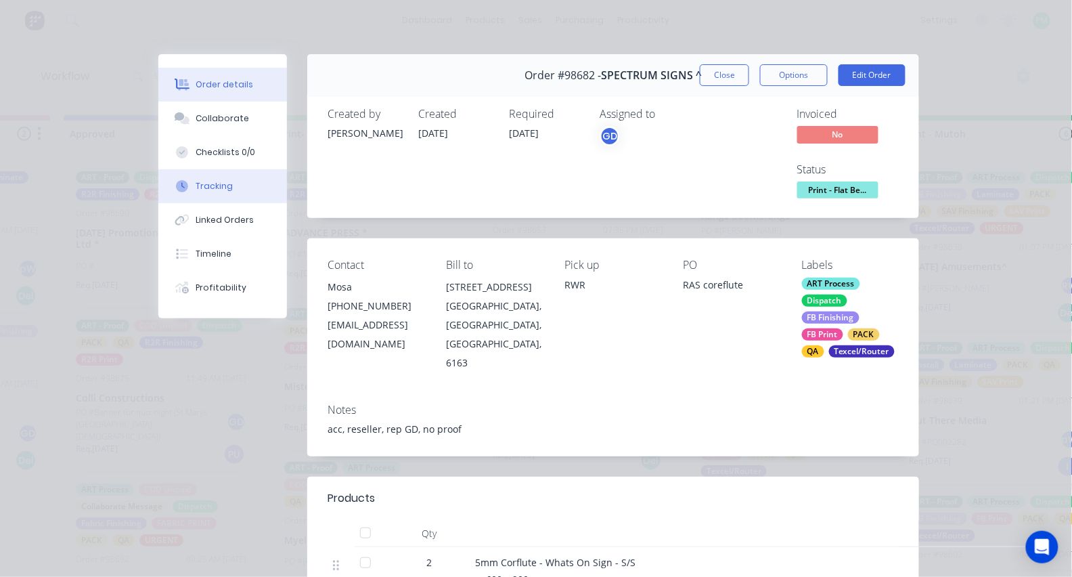
click at [233, 202] on button "Tracking" at bounding box center [222, 186] width 129 height 34
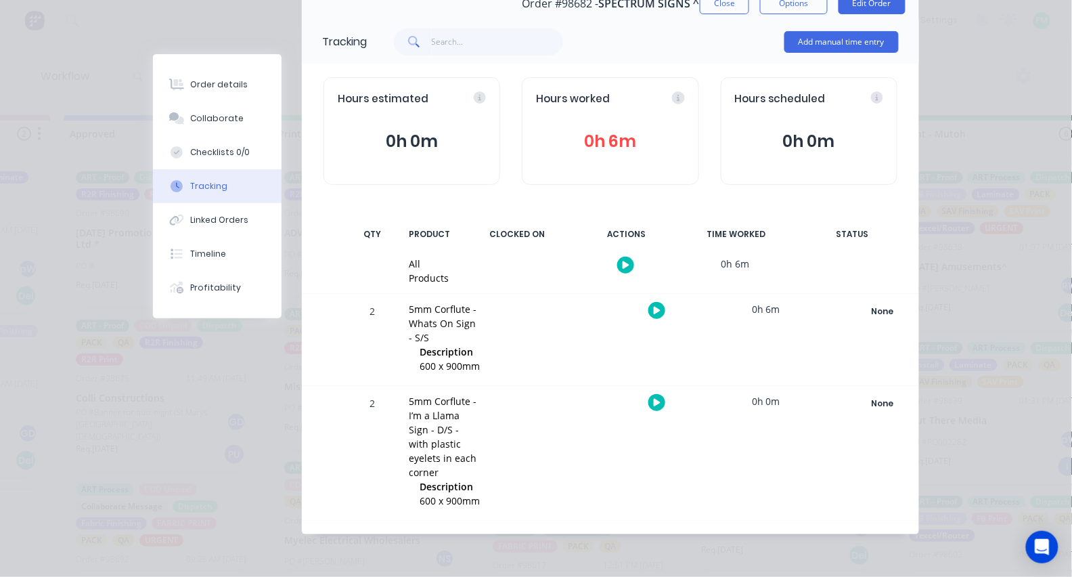
scroll to position [75, 0]
click at [624, 267] on icon "button" at bounding box center [626, 265] width 7 height 9
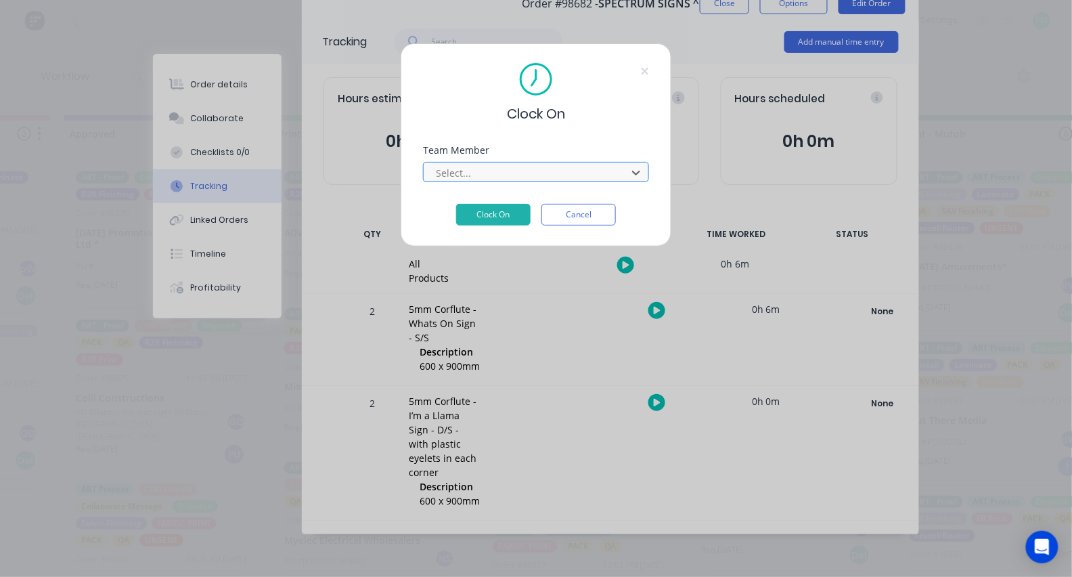
click at [531, 173] on div at bounding box center [528, 173] width 186 height 17
type input "pro"
click at [494, 219] on button "Clock On" at bounding box center [493, 215] width 74 height 22
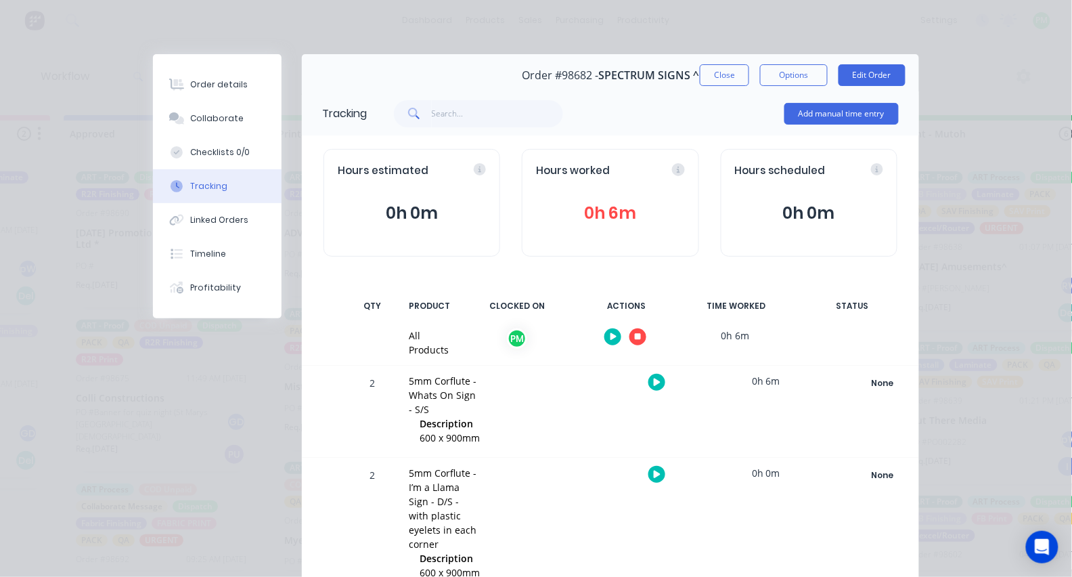
scroll to position [0, 0]
click at [637, 340] on icon "button" at bounding box center [638, 337] width 7 height 7
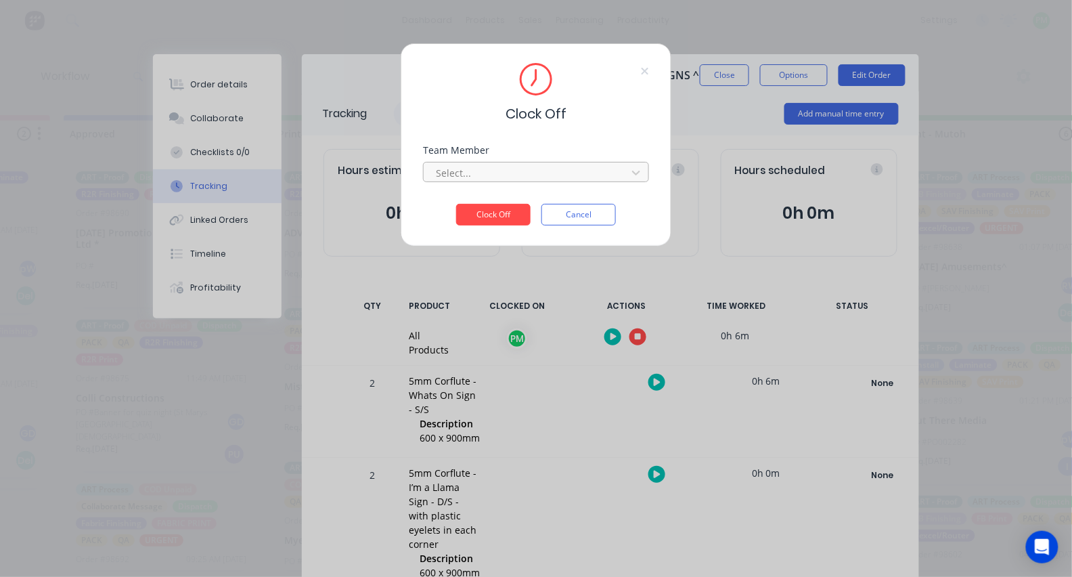
click at [487, 174] on div at bounding box center [528, 173] width 186 height 17
type input "pro"
click at [494, 219] on button "Clock Off" at bounding box center [493, 215] width 74 height 22
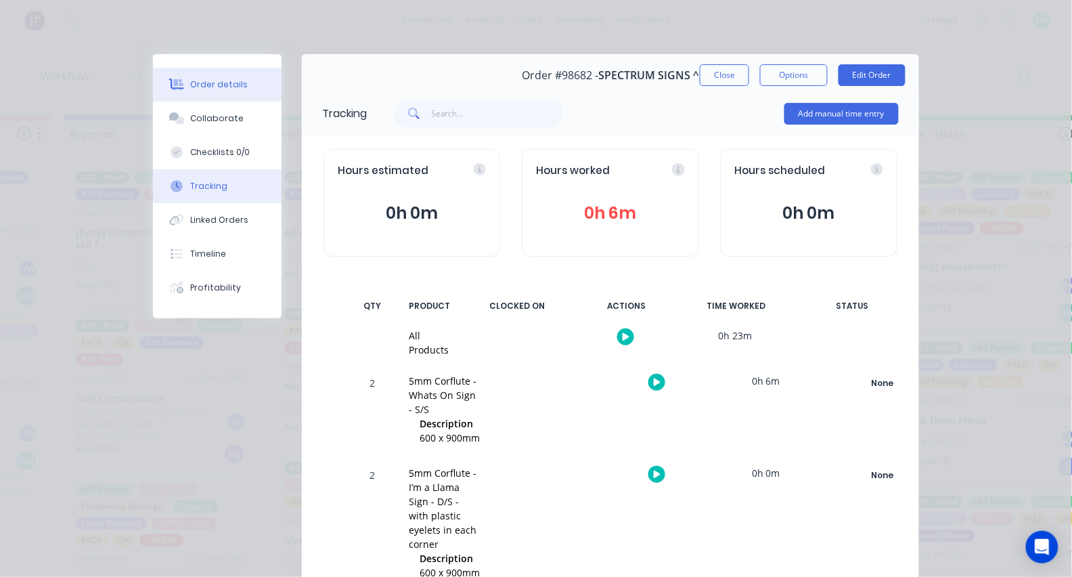
click at [181, 82] on icon at bounding box center [178, 85] width 11 height 12
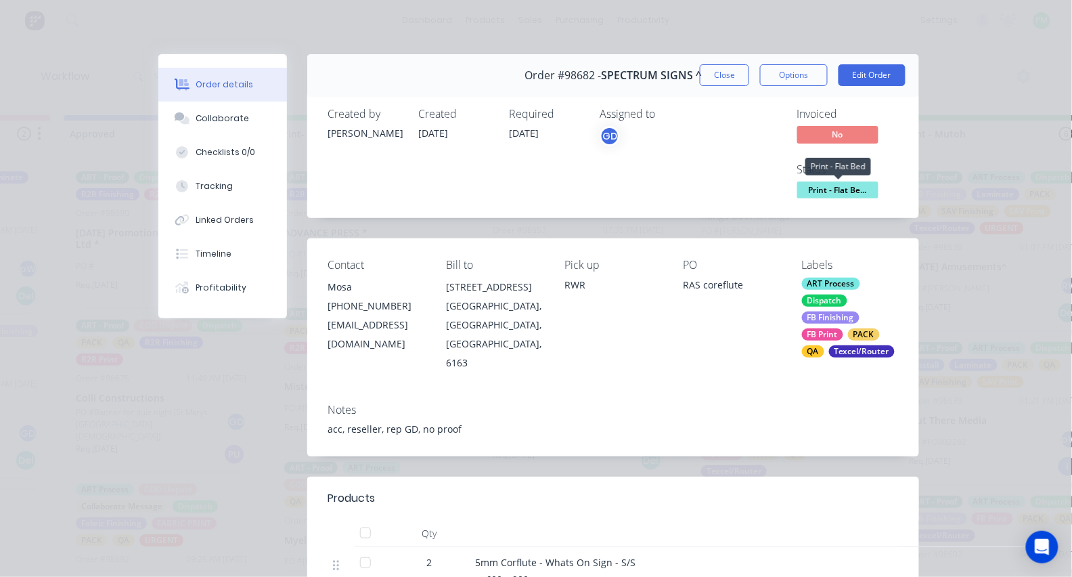
click at [819, 186] on span "Print - Flat Be..." at bounding box center [838, 189] width 81 height 17
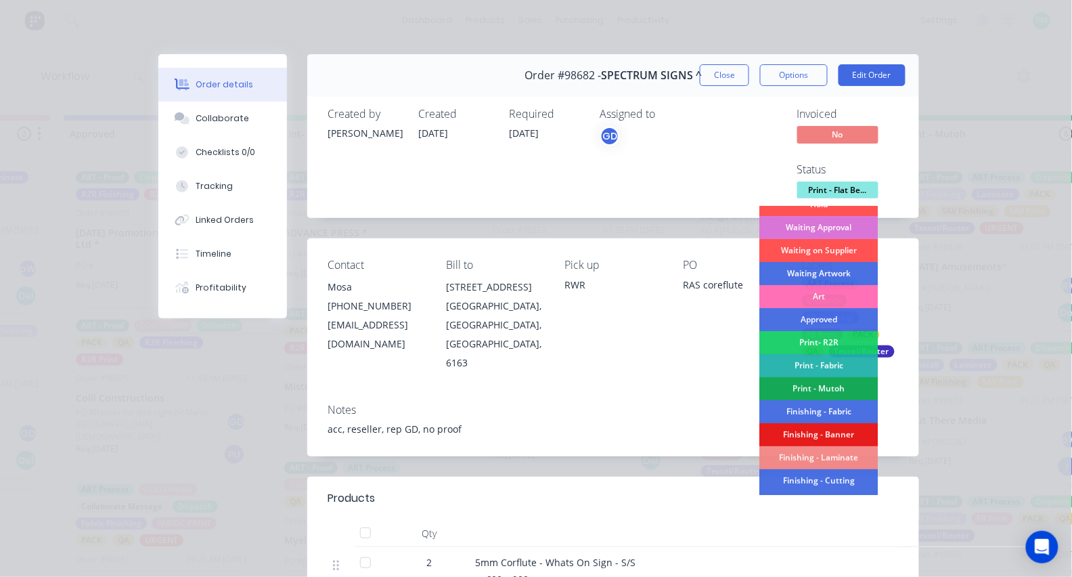
scroll to position [60, 0]
click at [821, 480] on div "Finishing - Cutting" at bounding box center [819, 479] width 118 height 23
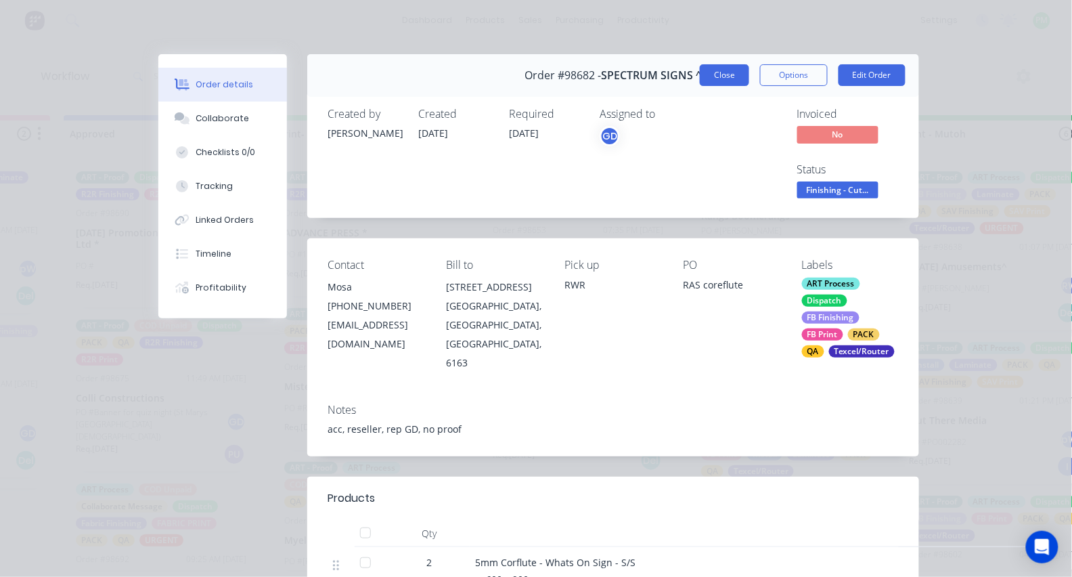
click at [722, 83] on button "Close" at bounding box center [724, 75] width 49 height 22
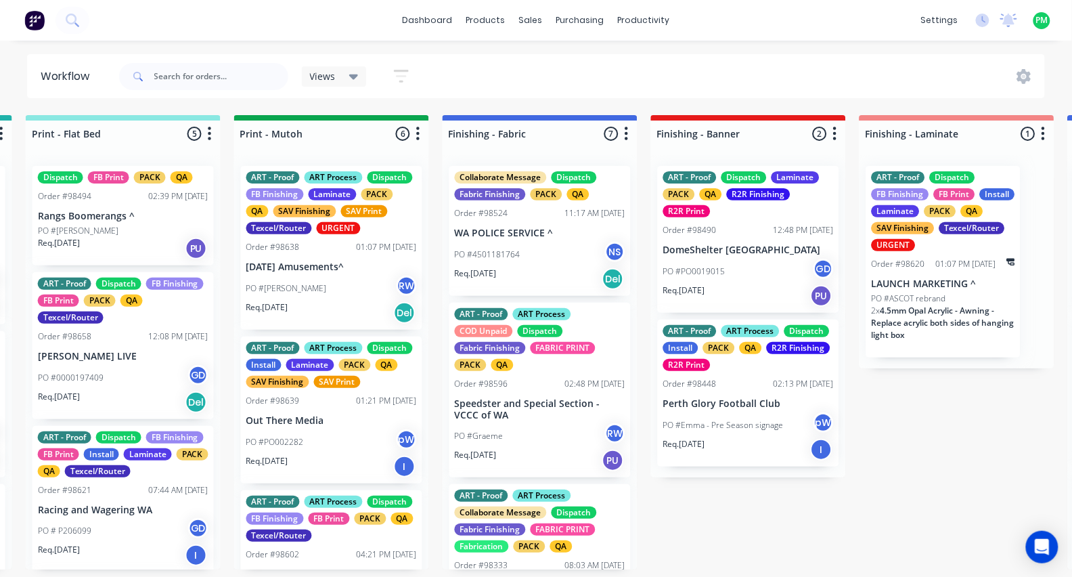
scroll to position [0, 2101]
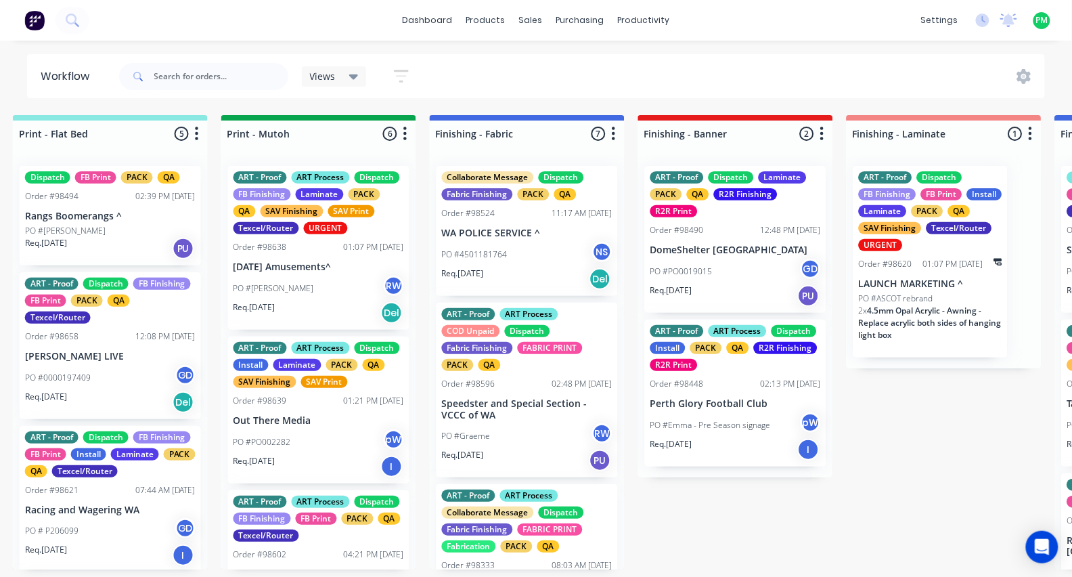
click at [923, 323] on span "4.5mm Opal Acrylic - Awning - Replace acrylic both sides of hanging light box" at bounding box center [930, 323] width 143 height 36
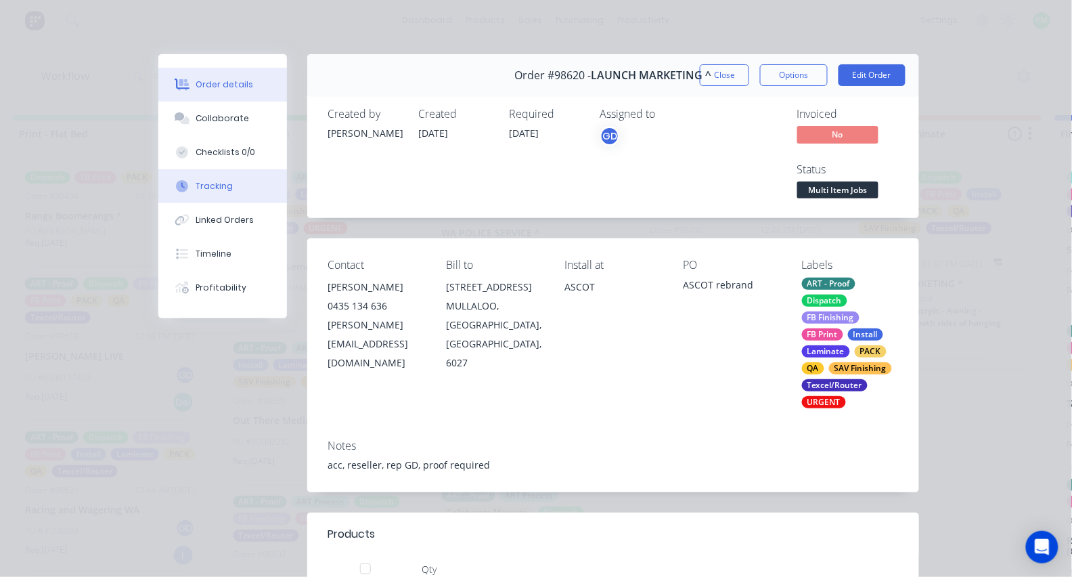
click at [237, 192] on button "Tracking" at bounding box center [222, 186] width 129 height 34
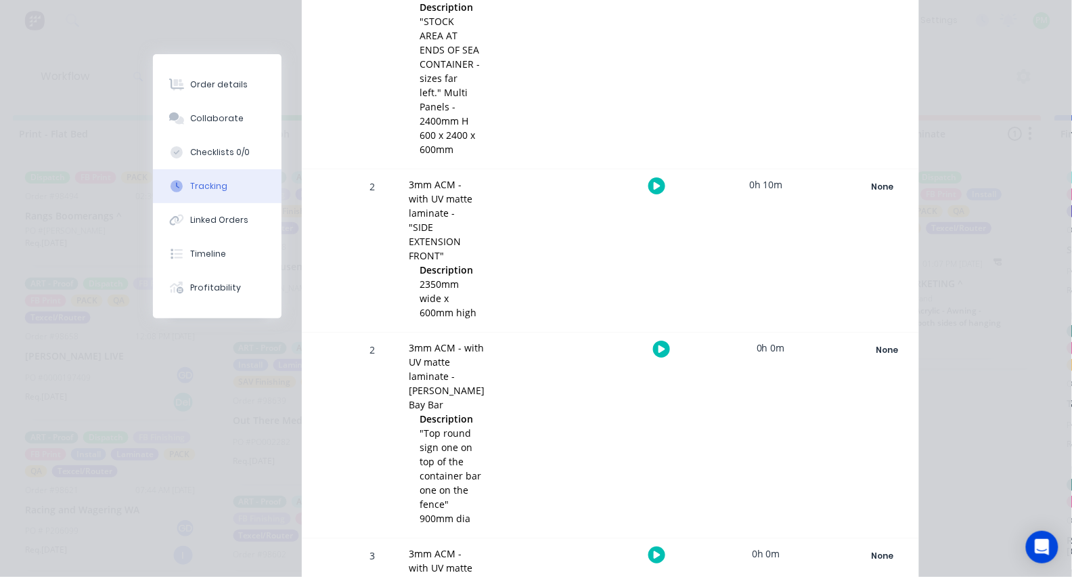
scroll to position [2905, 0]
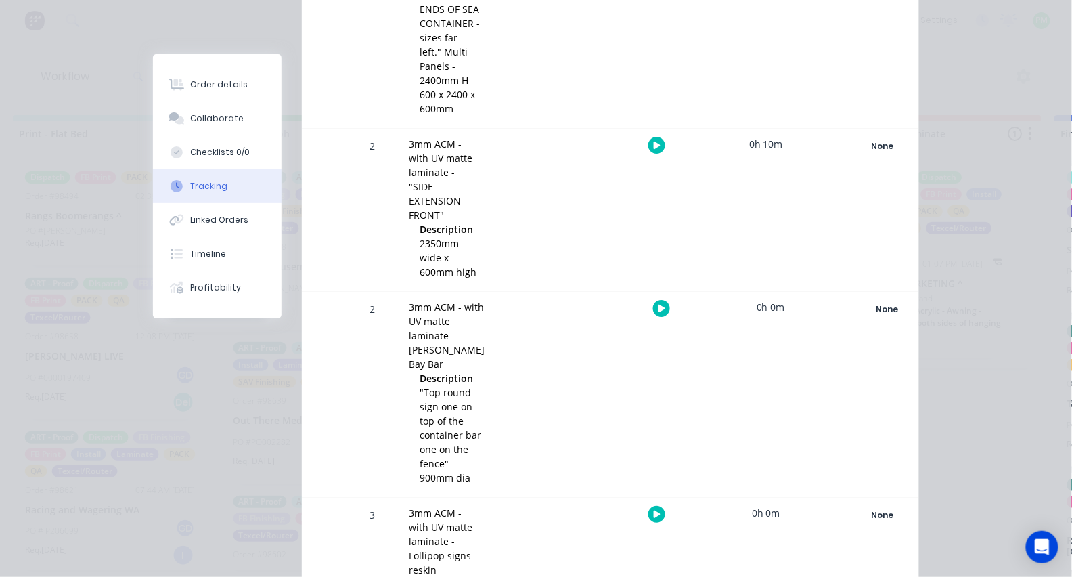
click at [653, 300] on button "button" at bounding box center [661, 308] width 17 height 17
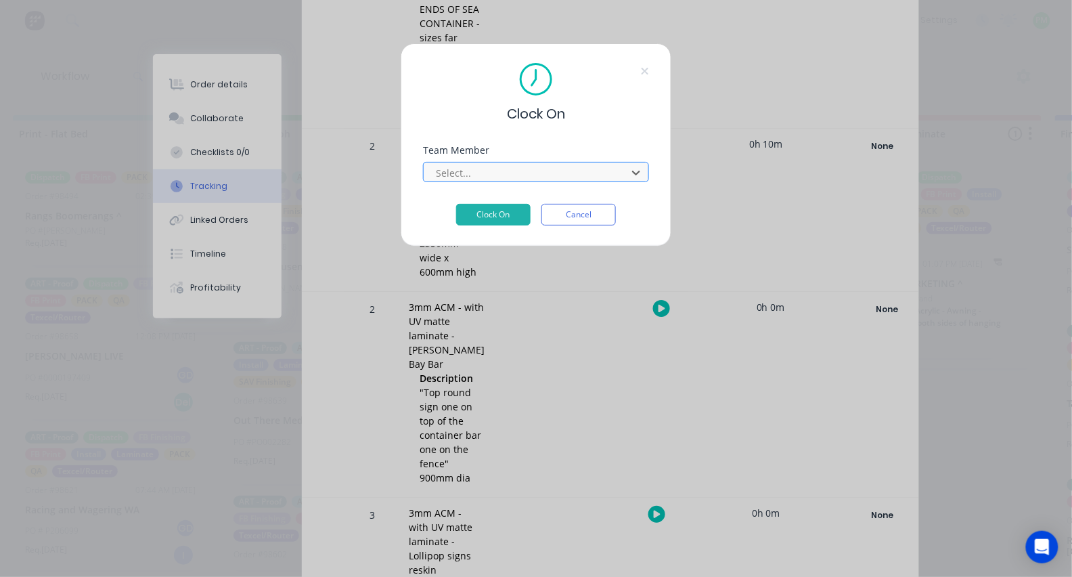
click at [529, 170] on div at bounding box center [528, 173] width 186 height 17
type input "pro"
click at [494, 219] on button "Clock On" at bounding box center [493, 215] width 74 height 22
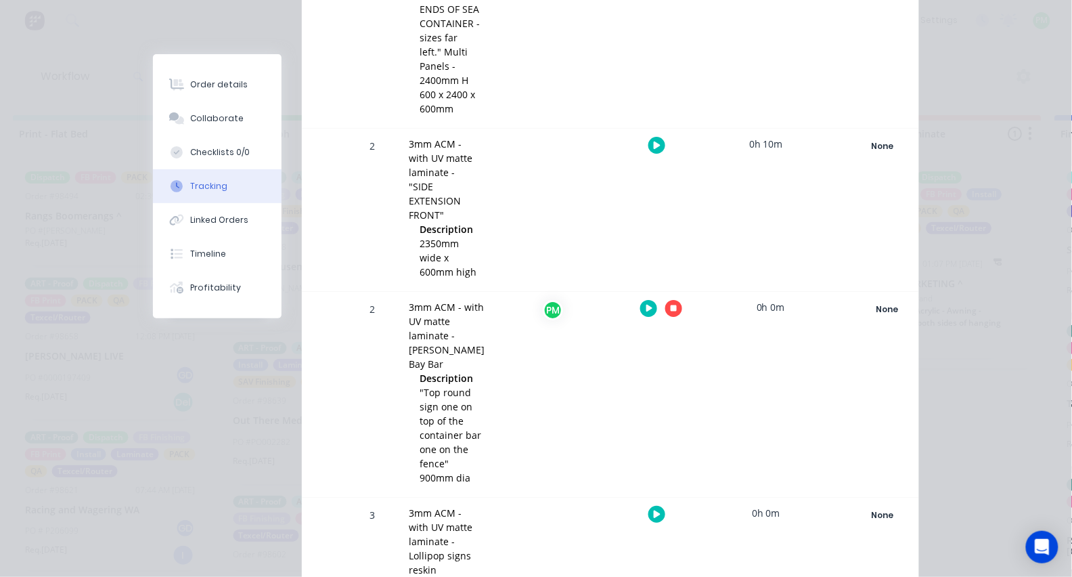
click at [657, 510] on icon "button" at bounding box center [657, 513] width 7 height 7
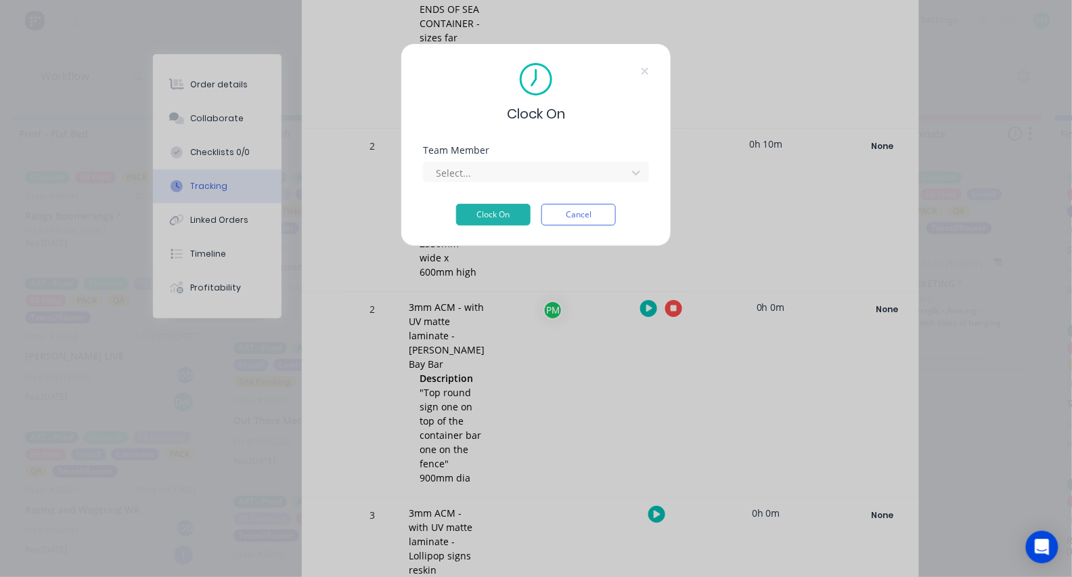
click at [508, 190] on div "Team Member Select..." at bounding box center [536, 175] width 226 height 58
click at [508, 181] on div at bounding box center [528, 173] width 186 height 17
type input "pro"
click at [499, 219] on button "Clock On" at bounding box center [493, 215] width 74 height 22
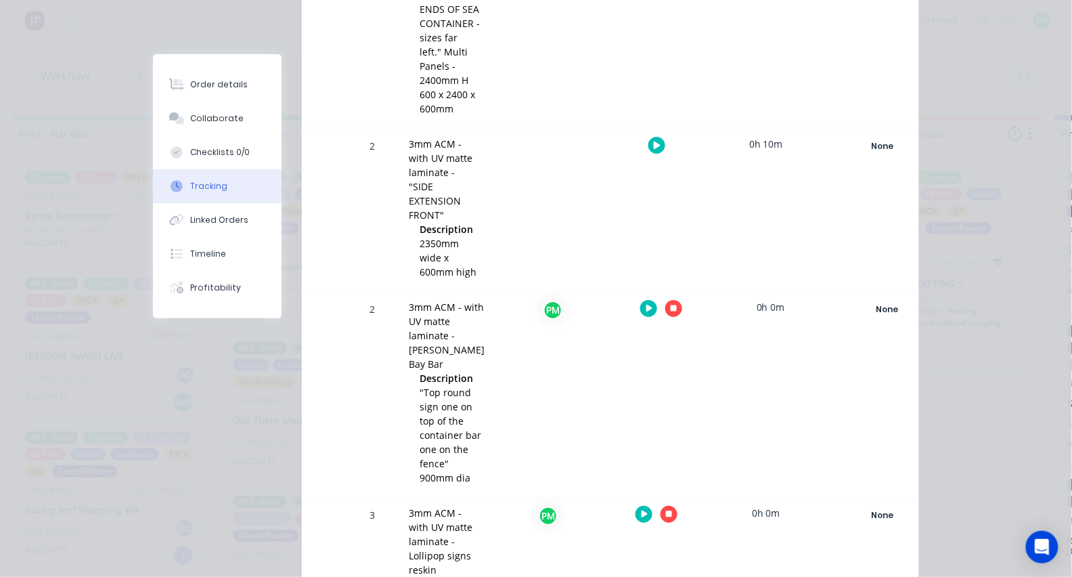
click at [678, 292] on div at bounding box center [662, 308] width 102 height 33
click at [671, 305] on icon "button" at bounding box center [674, 308] width 7 height 7
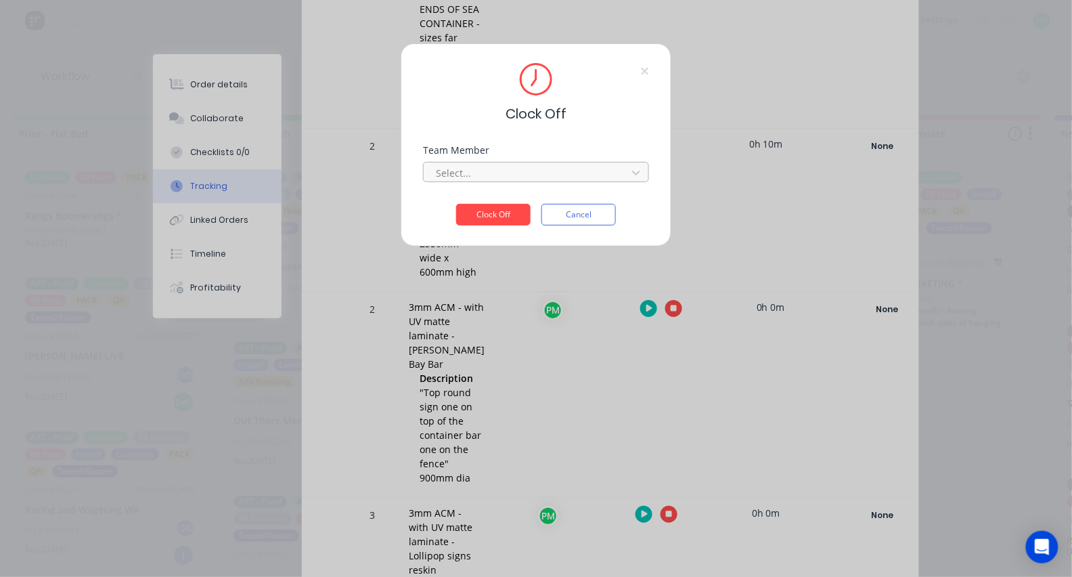
click at [544, 181] on div at bounding box center [528, 173] width 186 height 17
type input "pro"
click at [494, 219] on button "Clock Off" at bounding box center [493, 215] width 74 height 22
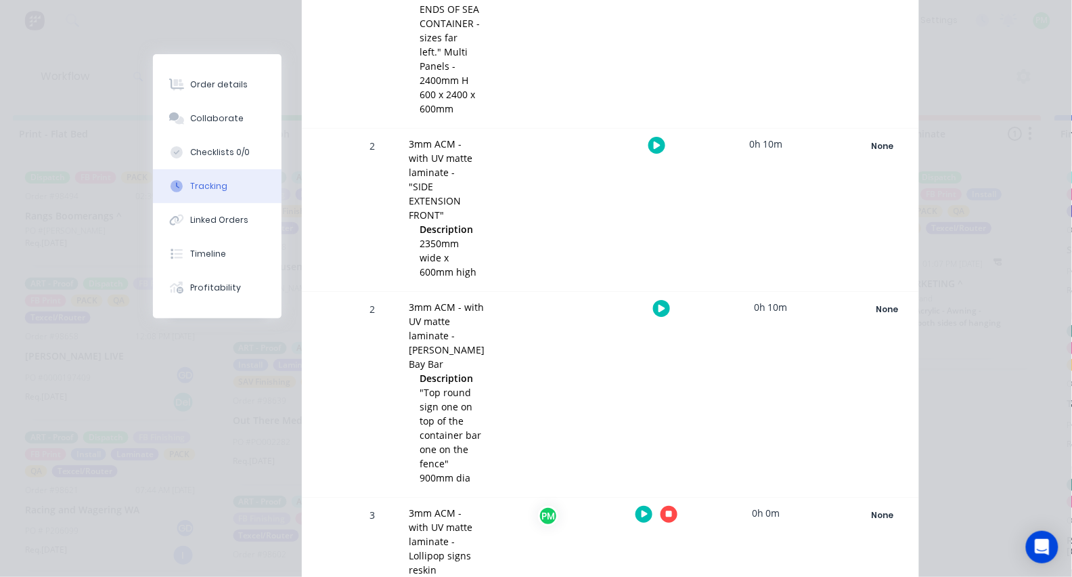
click at [666, 511] on icon "button" at bounding box center [669, 514] width 7 height 7
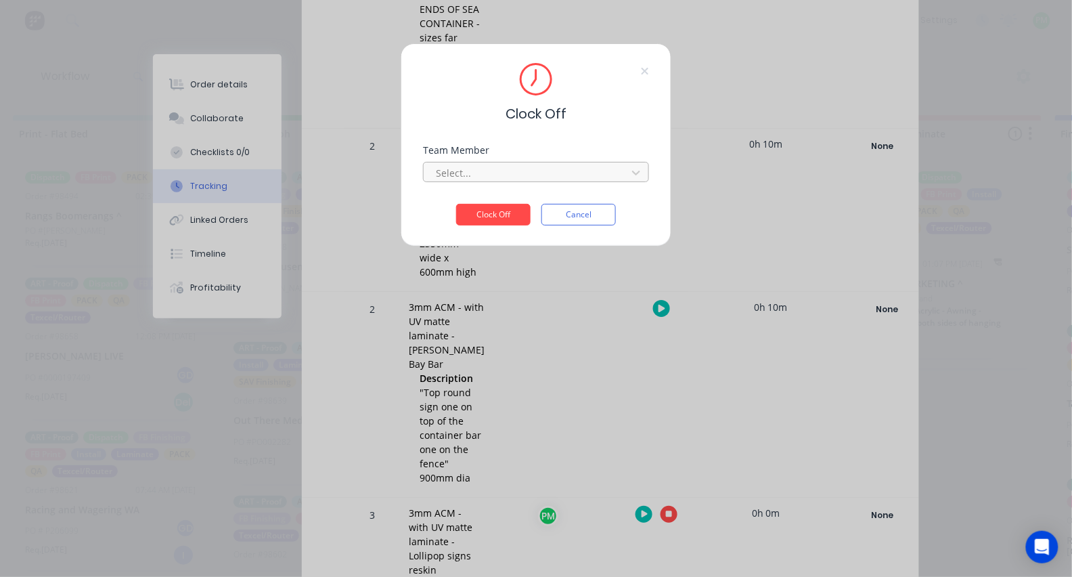
click at [536, 181] on div at bounding box center [528, 173] width 186 height 17
click at [494, 219] on button "Clock Off" at bounding box center [493, 215] width 74 height 22
type input "o"
type input "pro"
click at [494, 230] on button "Clock Off" at bounding box center [493, 225] width 74 height 22
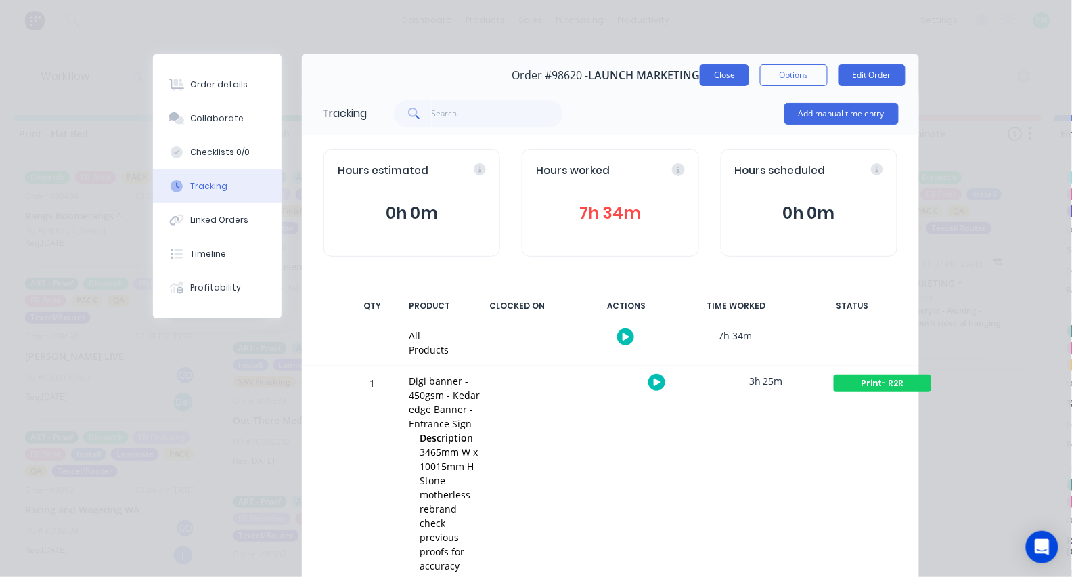
scroll to position [0, 0]
click at [735, 70] on button "Close" at bounding box center [724, 75] width 49 height 22
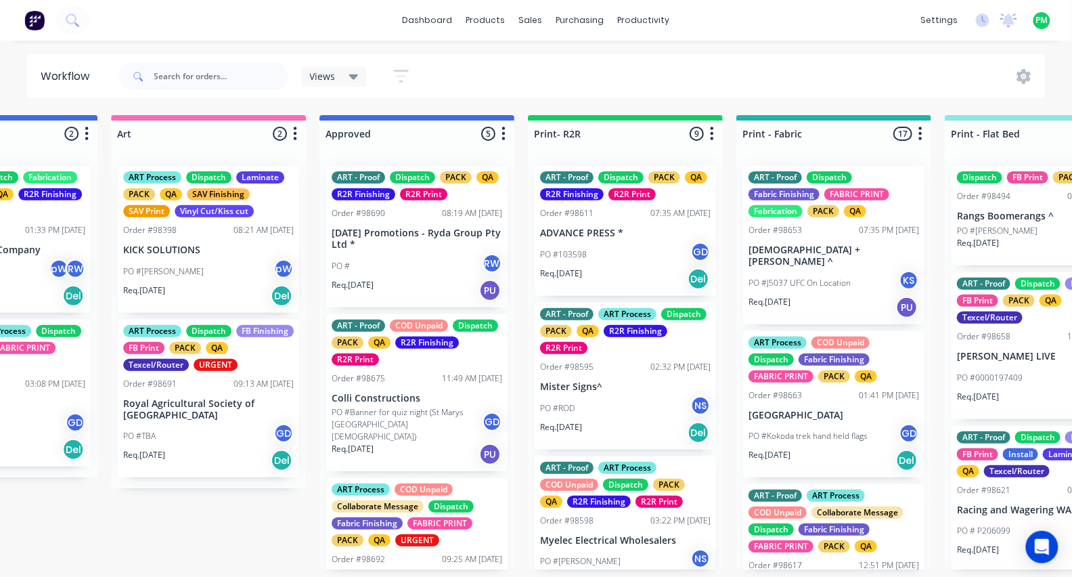
scroll to position [0, 1168]
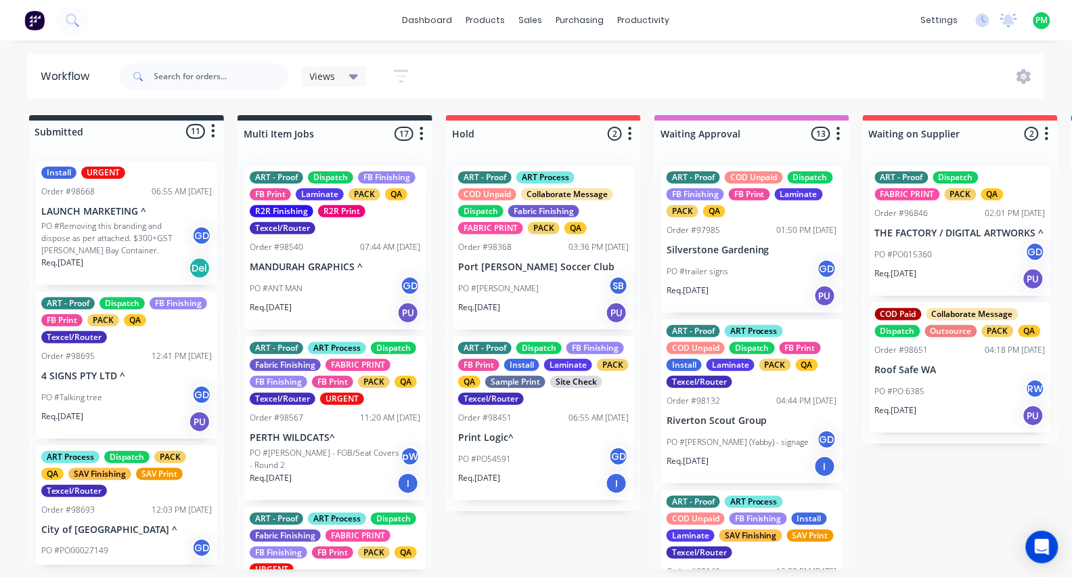
drag, startPoint x: 542, startPoint y: 271, endPoint x: 240, endPoint y: 242, distance: 304.0
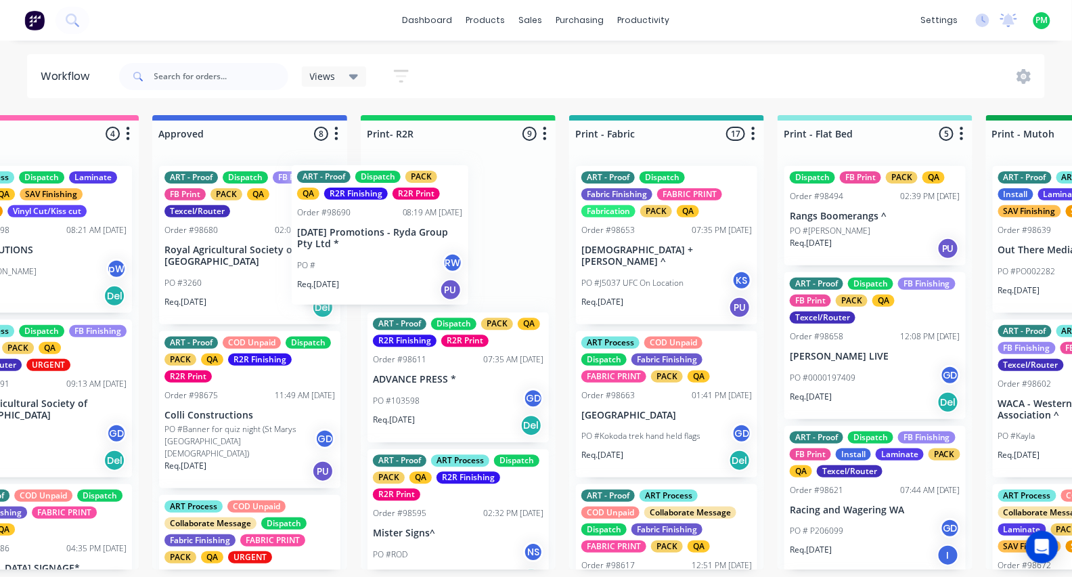
scroll to position [0, 1334]
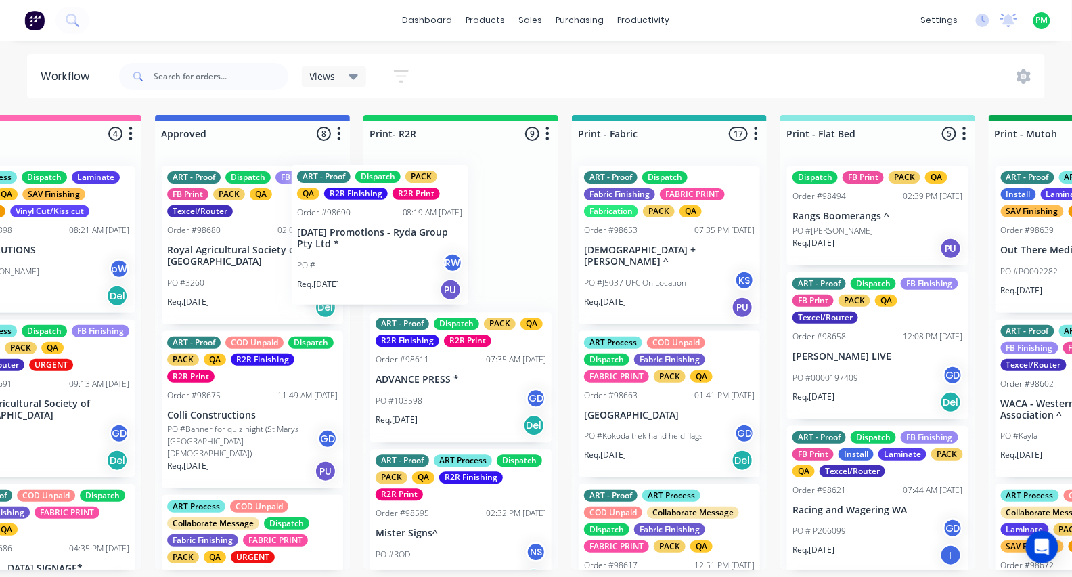
drag, startPoint x: 231, startPoint y: 237, endPoint x: 430, endPoint y: 238, distance: 199.0
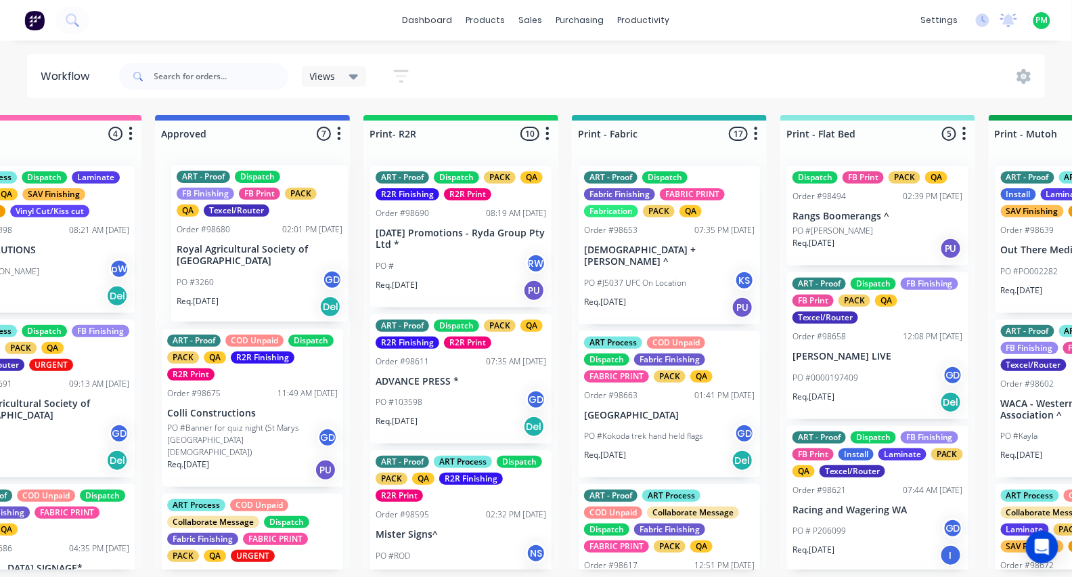
scroll to position [0, 1330]
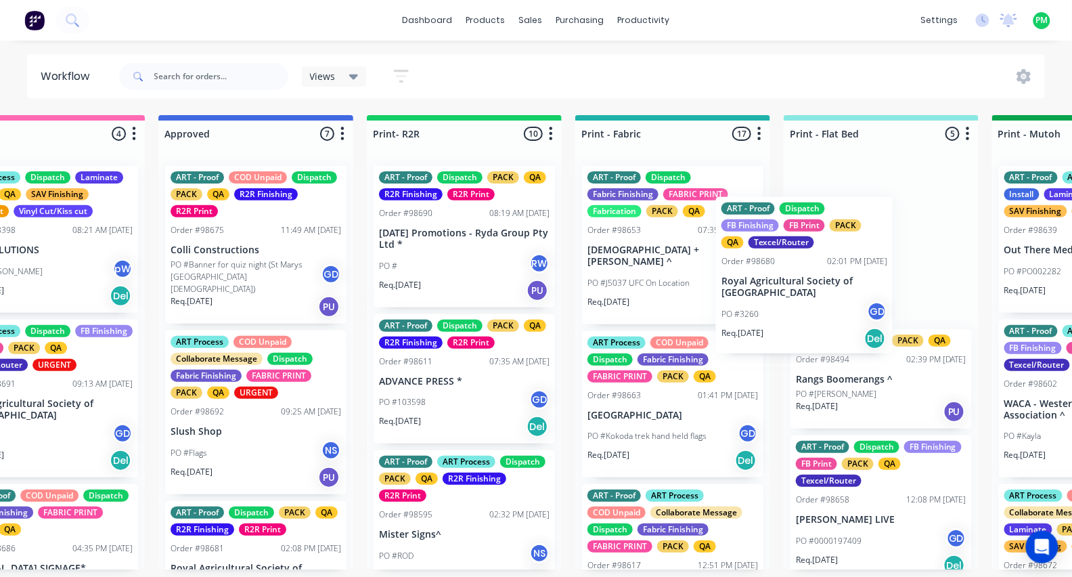
drag, startPoint x: 246, startPoint y: 255, endPoint x: 810, endPoint y: 286, distance: 564.2
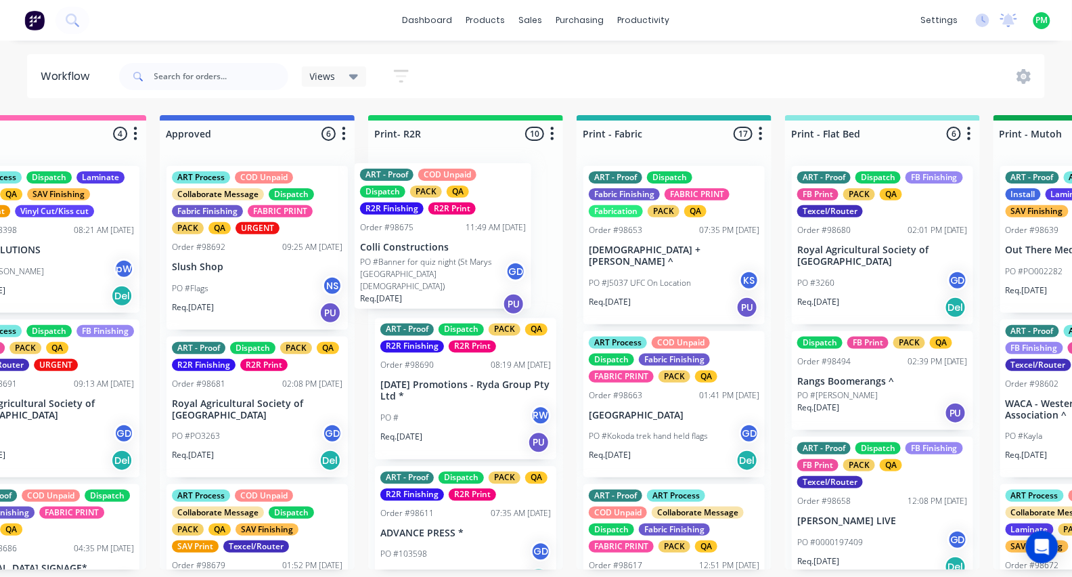
scroll to position [0, 1328]
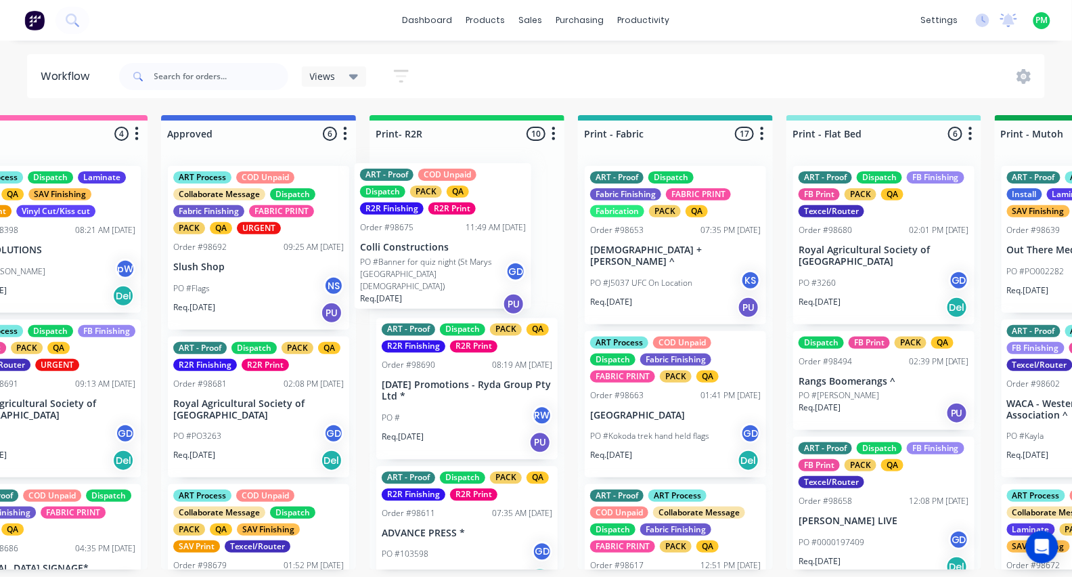
drag, startPoint x: 227, startPoint y: 248, endPoint x: 429, endPoint y: 245, distance: 201.8
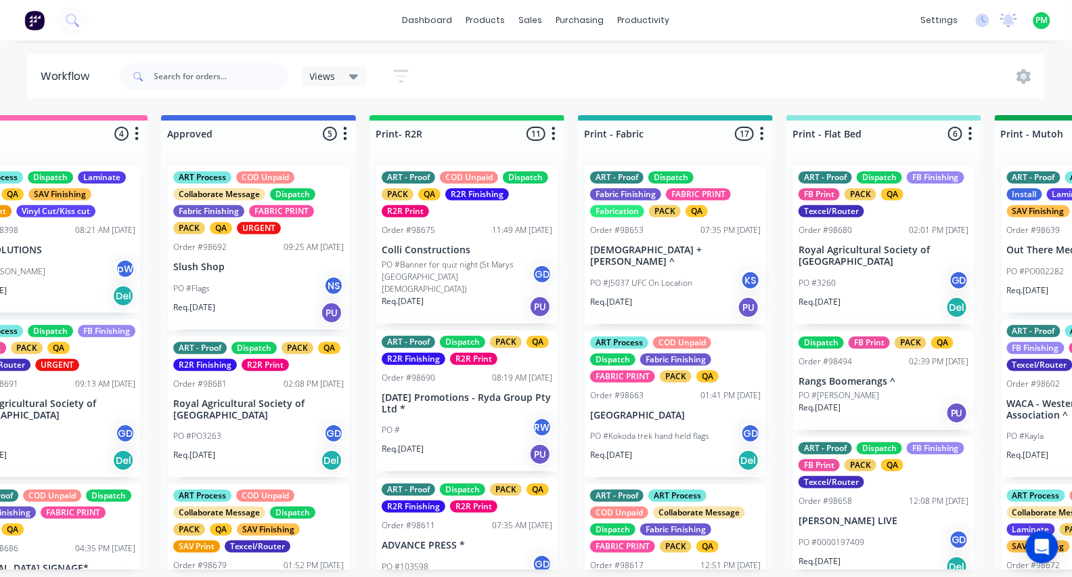
scroll to position [0, 1327]
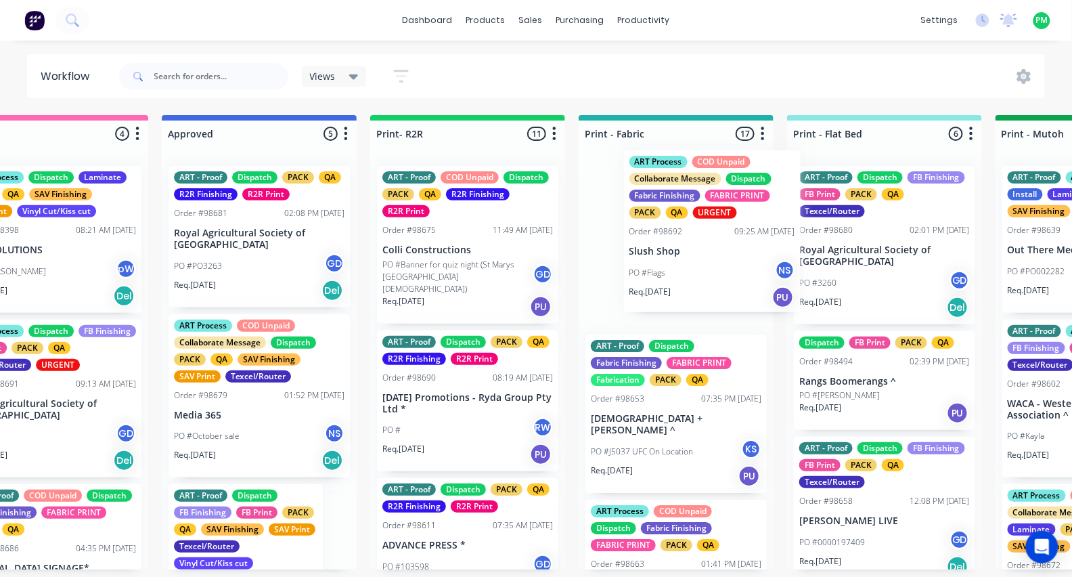
drag, startPoint x: 242, startPoint y: 244, endPoint x: 723, endPoint y: 228, distance: 481.0
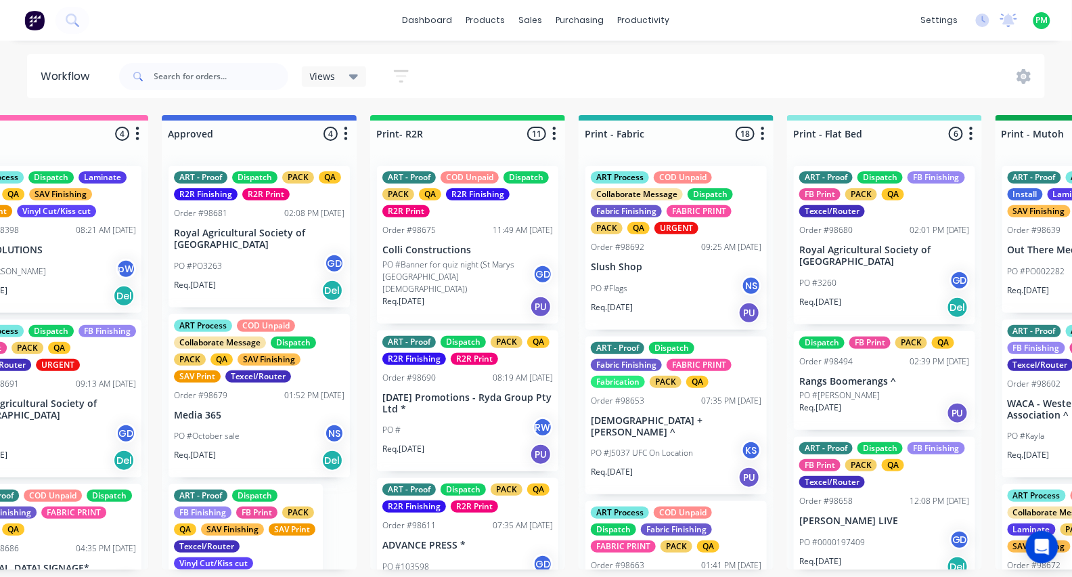
scroll to position [0, 1326]
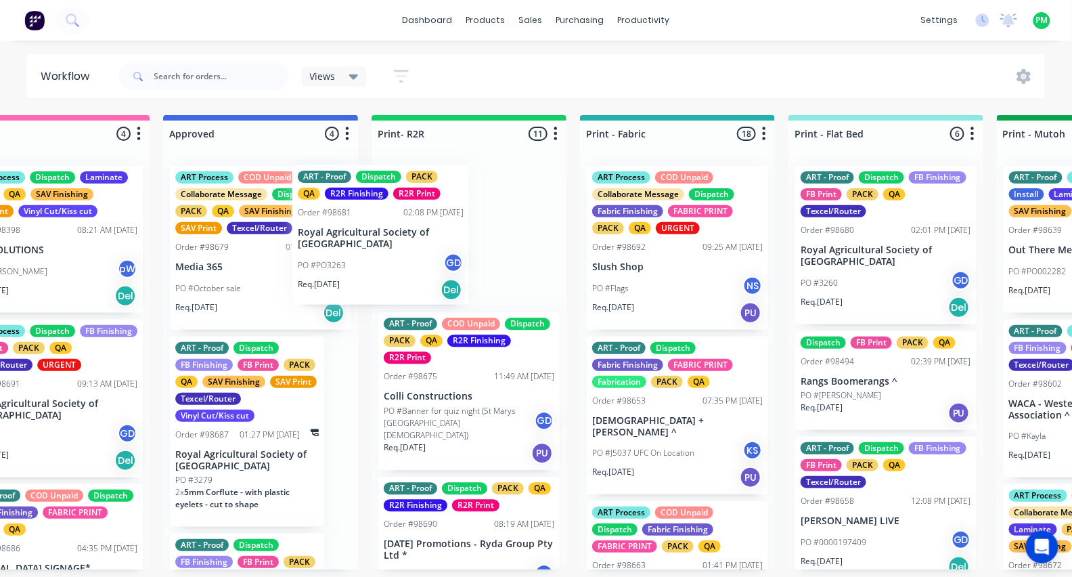
drag, startPoint x: 267, startPoint y: 242, endPoint x: 399, endPoint y: 241, distance: 132.0
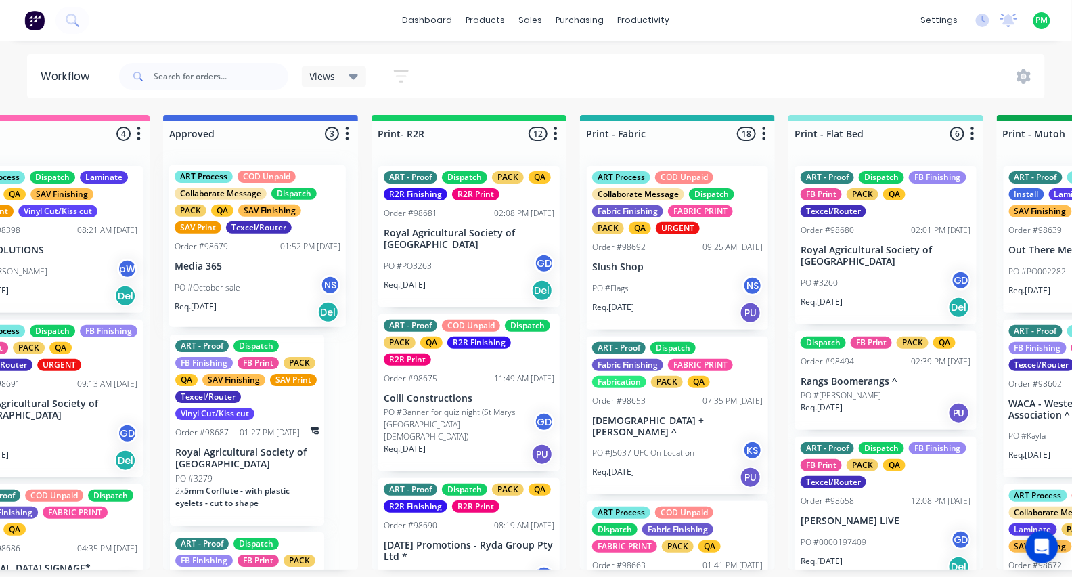
scroll to position [0, 1324]
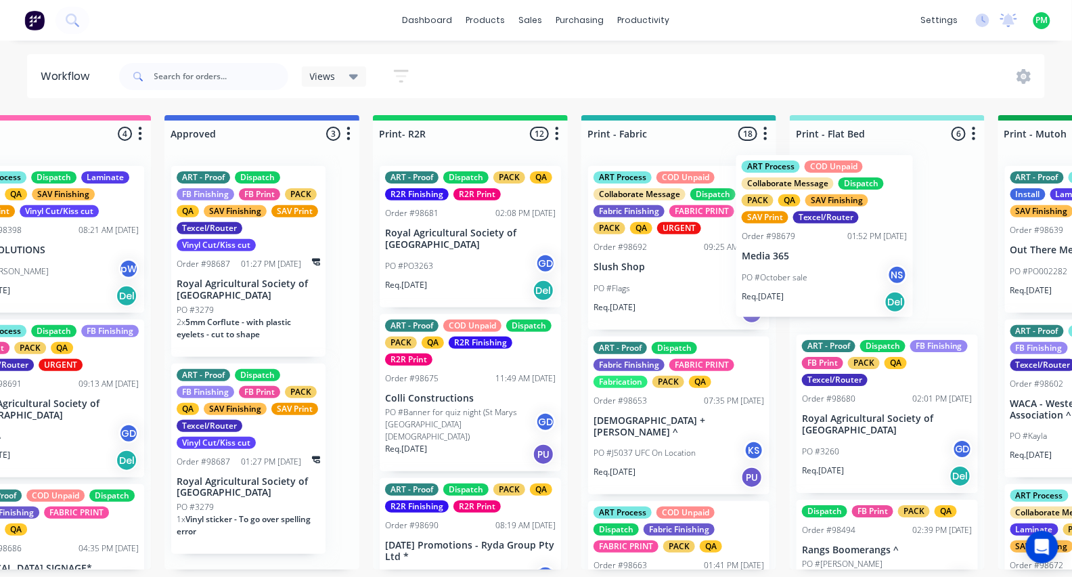
drag, startPoint x: 227, startPoint y: 246, endPoint x: 808, endPoint y: 236, distance: 581.6
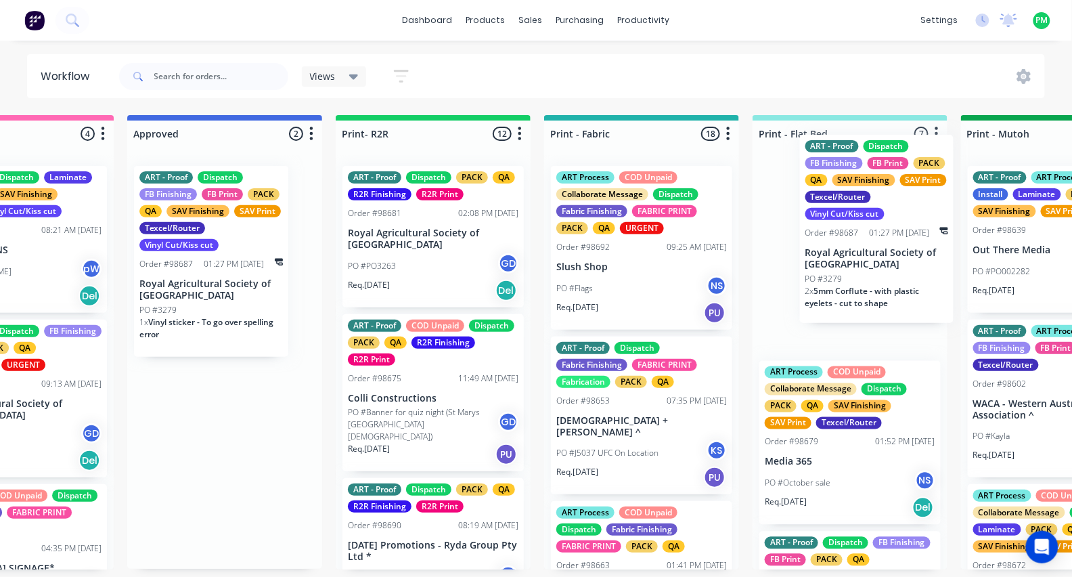
scroll to position [0, 1362]
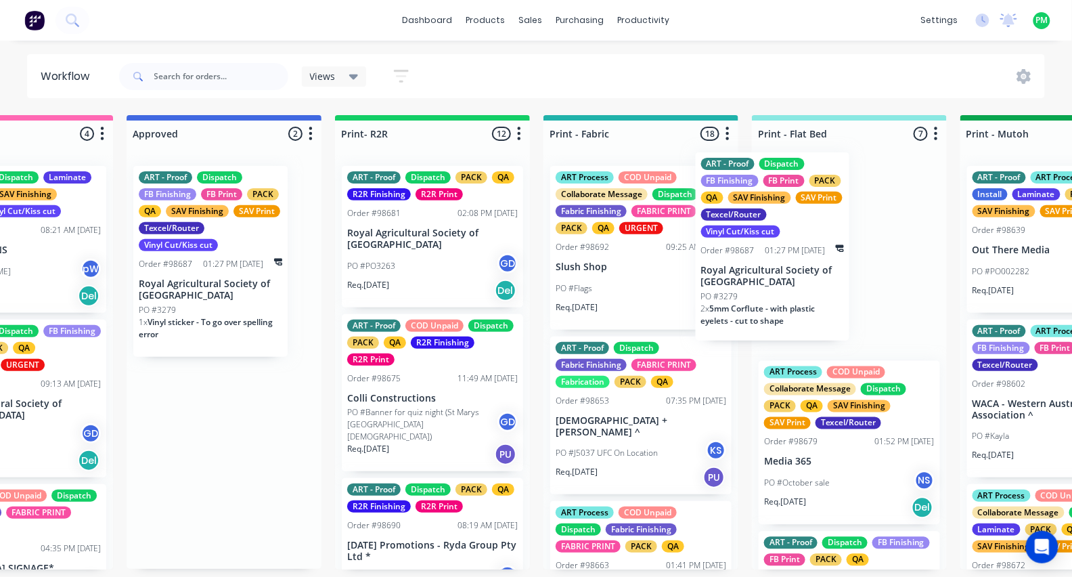
drag, startPoint x: 227, startPoint y: 290, endPoint x: 757, endPoint y: 277, distance: 530.3
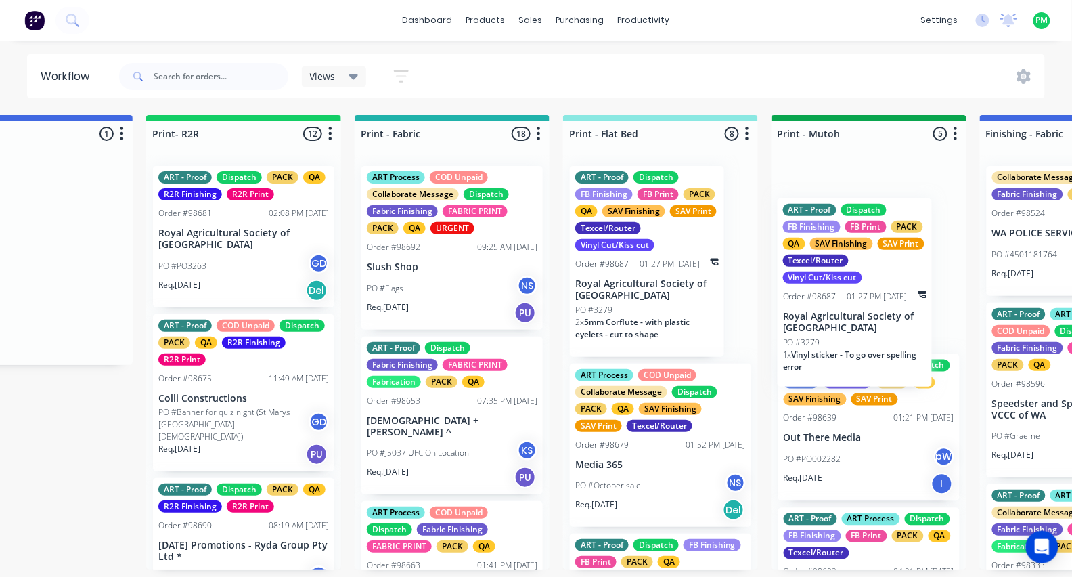
scroll to position [0, 1552]
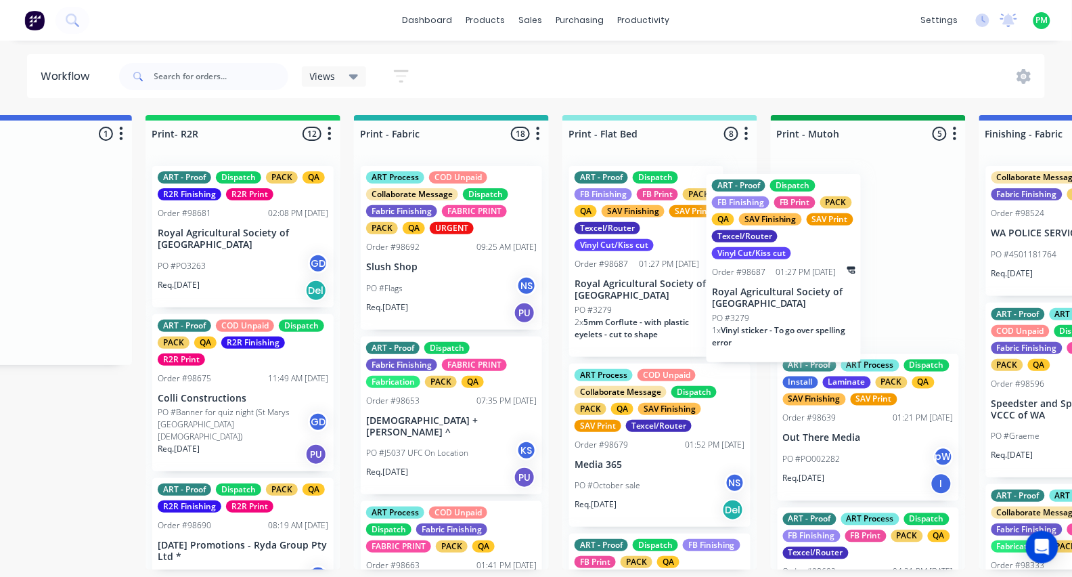
drag, startPoint x: 158, startPoint y: 295, endPoint x: 737, endPoint y: 295, distance: 578.9
click at [737, 295] on div "Submitted 11 Status colour #273444 hex #273444 Save Cancel Summaries Total orde…" at bounding box center [1039, 342] width 5203 height 454
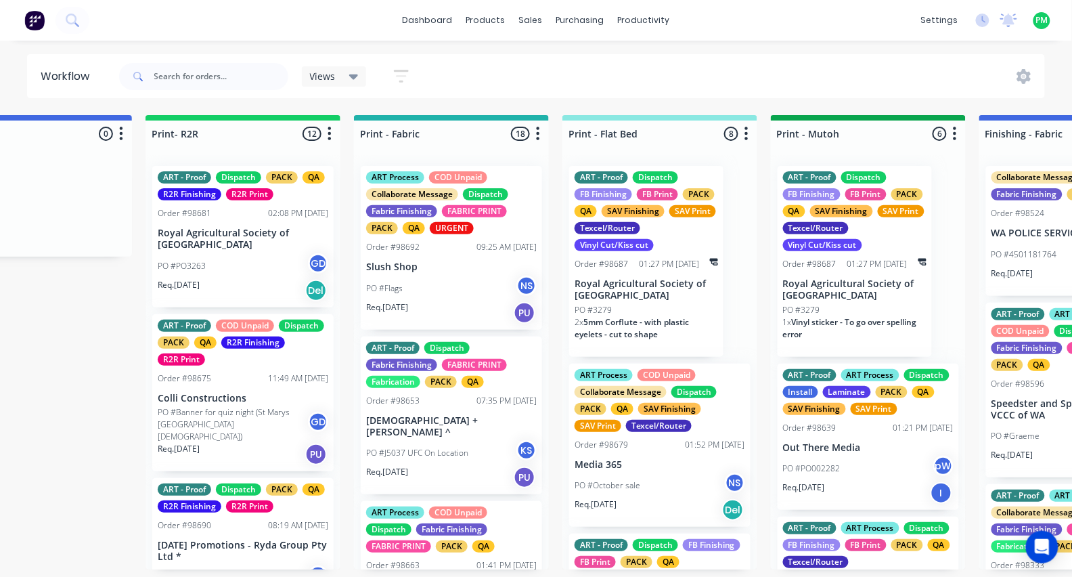
click at [483, 285] on div "PO #Flags NS" at bounding box center [451, 289] width 171 height 26
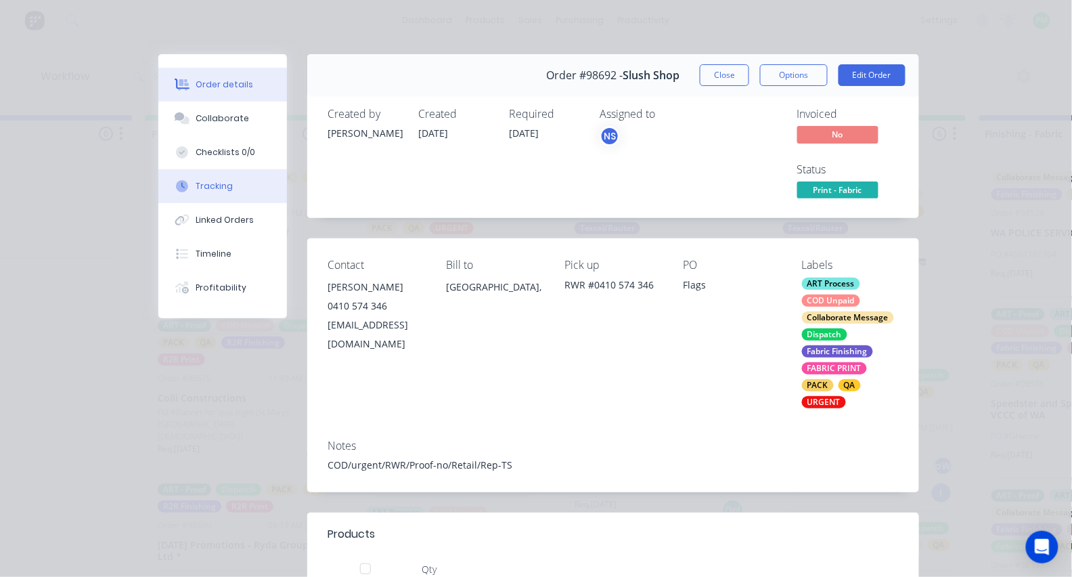
click at [219, 184] on button "Tracking" at bounding box center [222, 186] width 129 height 34
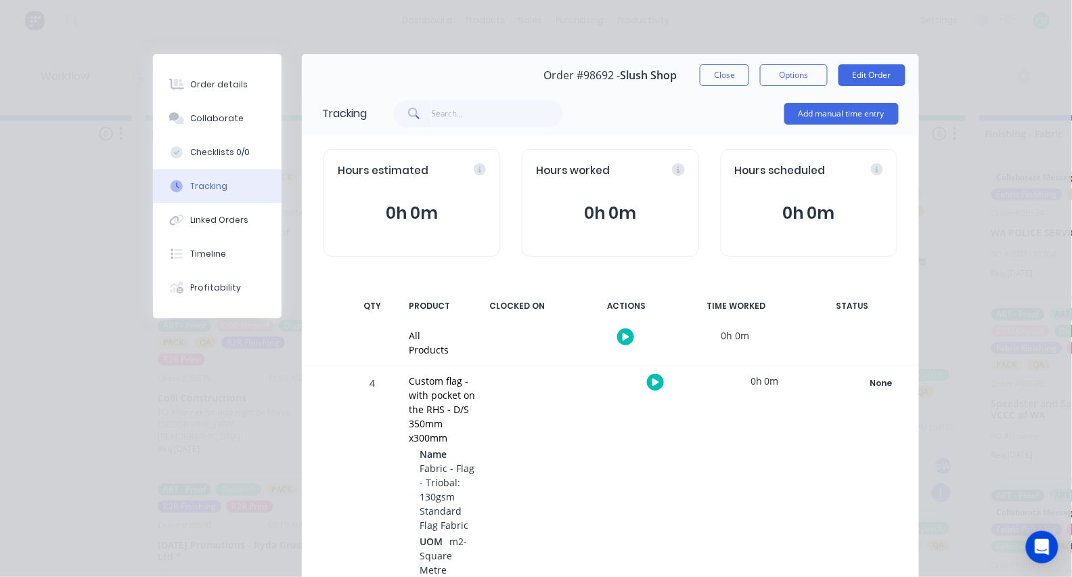
scroll to position [0, 0]
click at [728, 74] on button "Close" at bounding box center [724, 75] width 49 height 22
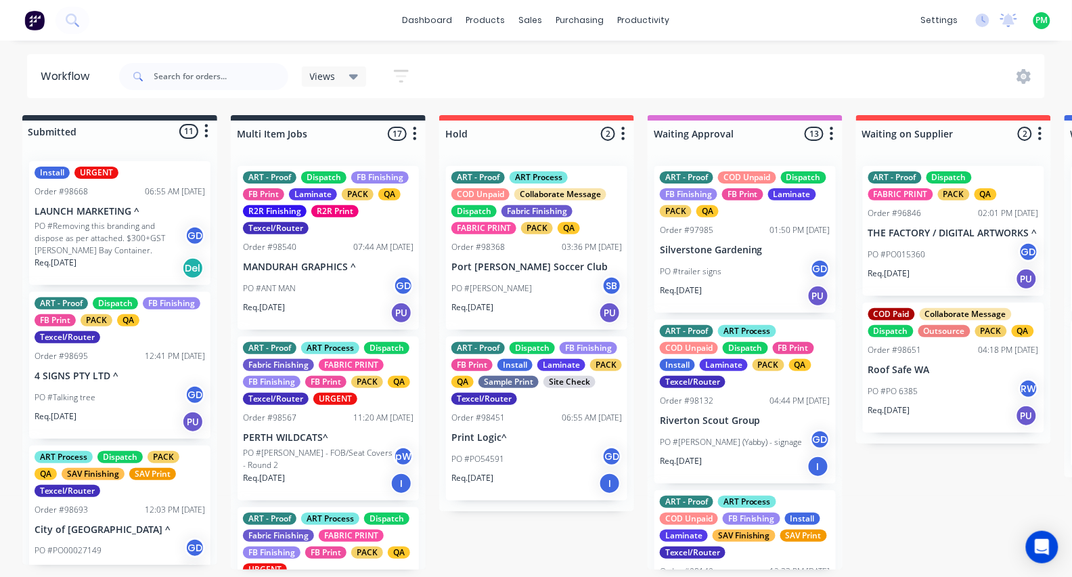
drag, startPoint x: 697, startPoint y: 267, endPoint x: 465, endPoint y: 249, distance: 232.9
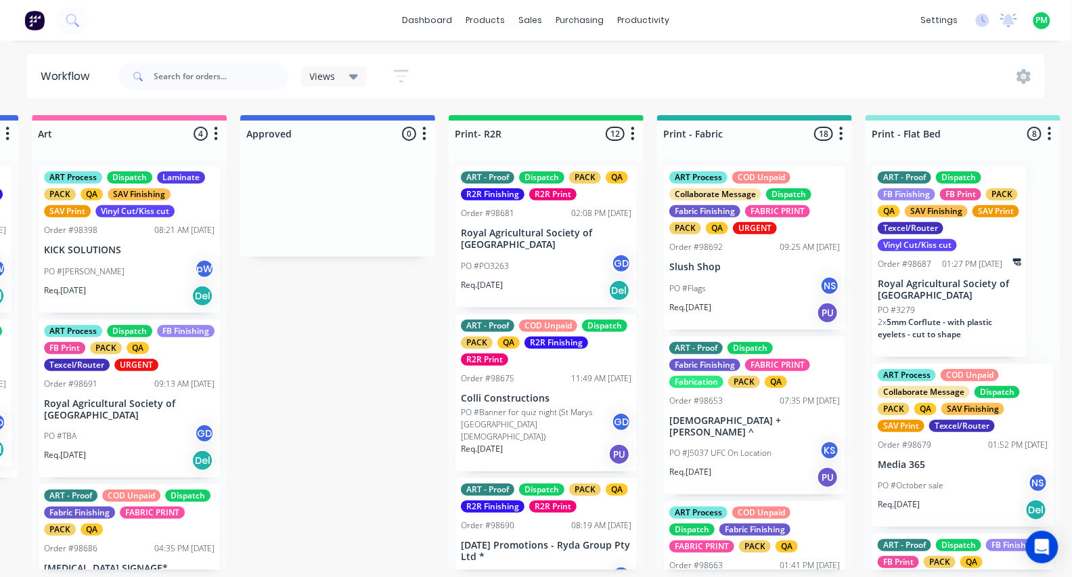
scroll to position [0, 1598]
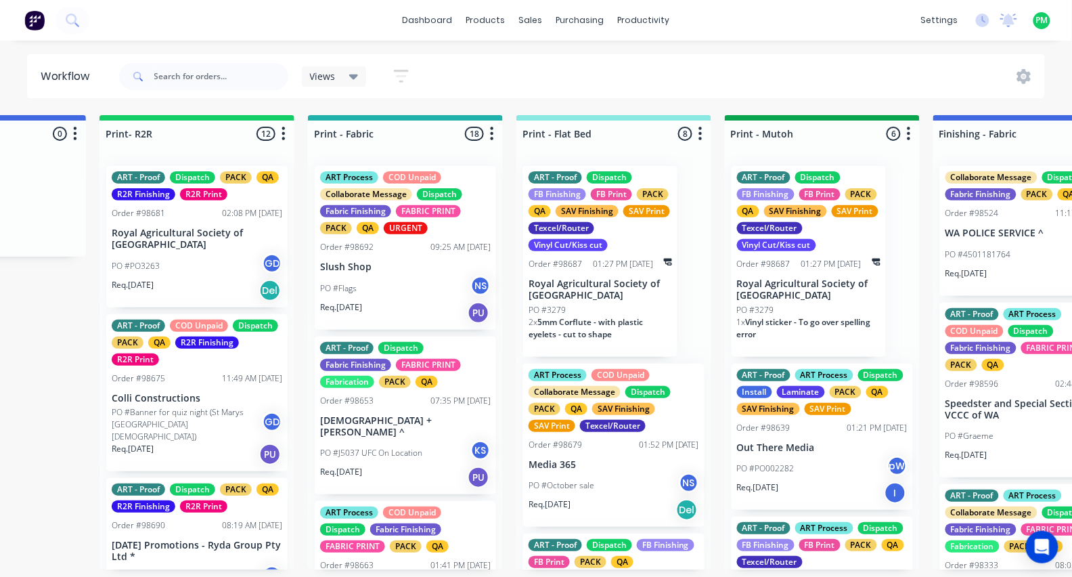
click at [581, 270] on div "ART - Proof Dispatch FB Finishing FB Print PACK QA SAV Finishing SAV Print Texc…" at bounding box center [600, 261] width 154 height 191
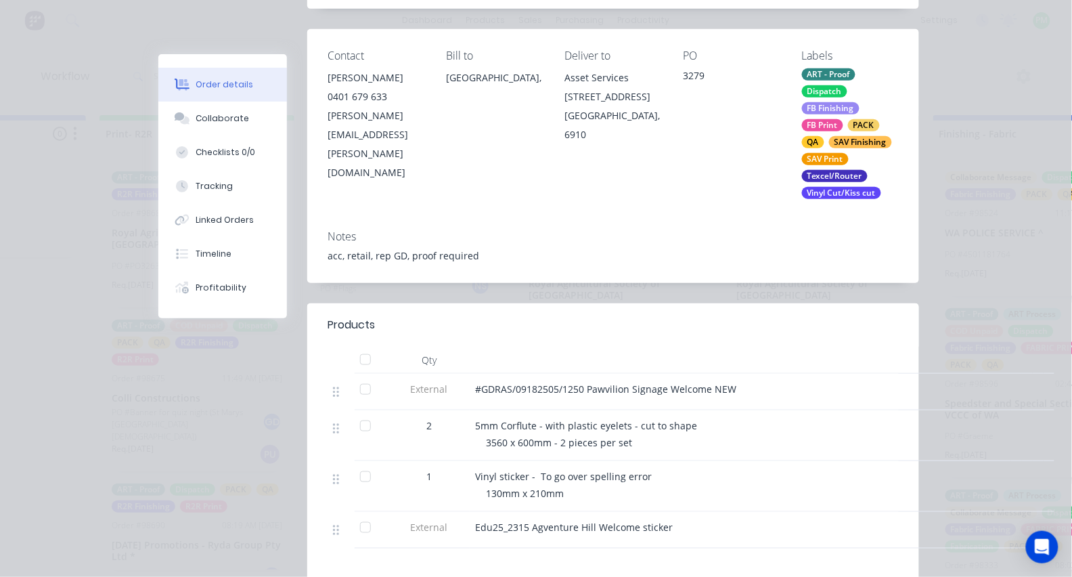
scroll to position [211, 0]
click at [224, 192] on div "Tracking" at bounding box center [214, 186] width 37 height 12
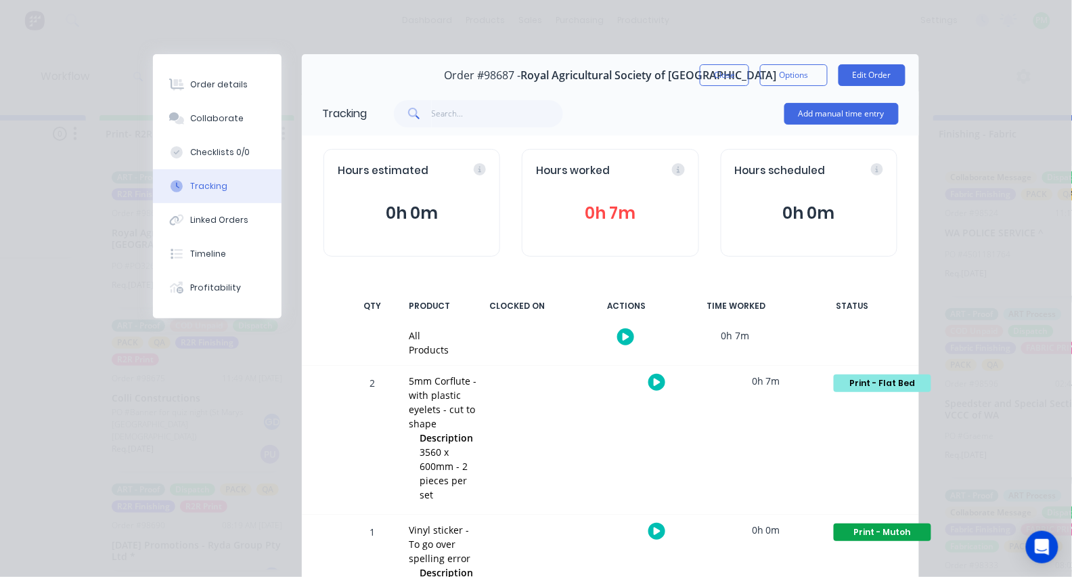
scroll to position [0, 1596]
click at [662, 382] on button "button" at bounding box center [657, 382] width 17 height 17
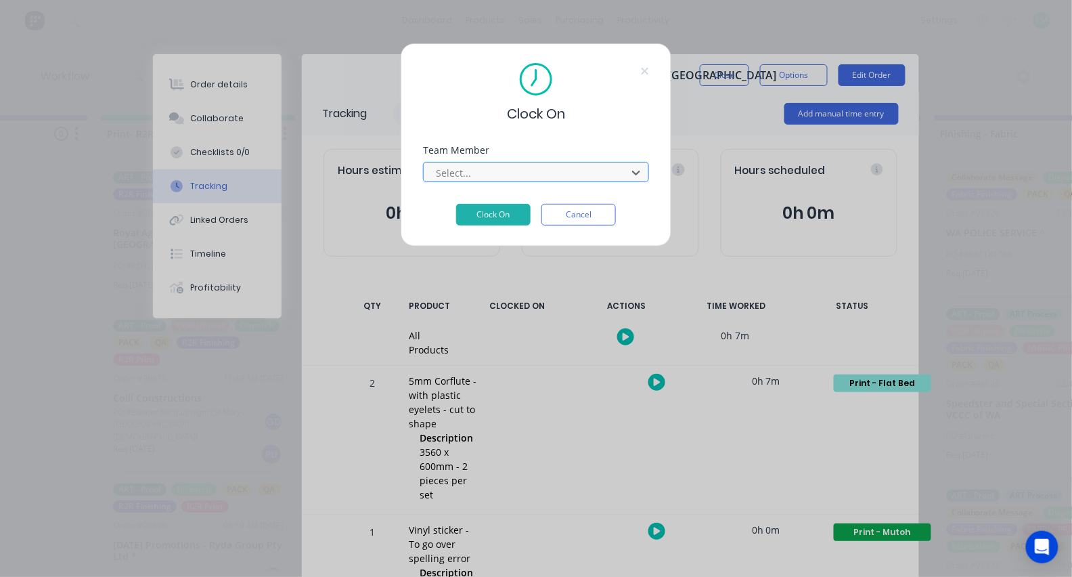
click at [510, 181] on div at bounding box center [528, 173] width 186 height 17
type input "pro"
click at [494, 219] on button "Clock On" at bounding box center [493, 215] width 74 height 22
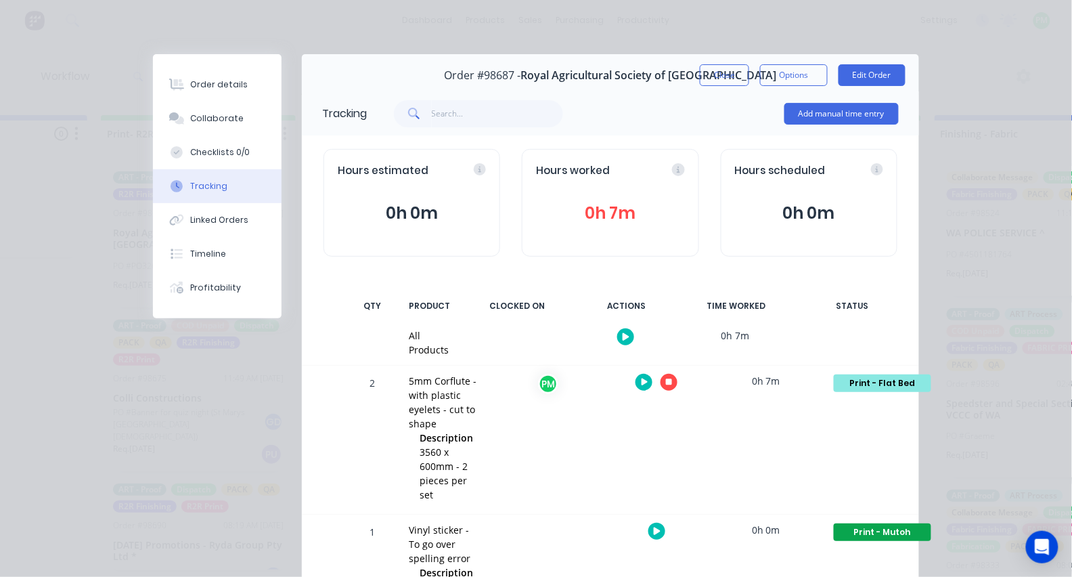
click at [669, 384] on icon "button" at bounding box center [669, 382] width 7 height 7
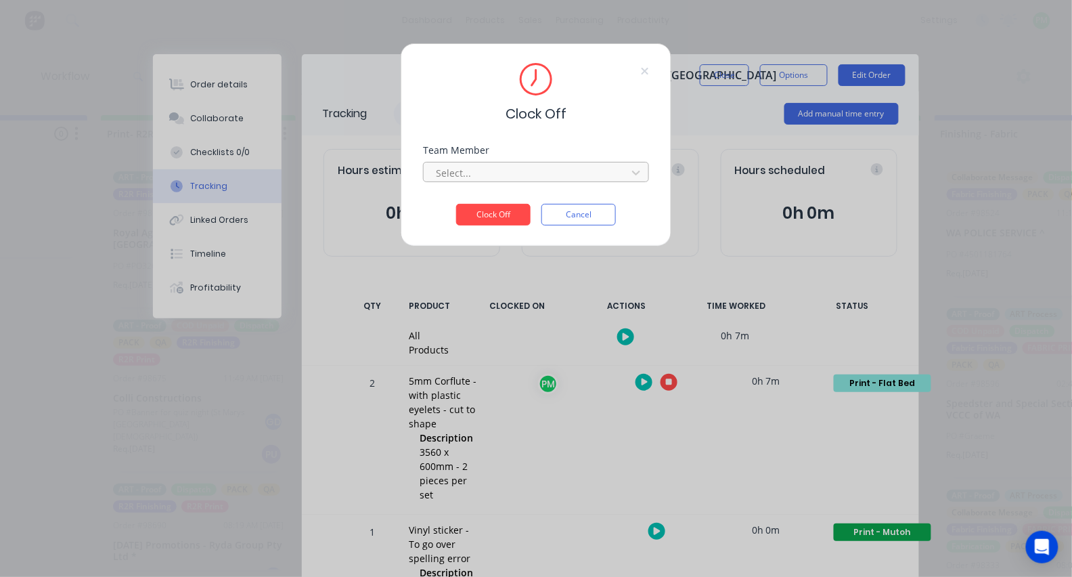
click at [567, 179] on div at bounding box center [528, 173] width 186 height 17
type input "pro"
click at [494, 219] on button "Clock Off" at bounding box center [493, 215] width 74 height 22
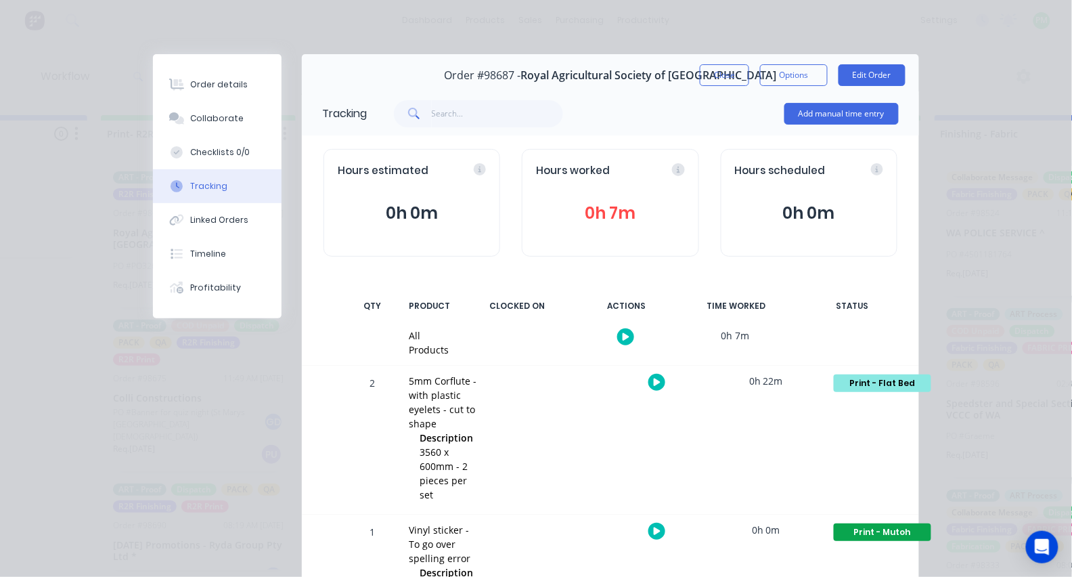
click at [852, 374] on button "Print - Flat Bed" at bounding box center [882, 383] width 99 height 19
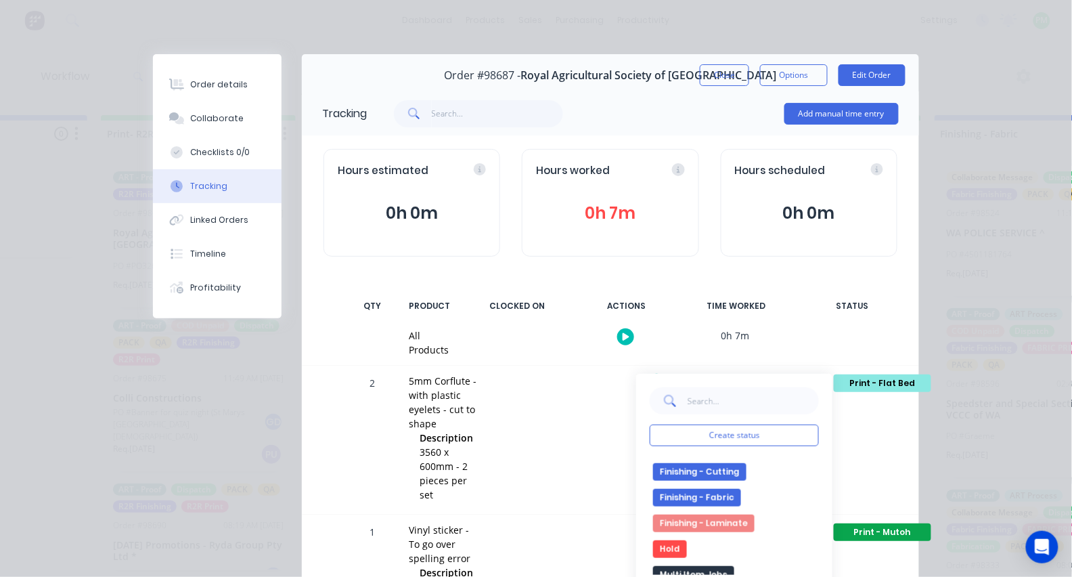
scroll to position [179, 0]
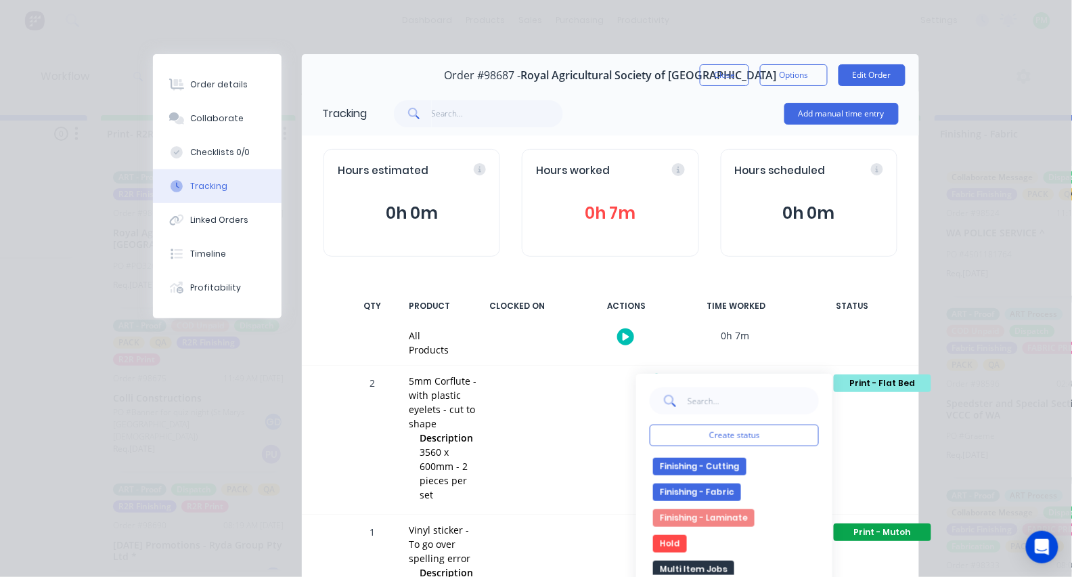
click at [703, 462] on button "Finishing - Cutting" at bounding box center [699, 467] width 93 height 18
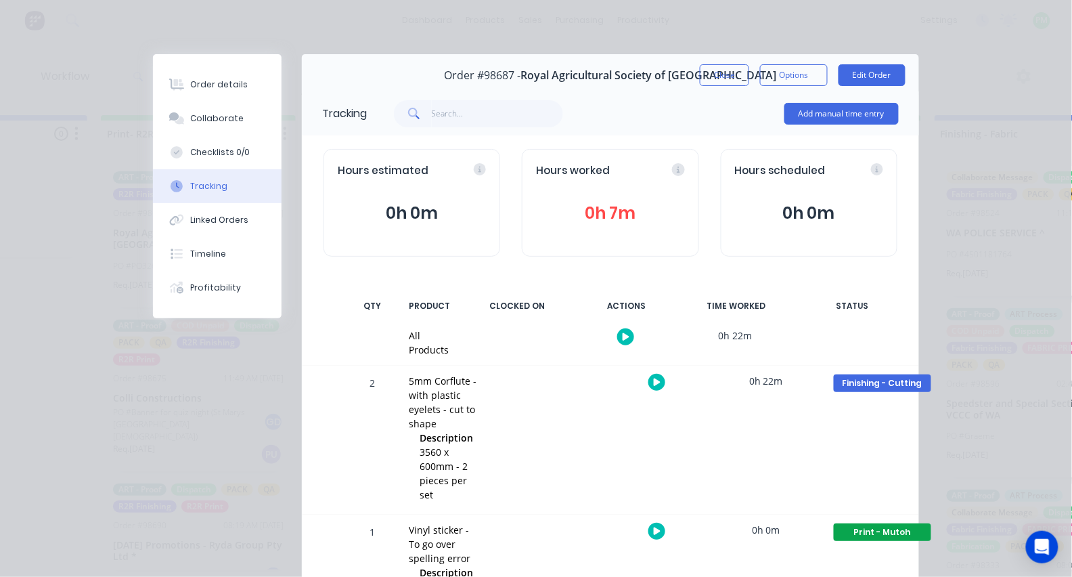
click at [714, 58] on div "Order #98687 - Royal Agricultural Society of [GEOGRAPHIC_DATA]" at bounding box center [610, 76] width 333 height 40
click at [722, 86] on div "Order #98687 - Royal Agricultural Society of [GEOGRAPHIC_DATA]" at bounding box center [610, 76] width 333 height 40
click at [722, 77] on button "Close" at bounding box center [724, 75] width 49 height 22
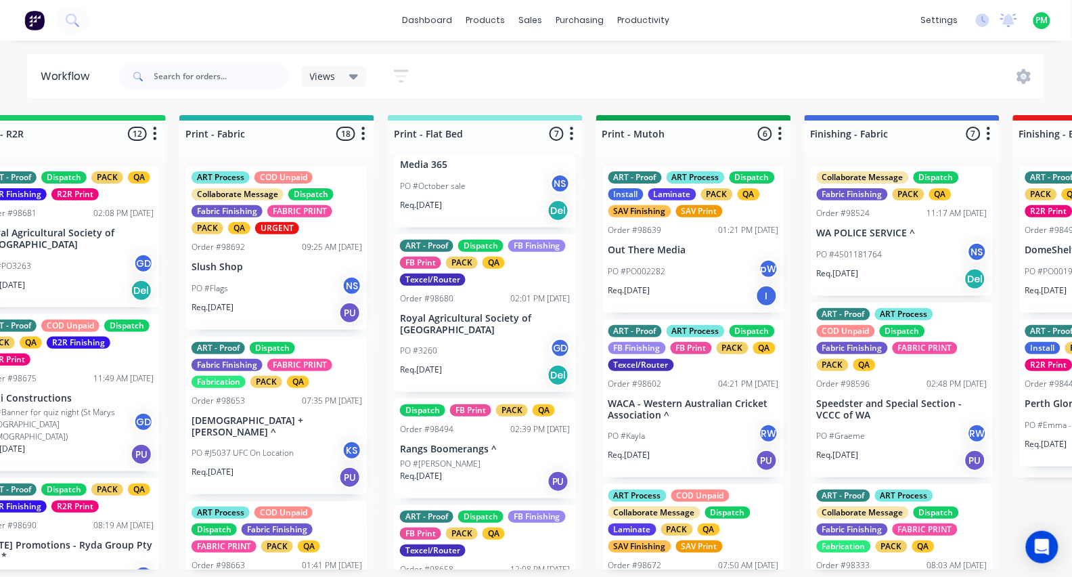
scroll to position [103, 0]
click at [473, 337] on div "PO #3260 GD" at bounding box center [485, 350] width 171 height 26
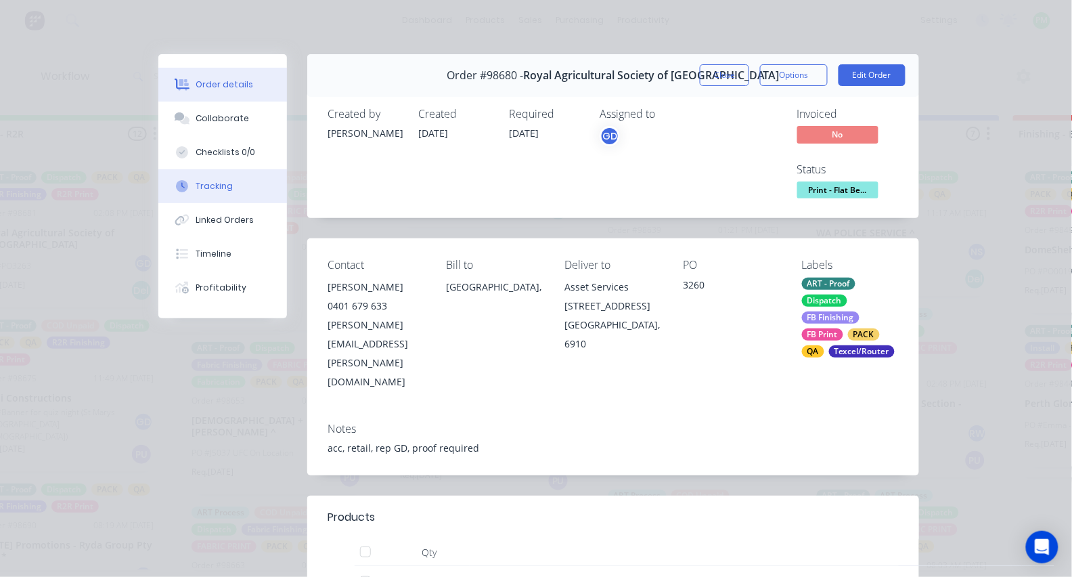
click at [219, 192] on div "Tracking" at bounding box center [214, 186] width 37 height 12
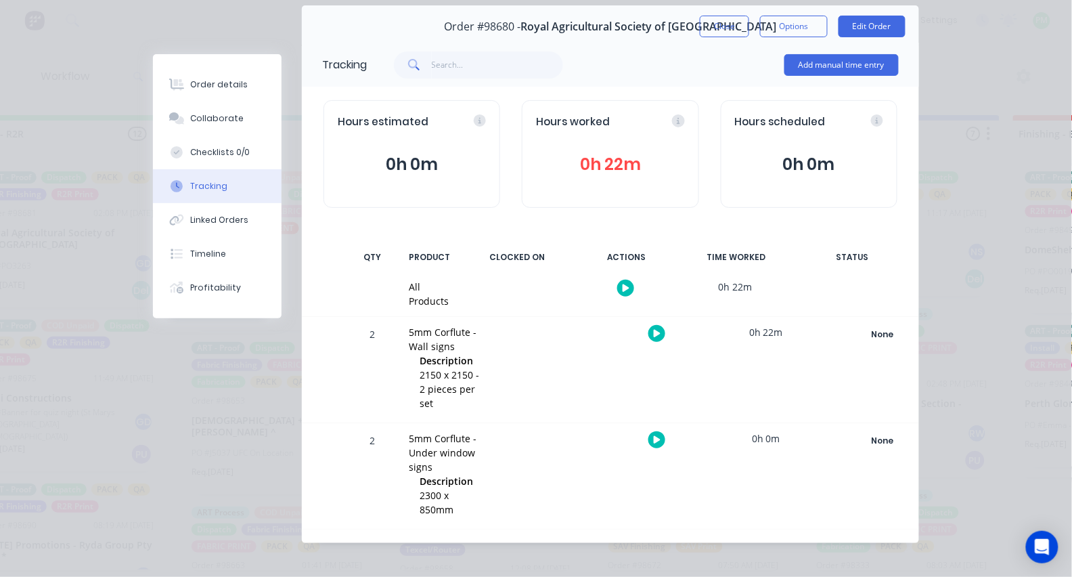
scroll to position [48, 0]
click at [655, 333] on icon "button" at bounding box center [657, 333] width 7 height 7
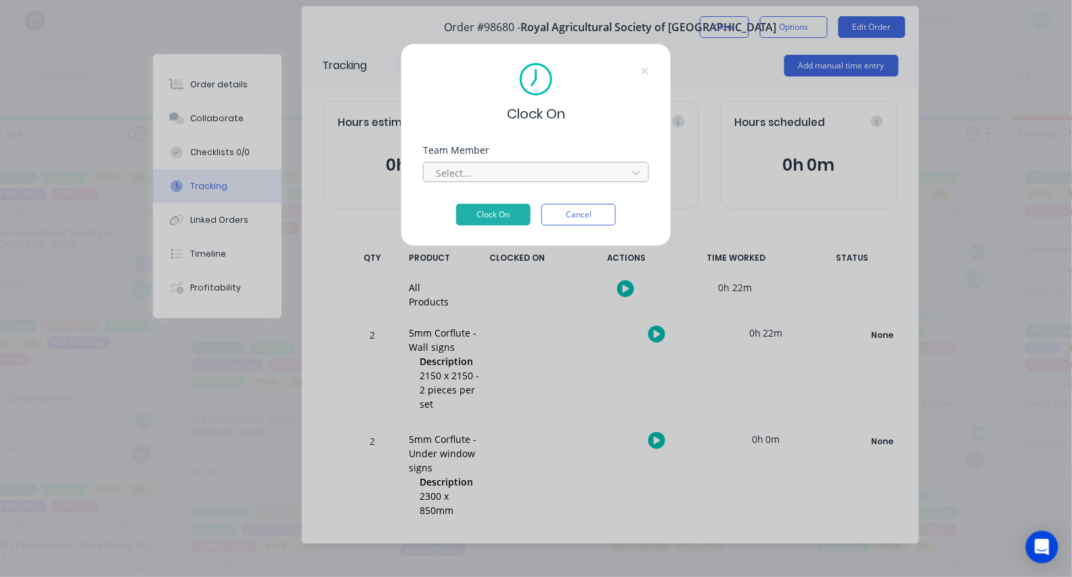
click at [534, 181] on div at bounding box center [528, 173] width 186 height 17
type input "pro"
click at [494, 219] on button "Clock On" at bounding box center [493, 215] width 74 height 22
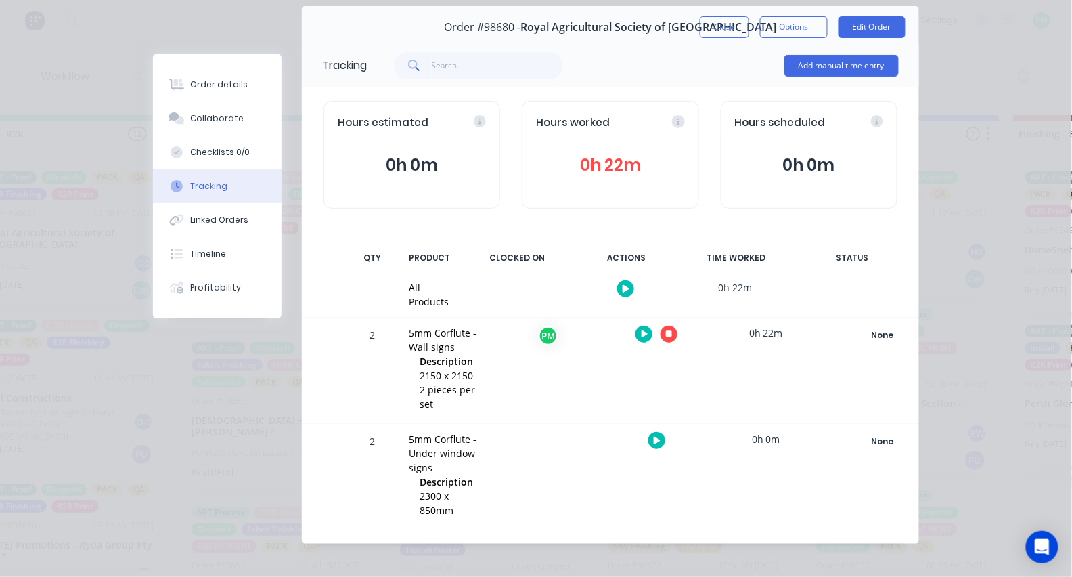
click at [672, 332] on icon "button" at bounding box center [669, 334] width 7 height 7
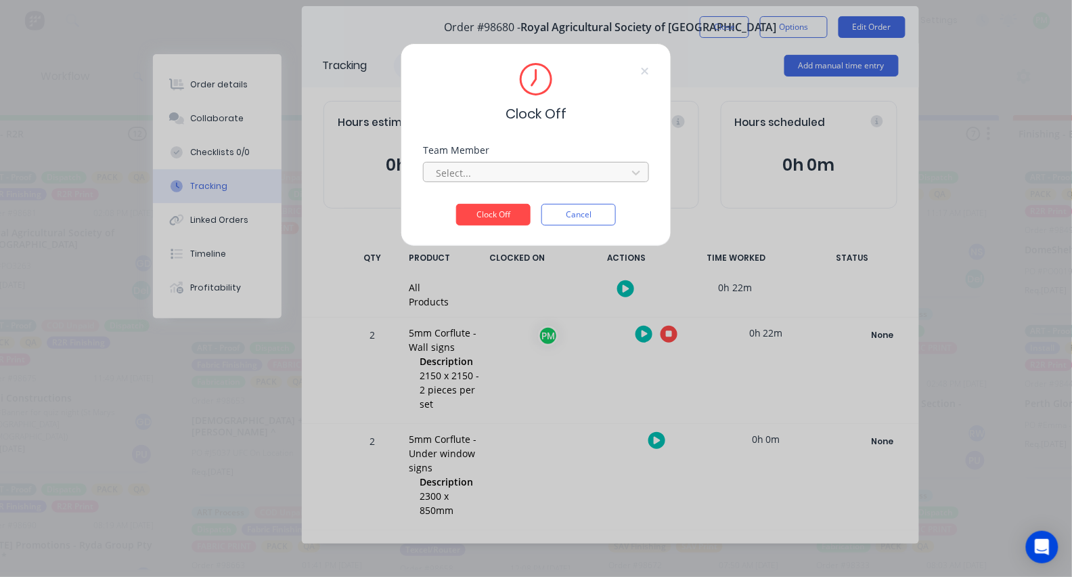
click at [525, 174] on div at bounding box center [528, 173] width 186 height 17
type input "pro"
click at [494, 219] on button "Clock Off" at bounding box center [493, 215] width 74 height 22
